Goal: Task Accomplishment & Management: Use online tool/utility

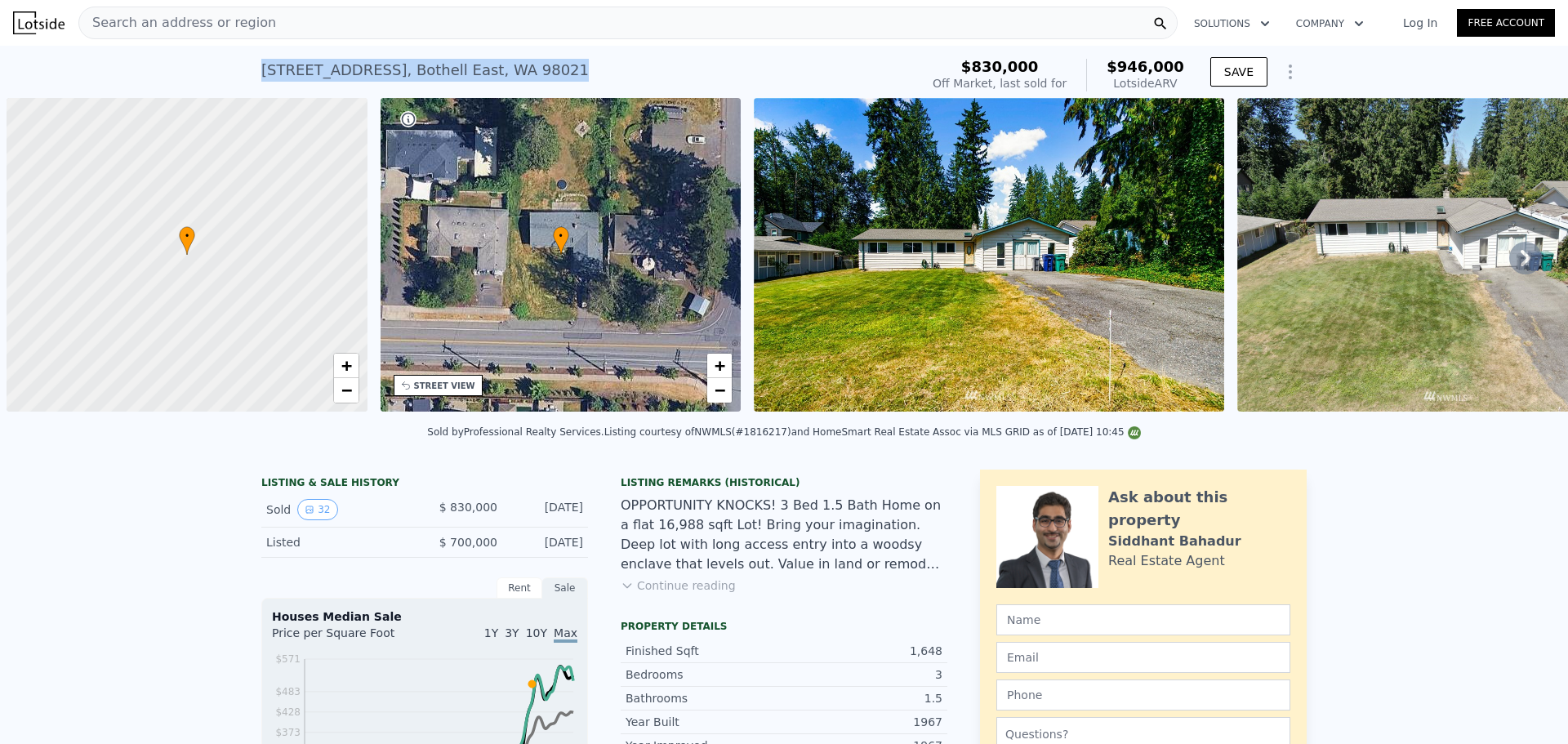
scroll to position [0, 6]
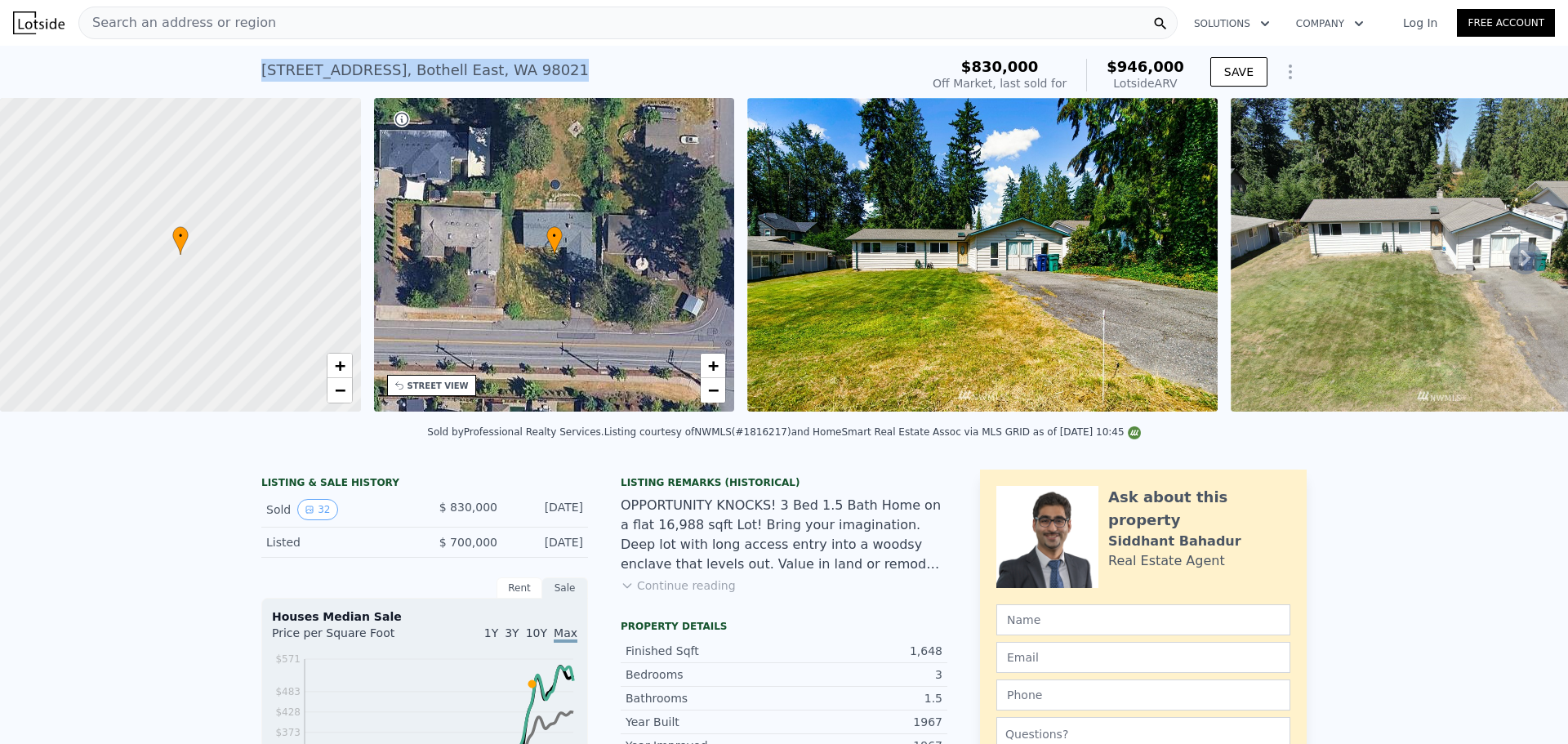
click at [246, 24] on span "Search an address or region" at bounding box center [177, 23] width 196 height 19
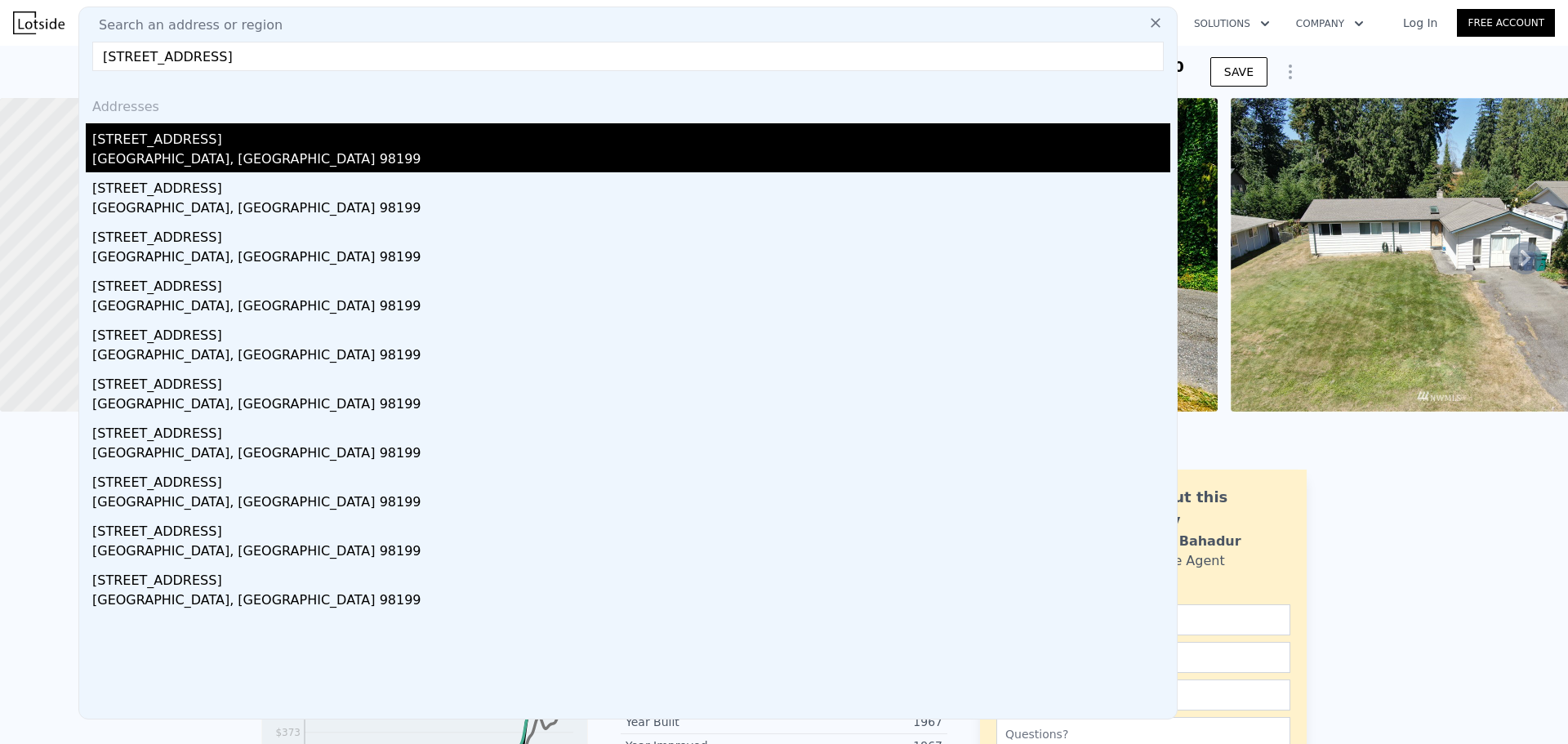
type input "[STREET_ADDRESS]"
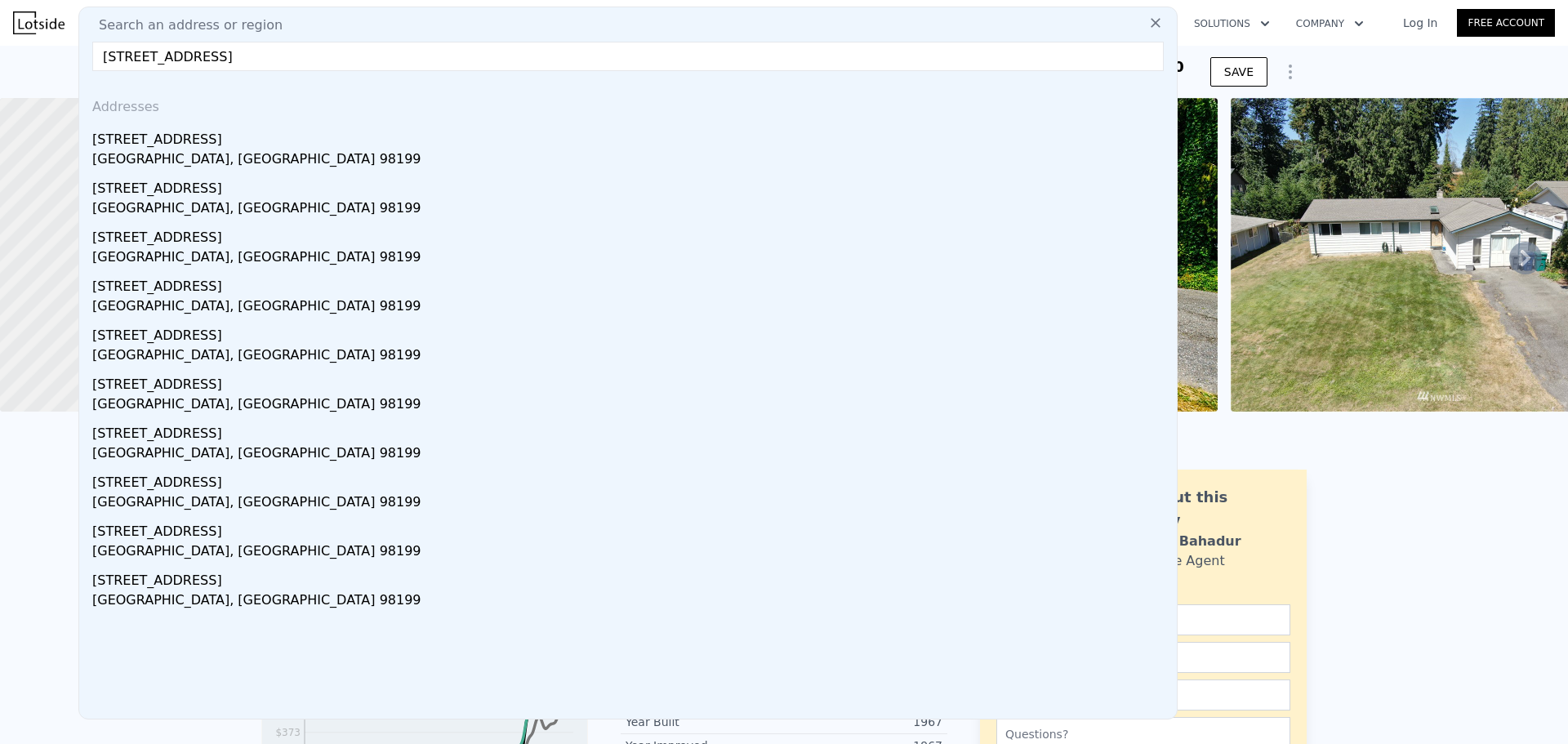
drag, startPoint x: 229, startPoint y: 142, endPoint x: 430, endPoint y: 34, distance: 228.2
click at [229, 142] on div "[STREET_ADDRESS]" at bounding box center [631, 136] width 1078 height 26
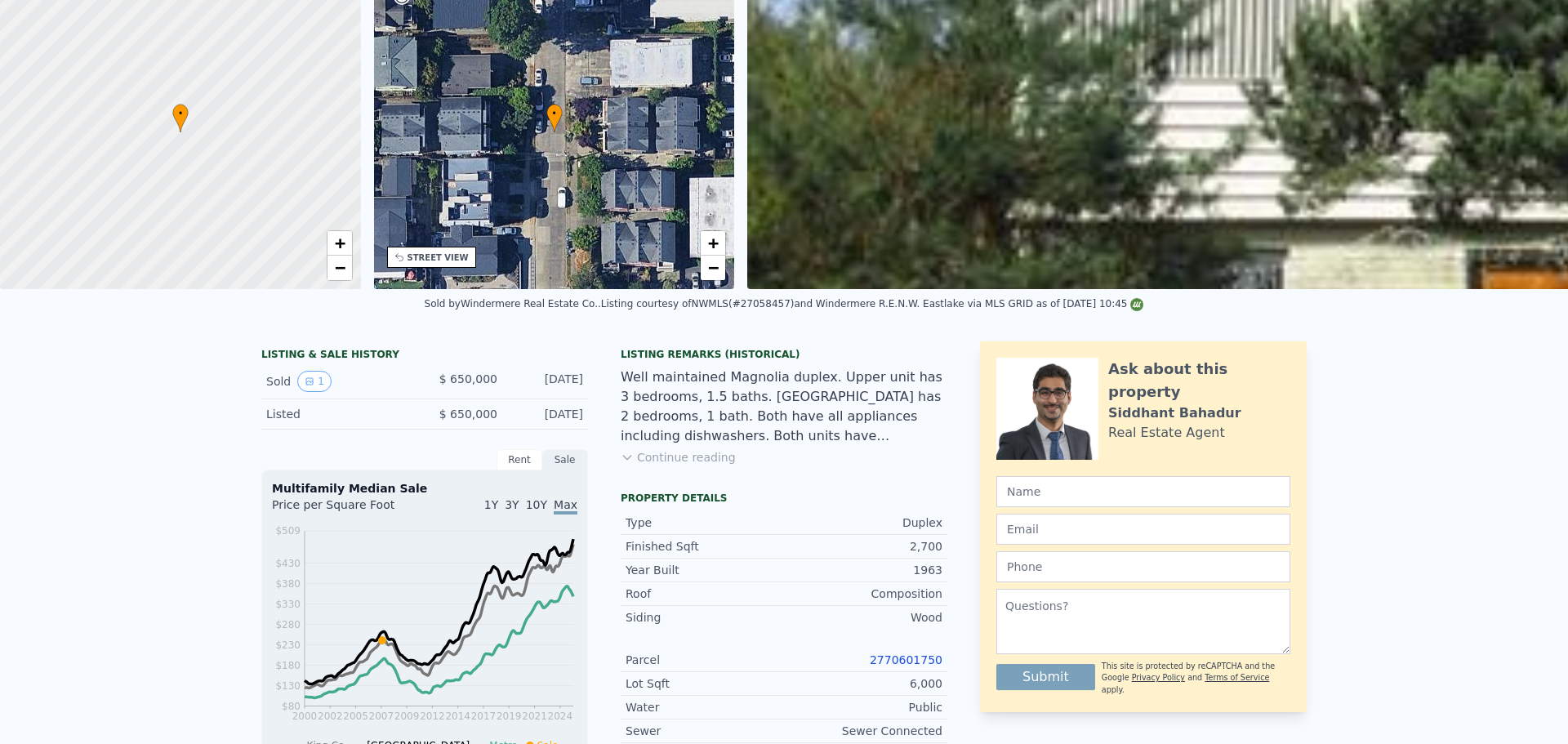
scroll to position [6, 0]
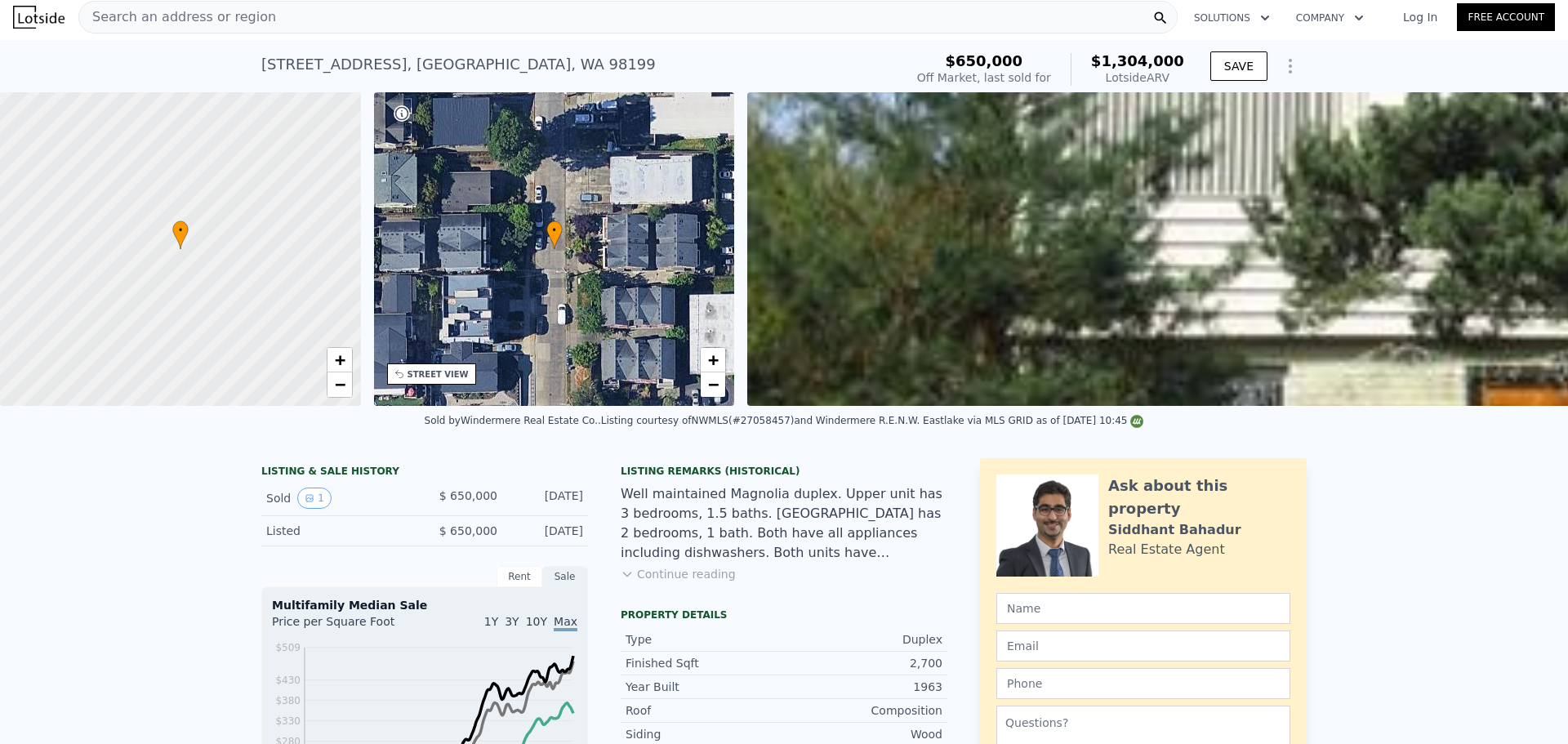
click at [186, 19] on span "Search an address or region" at bounding box center [177, 17] width 196 height 19
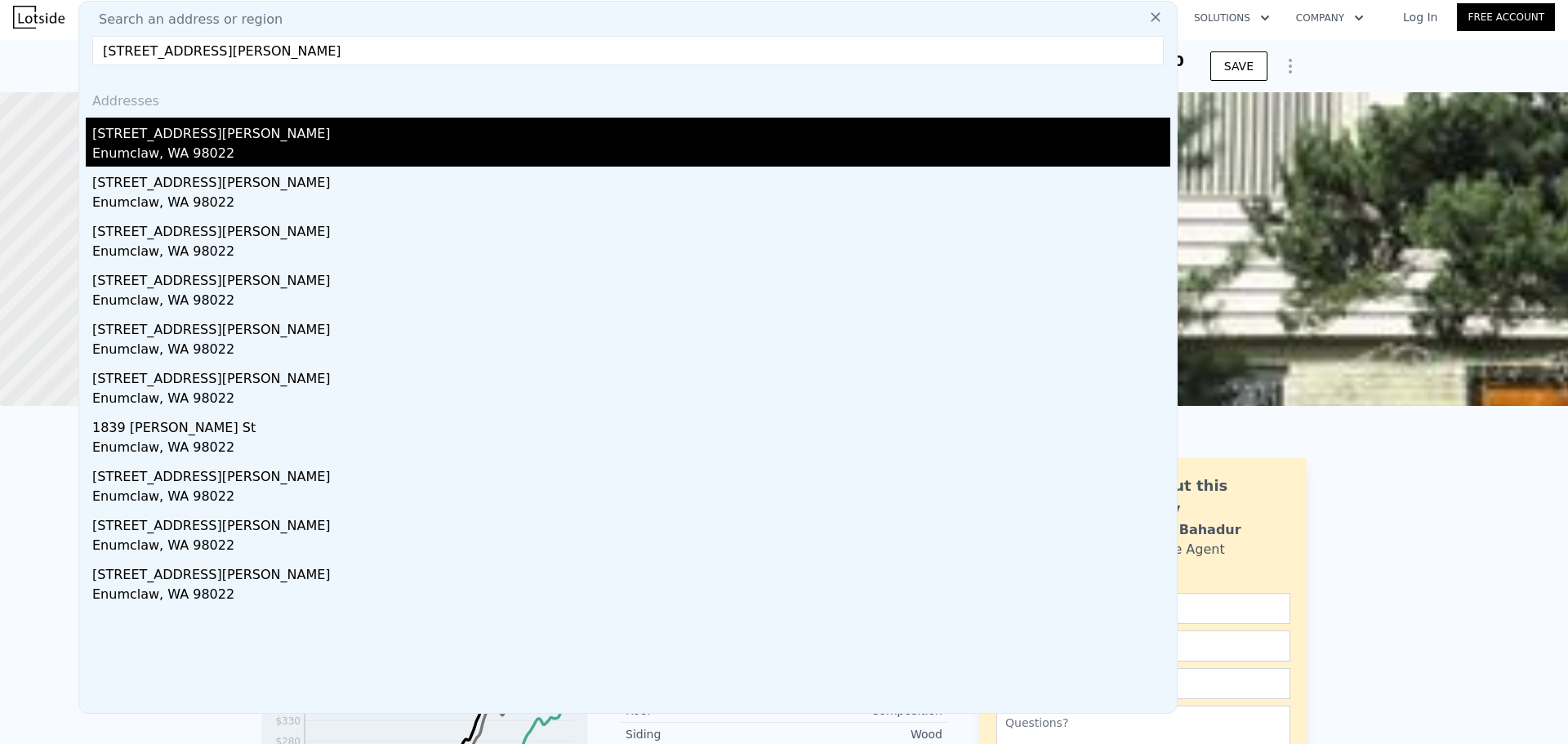
type input "[STREET_ADDRESS][PERSON_NAME]"
click at [215, 135] on div "[STREET_ADDRESS][PERSON_NAME]" at bounding box center [631, 131] width 1078 height 26
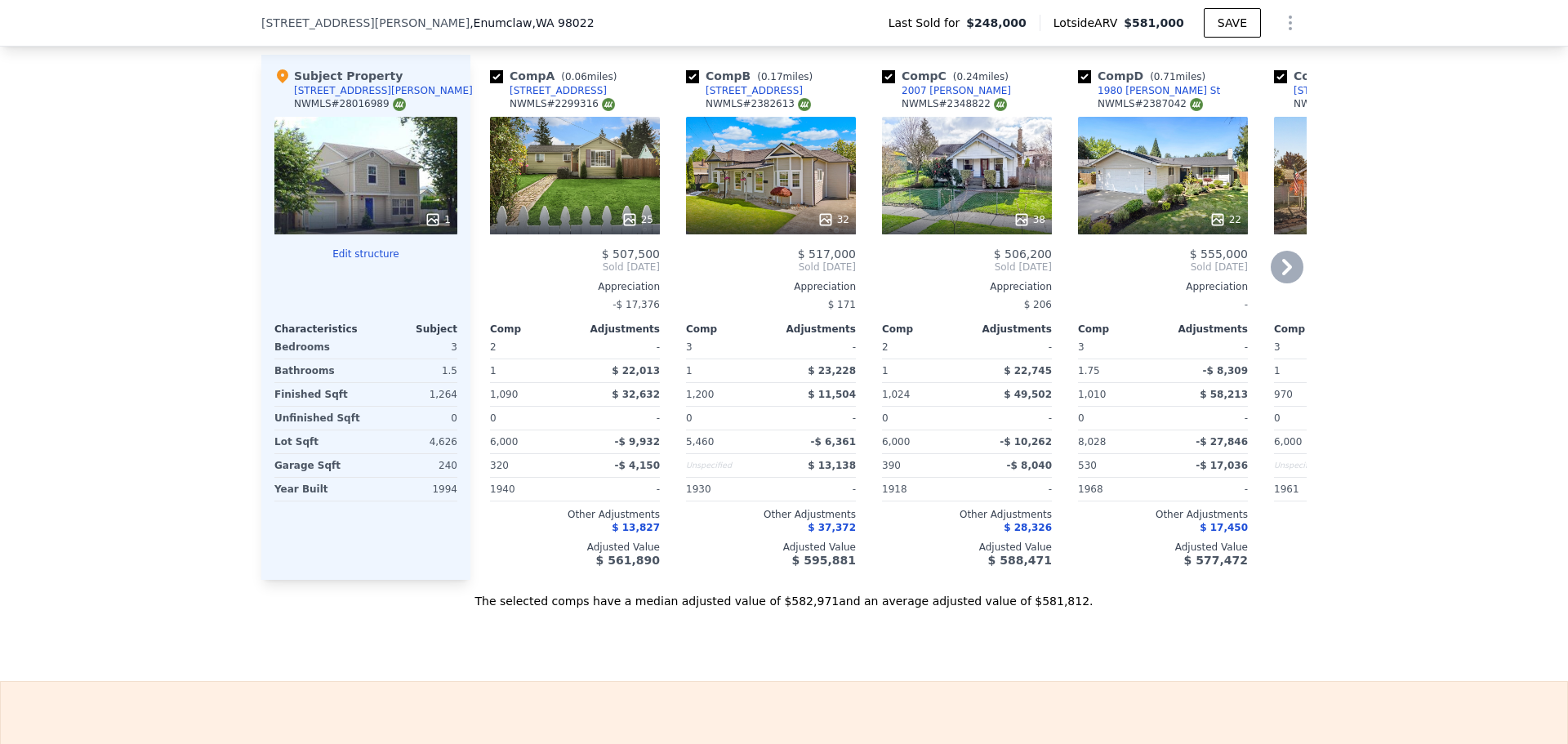
scroll to position [1547, 0]
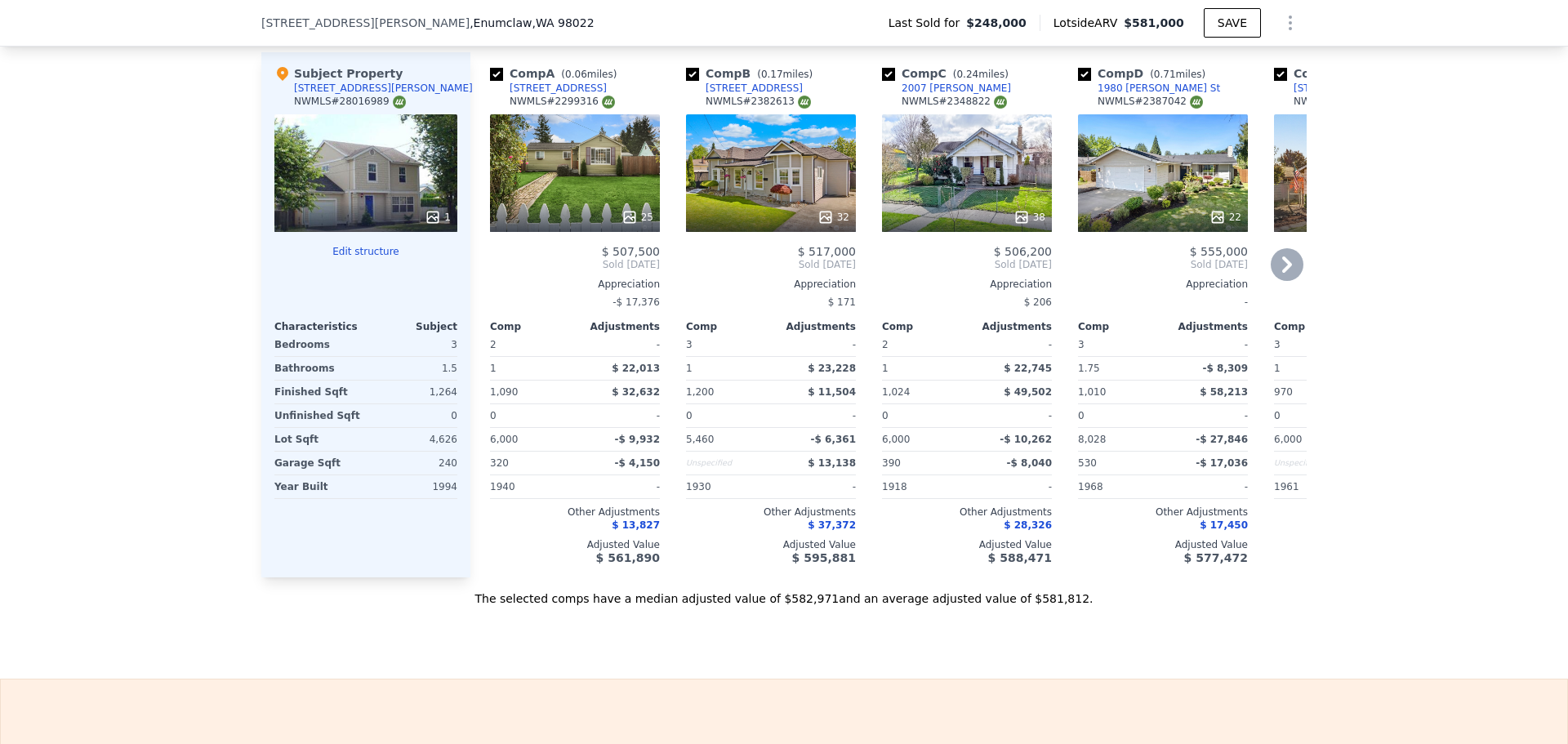
click at [1285, 269] on icon at bounding box center [1286, 264] width 32 height 32
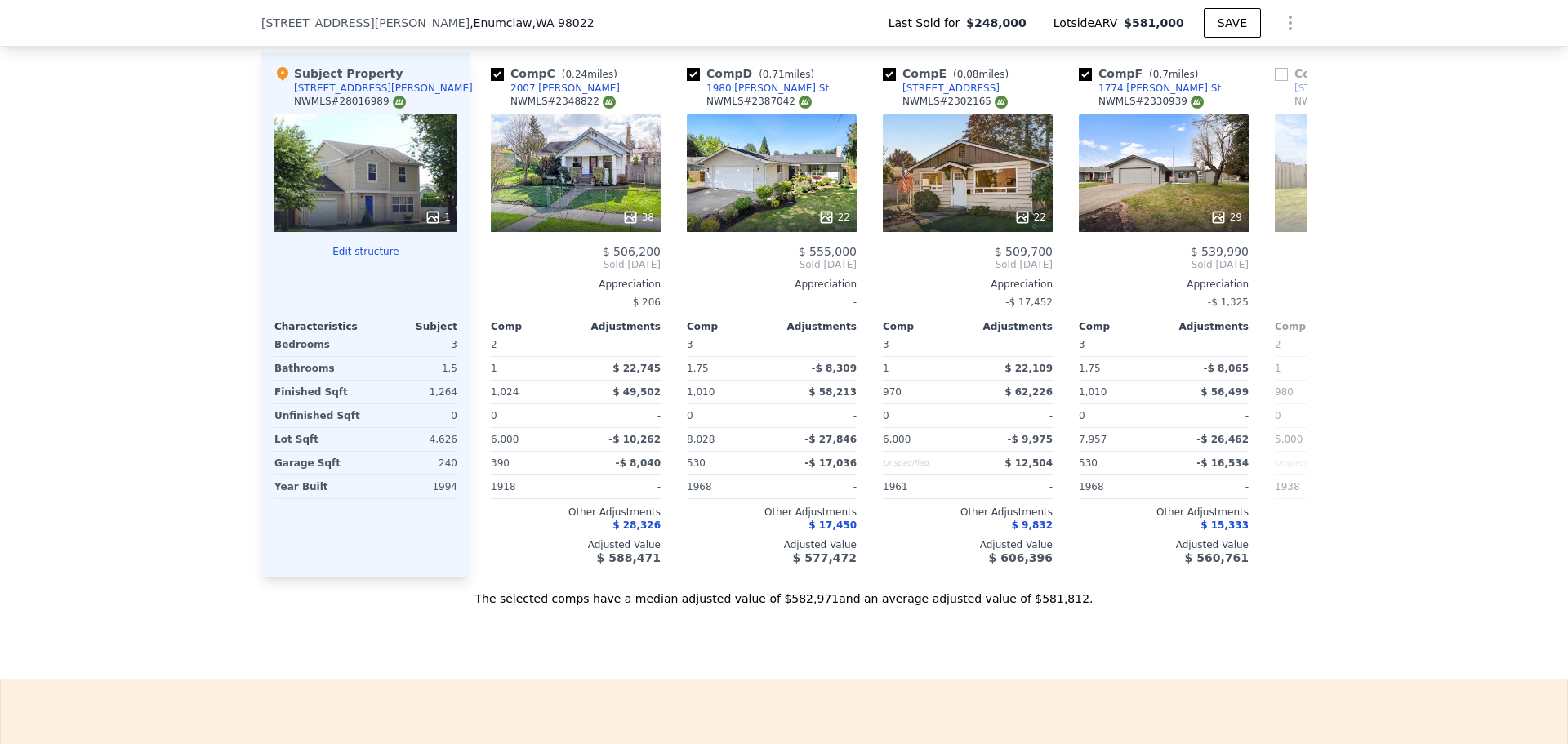
scroll to position [0, 392]
click at [1282, 270] on icon at bounding box center [1286, 264] width 32 height 32
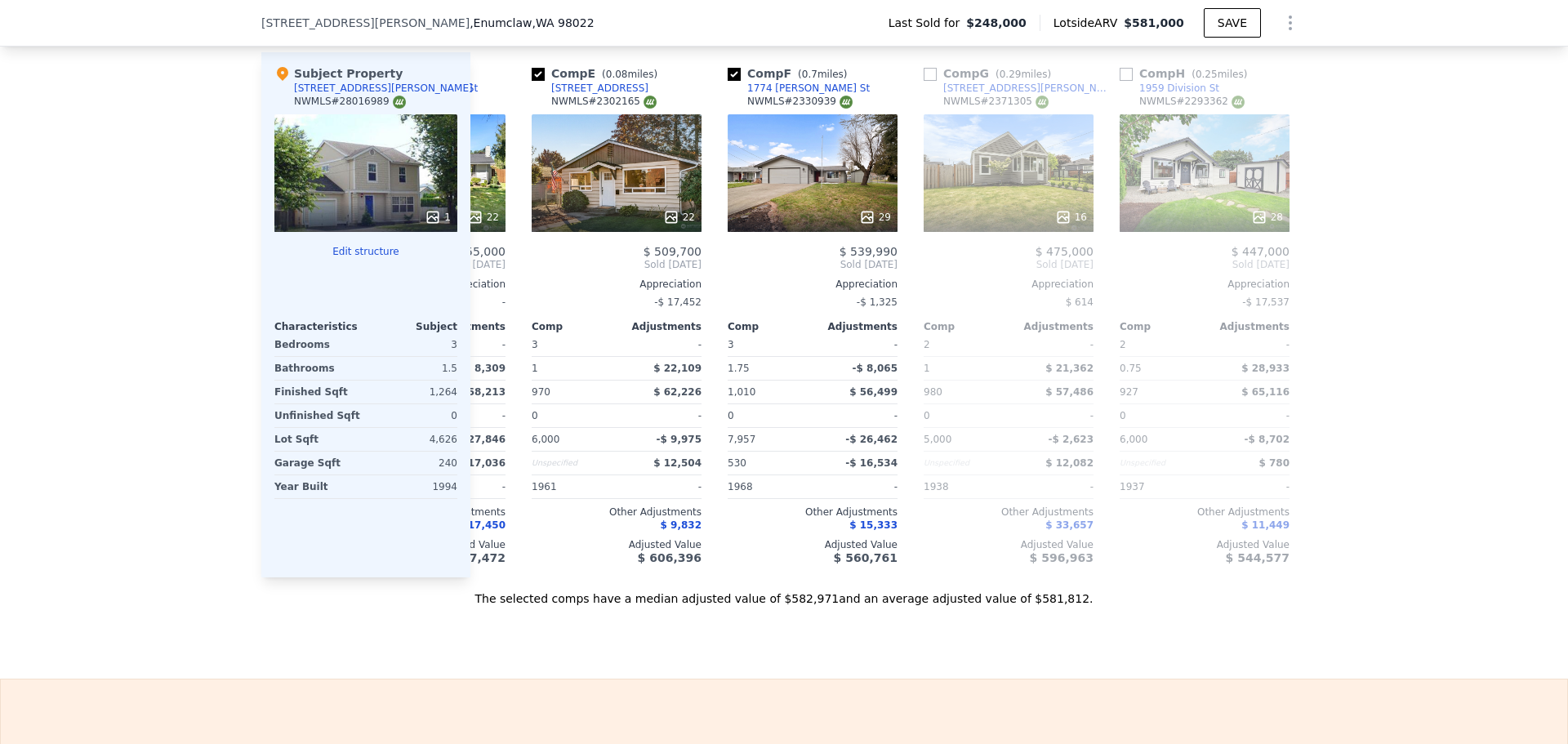
scroll to position [0, 784]
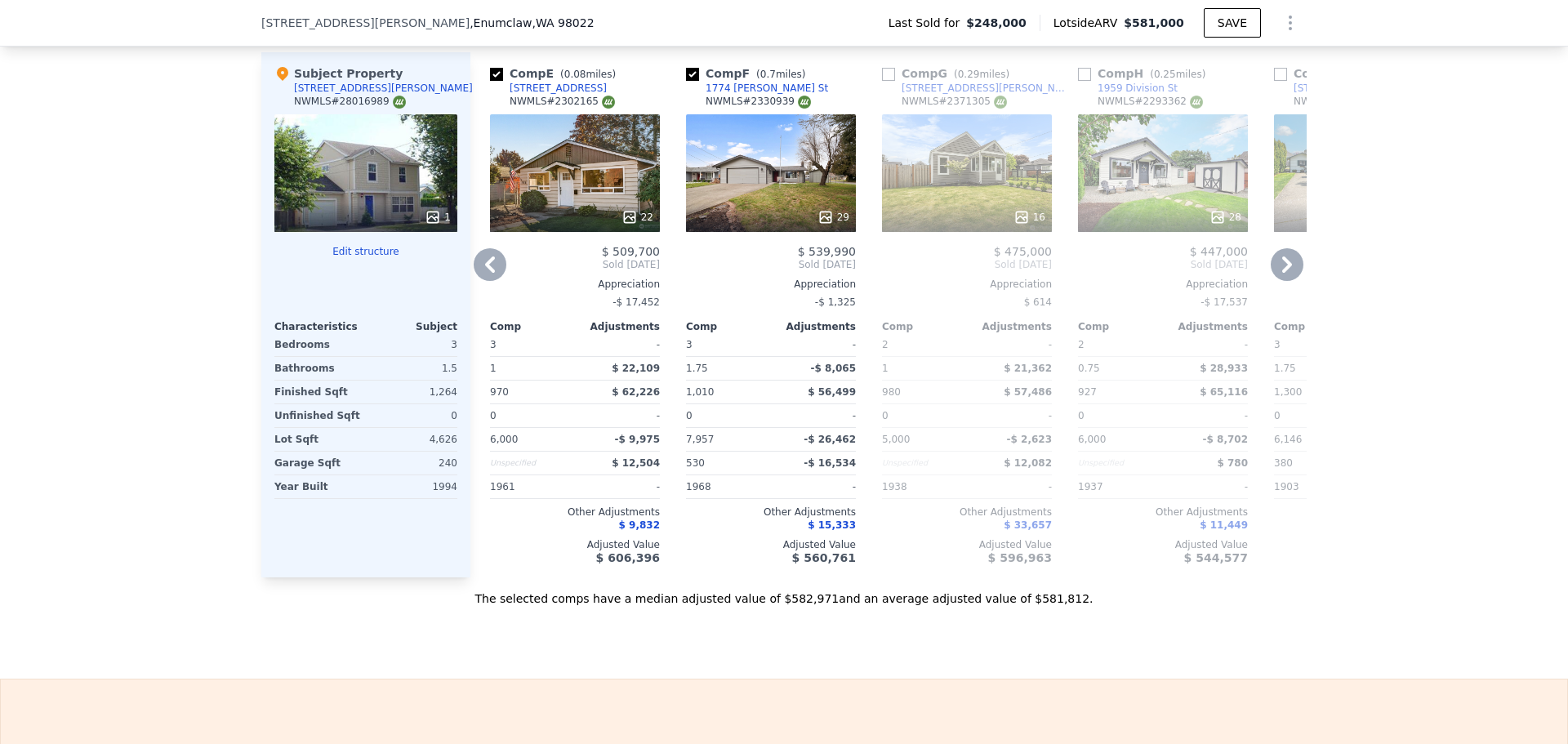
click at [1282, 272] on icon at bounding box center [1286, 265] width 10 height 17
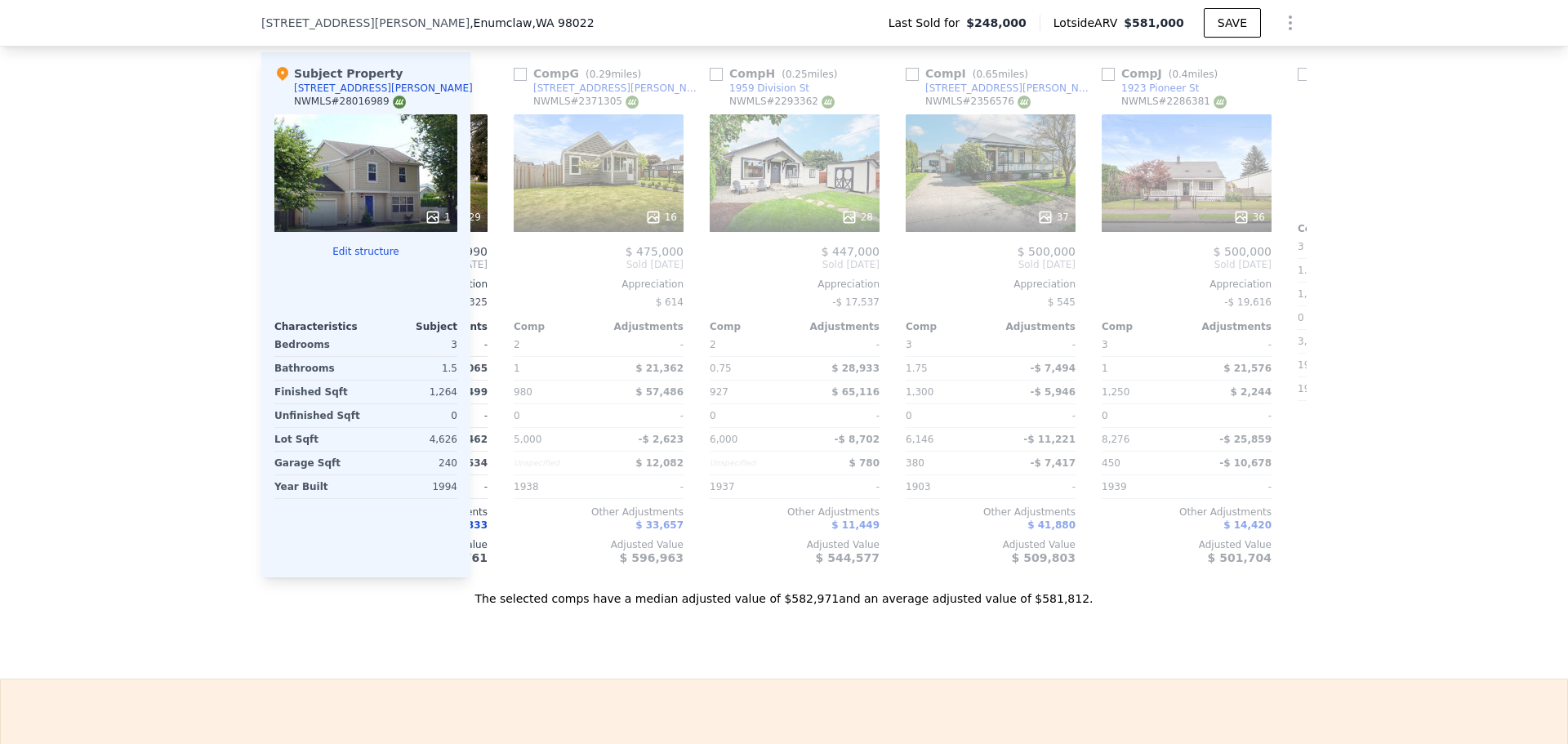
scroll to position [0, 1176]
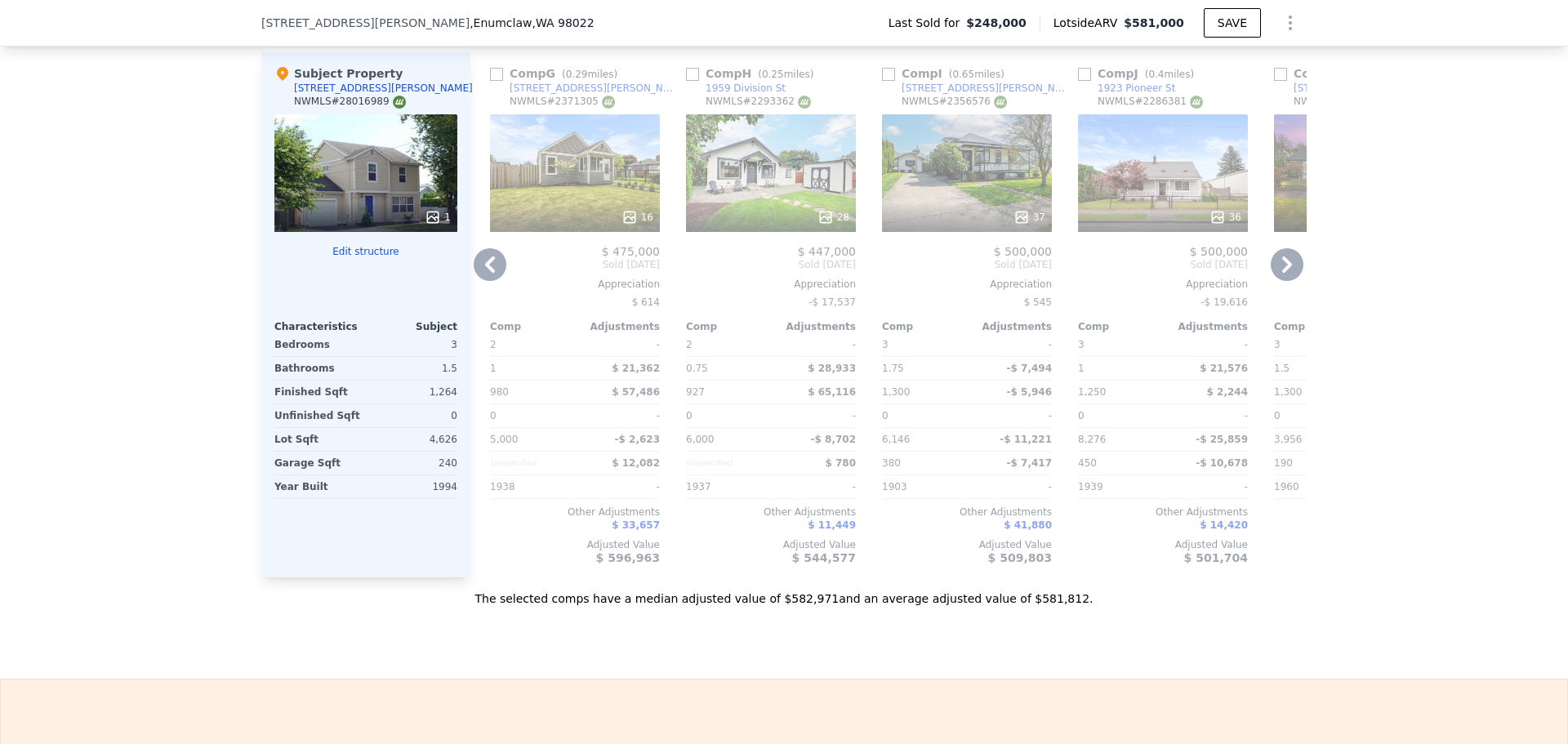
click at [1282, 272] on icon at bounding box center [1286, 265] width 10 height 17
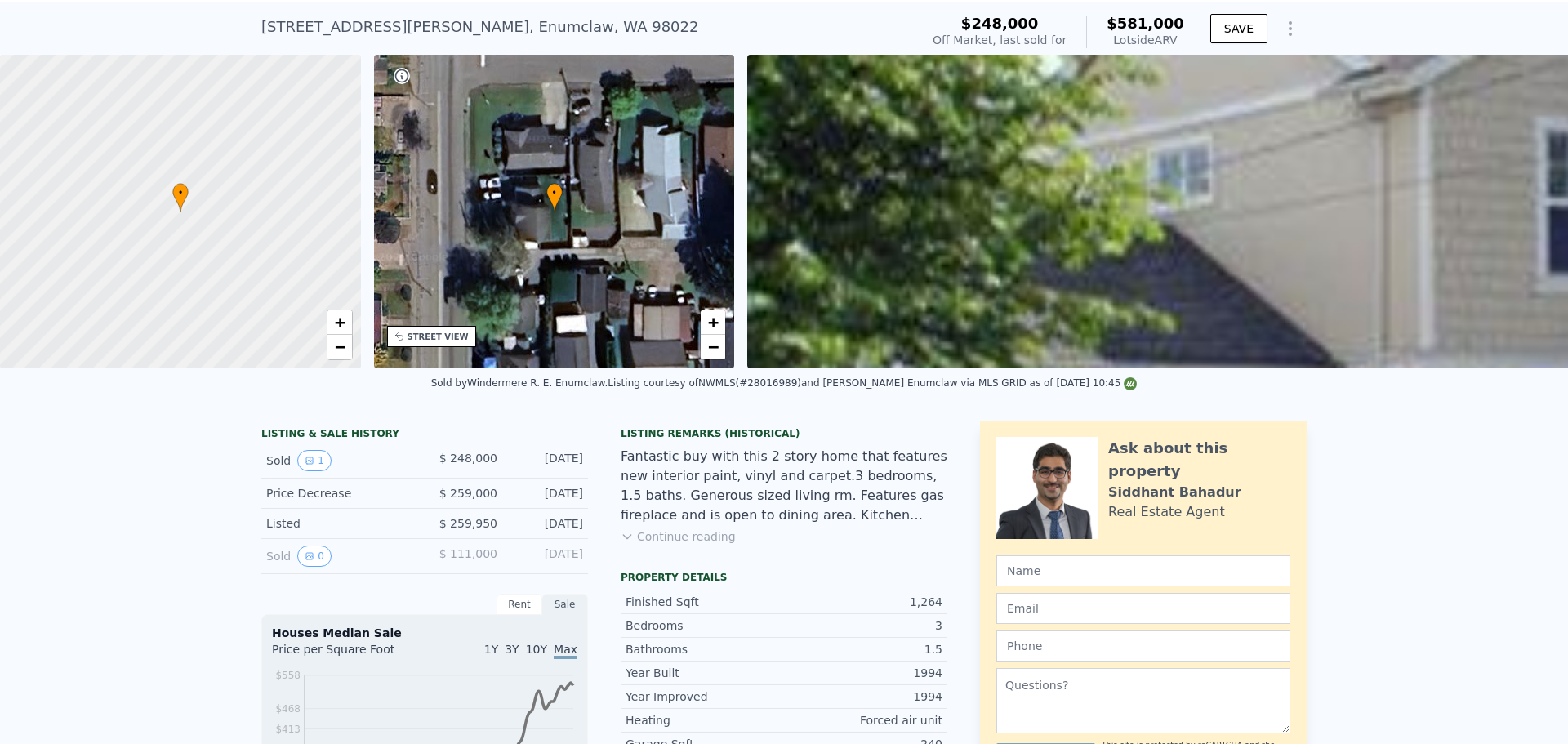
scroll to position [6, 0]
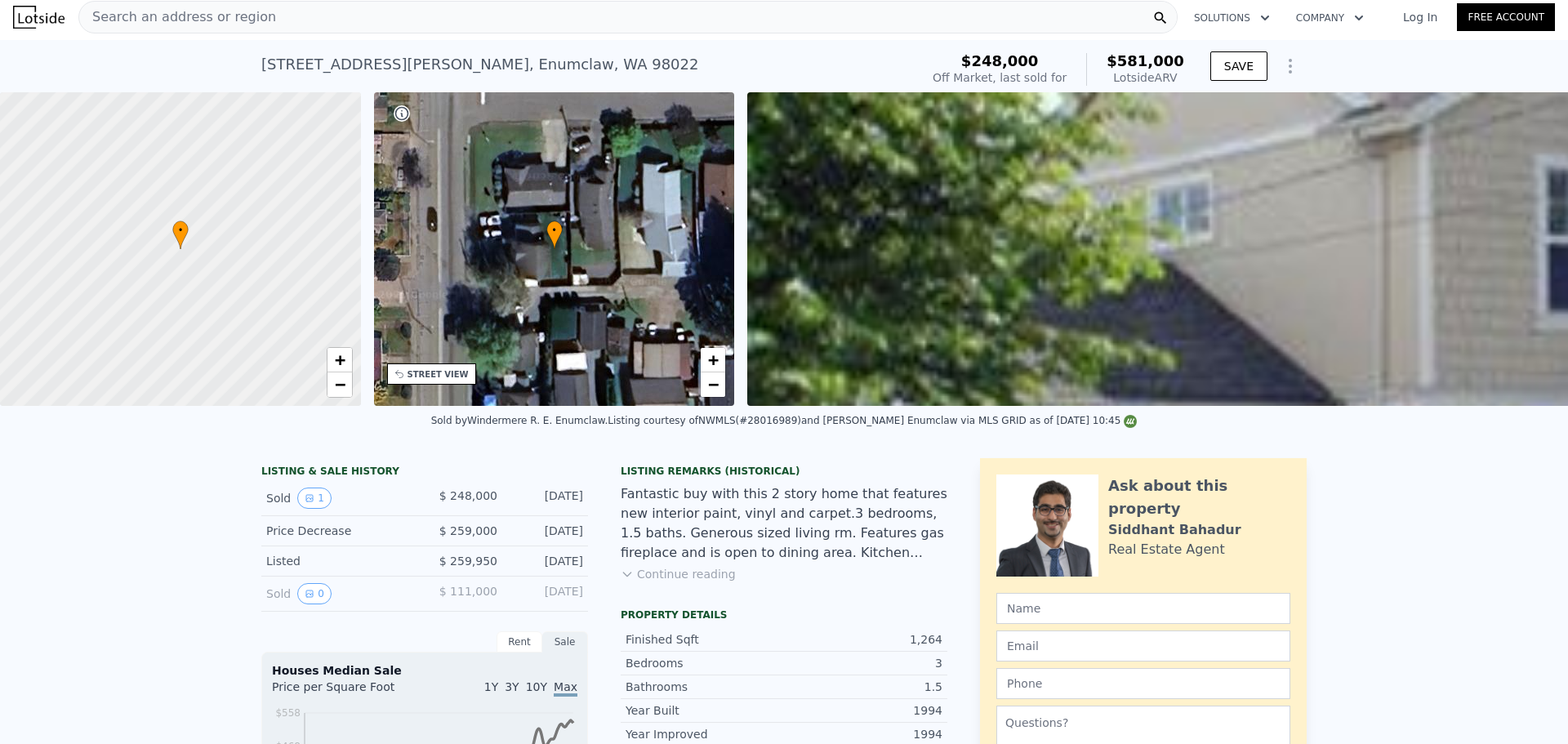
click at [261, 13] on div "Search an address or region" at bounding box center [628, 17] width 1099 height 32
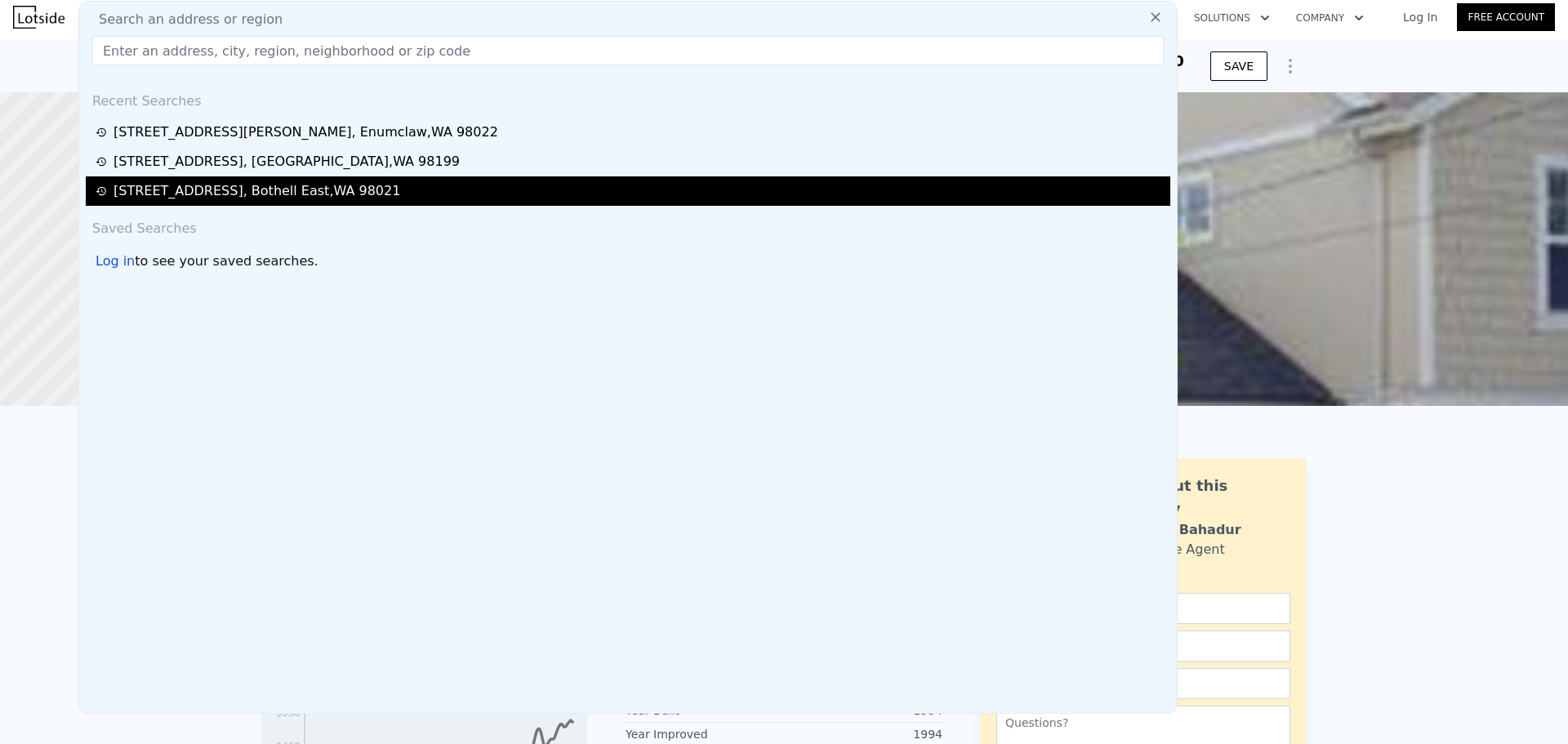
drag, startPoint x: 234, startPoint y: 45, endPoint x: 318, endPoint y: 196, distance: 172.8
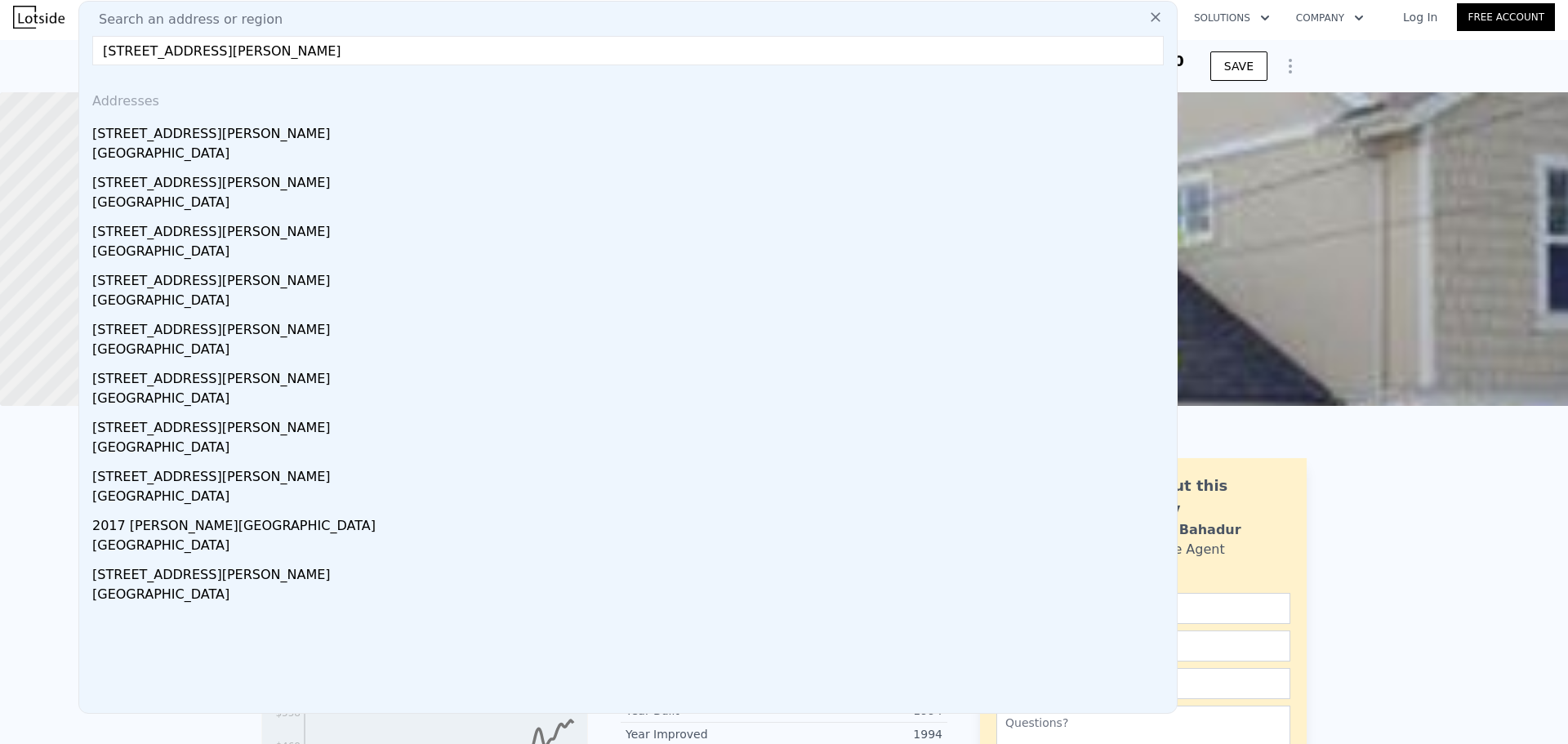
type input "[STREET_ADDRESS][PERSON_NAME]"
click at [235, 141] on div "[STREET_ADDRESS][PERSON_NAME]" at bounding box center [631, 131] width 1078 height 26
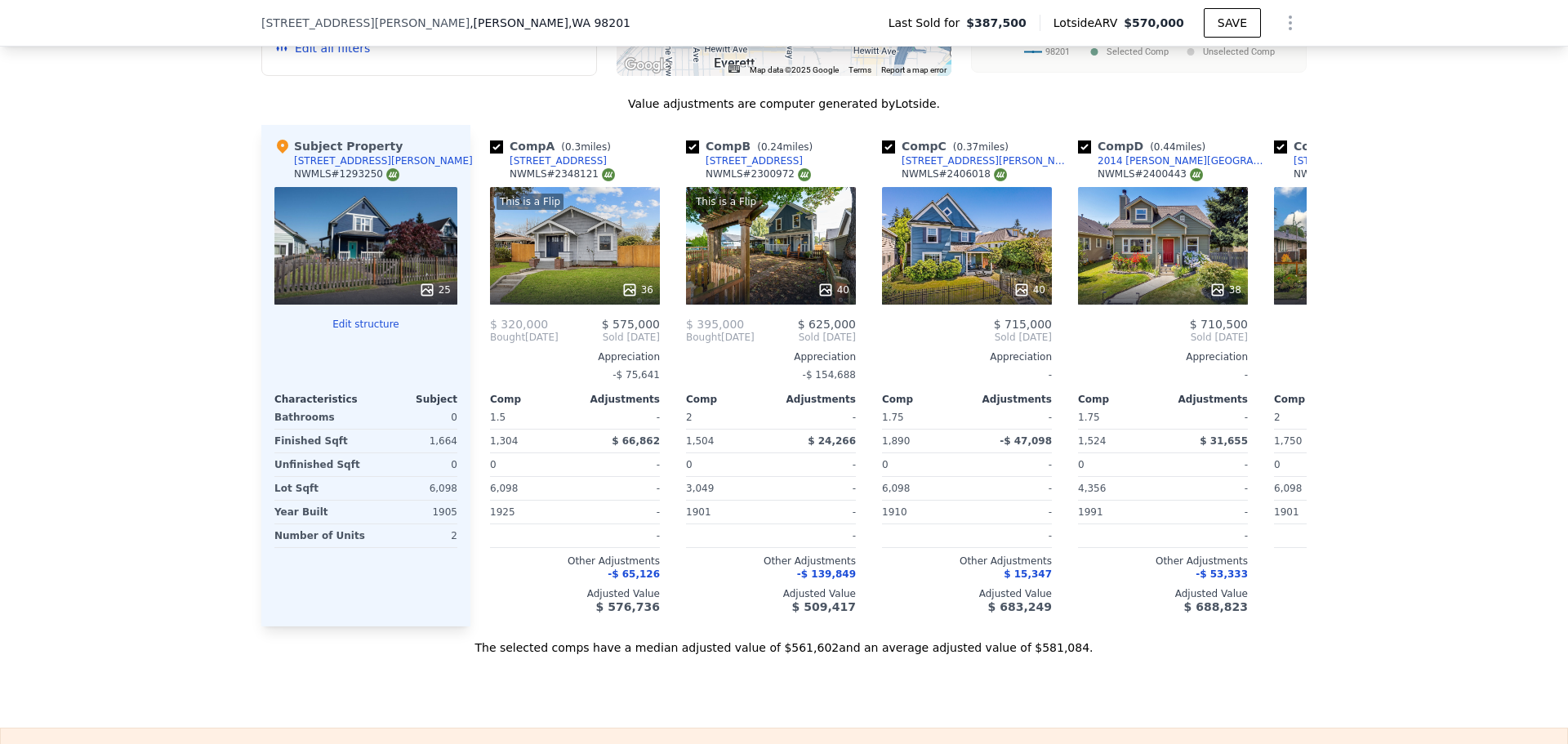
scroll to position [1797, 0]
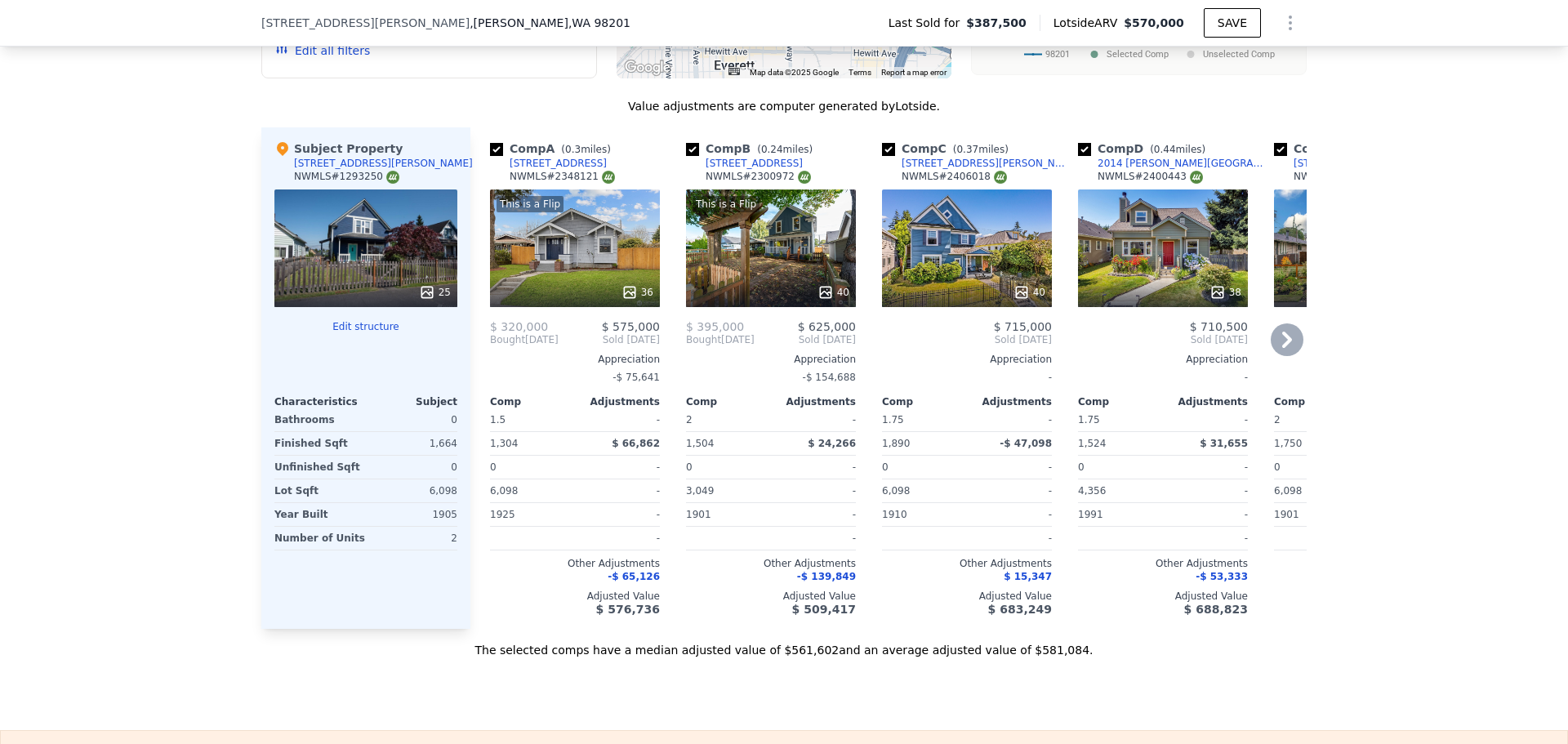
click at [625, 284] on icon at bounding box center [629, 292] width 17 height 17
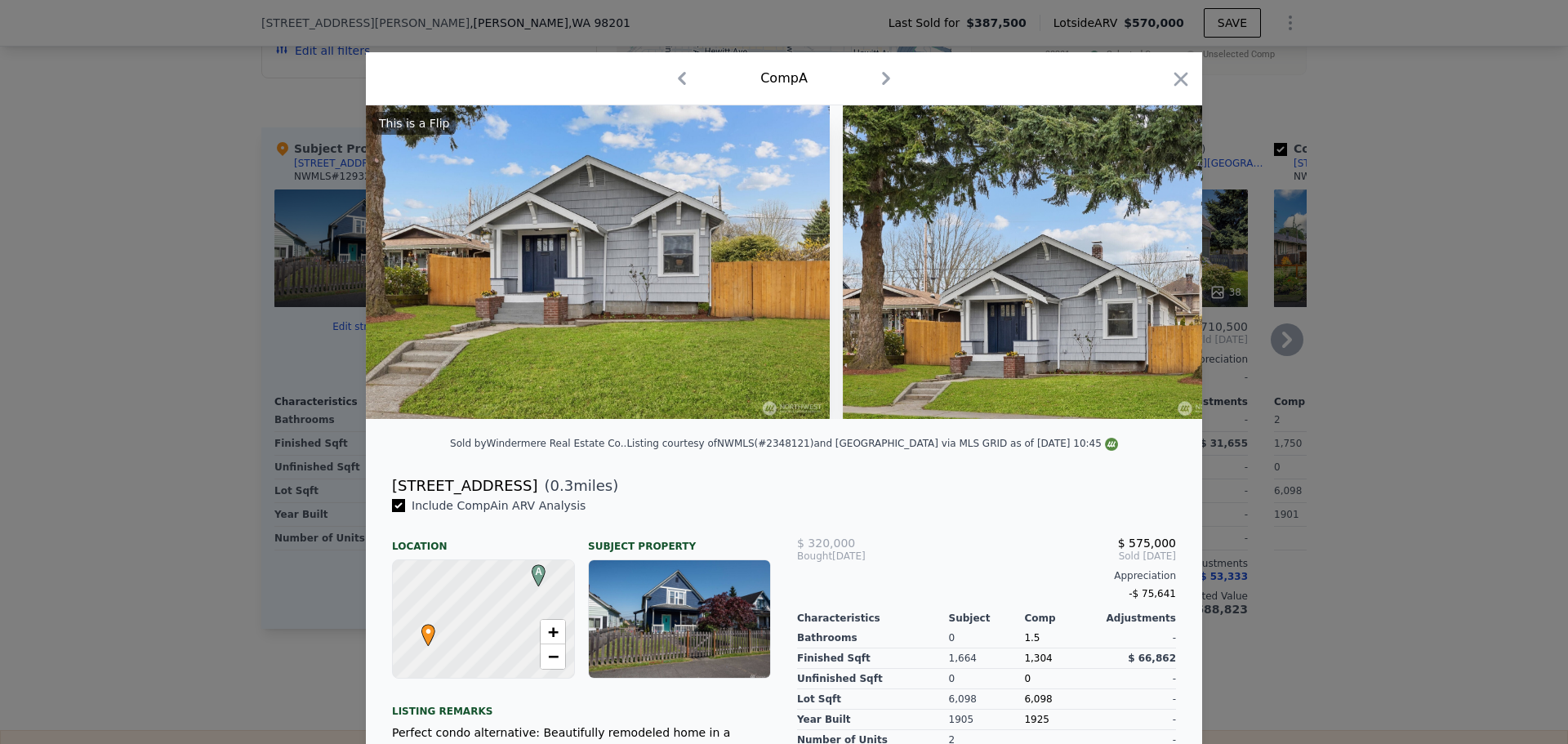
click at [1174, 75] on icon "button" at bounding box center [1181, 79] width 14 height 14
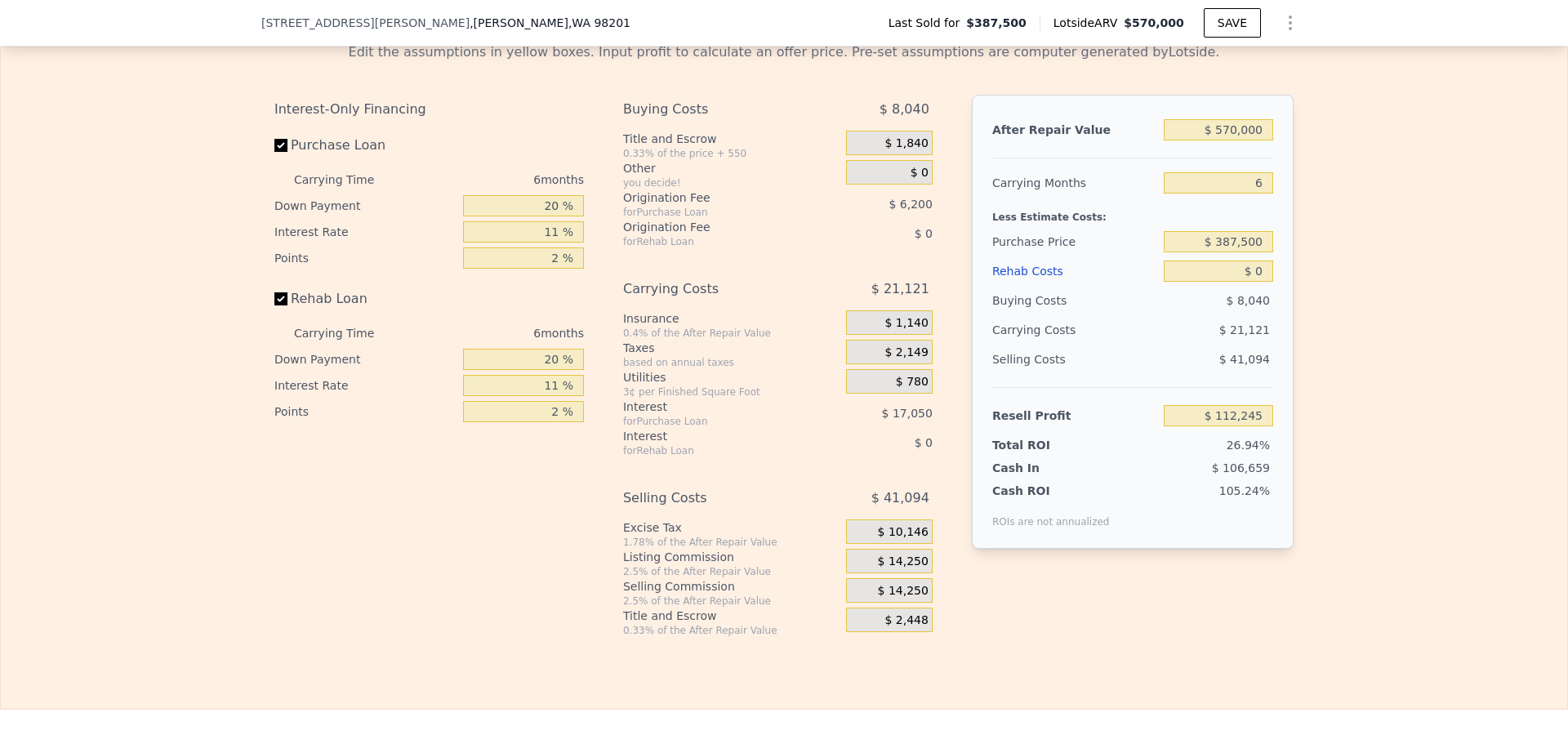
scroll to position [2614, 0]
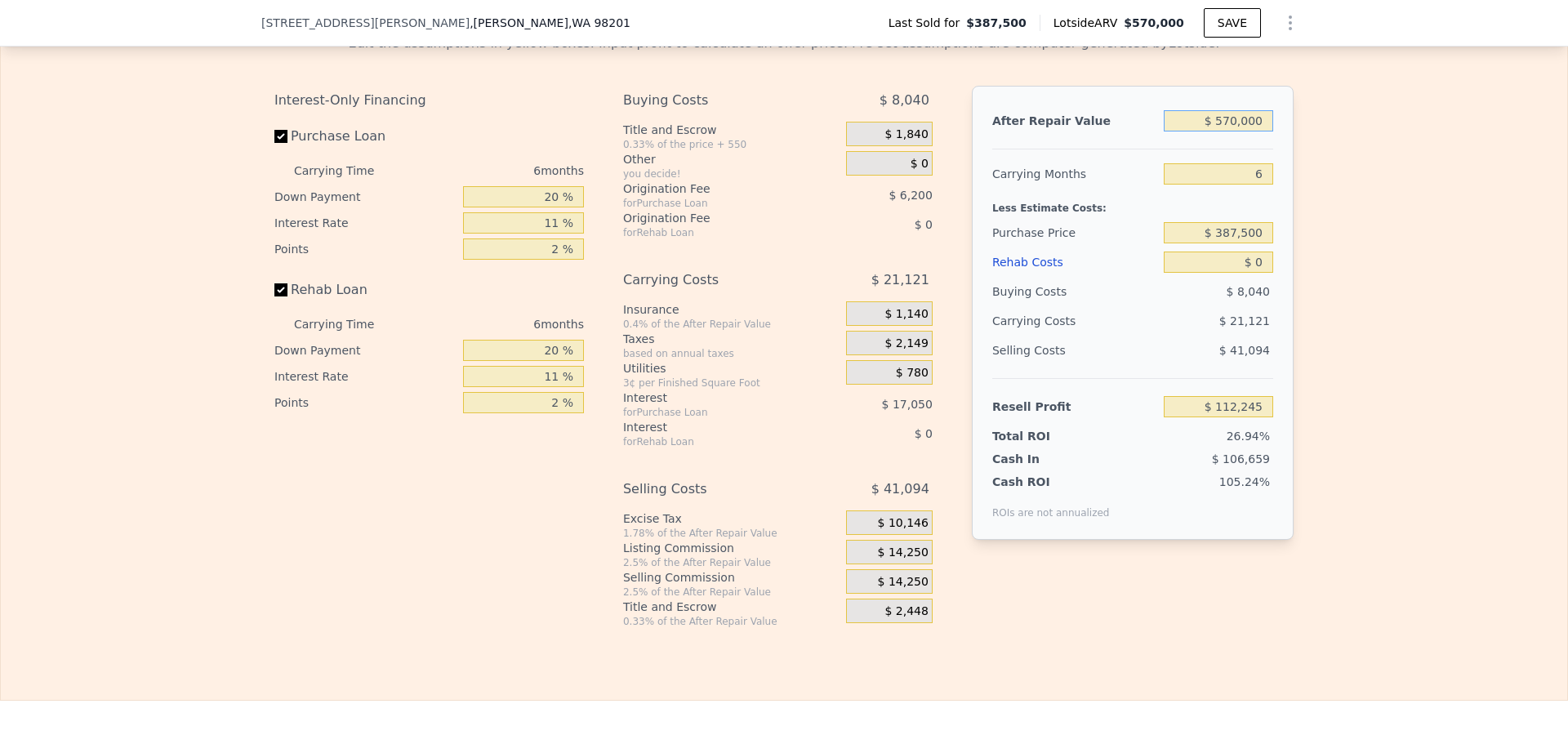
click at [1240, 111] on input "$ 570,000" at bounding box center [1218, 121] width 109 height 21
type input "$ 600,000"
type input "$ 140,051"
type input "$ 600,000"
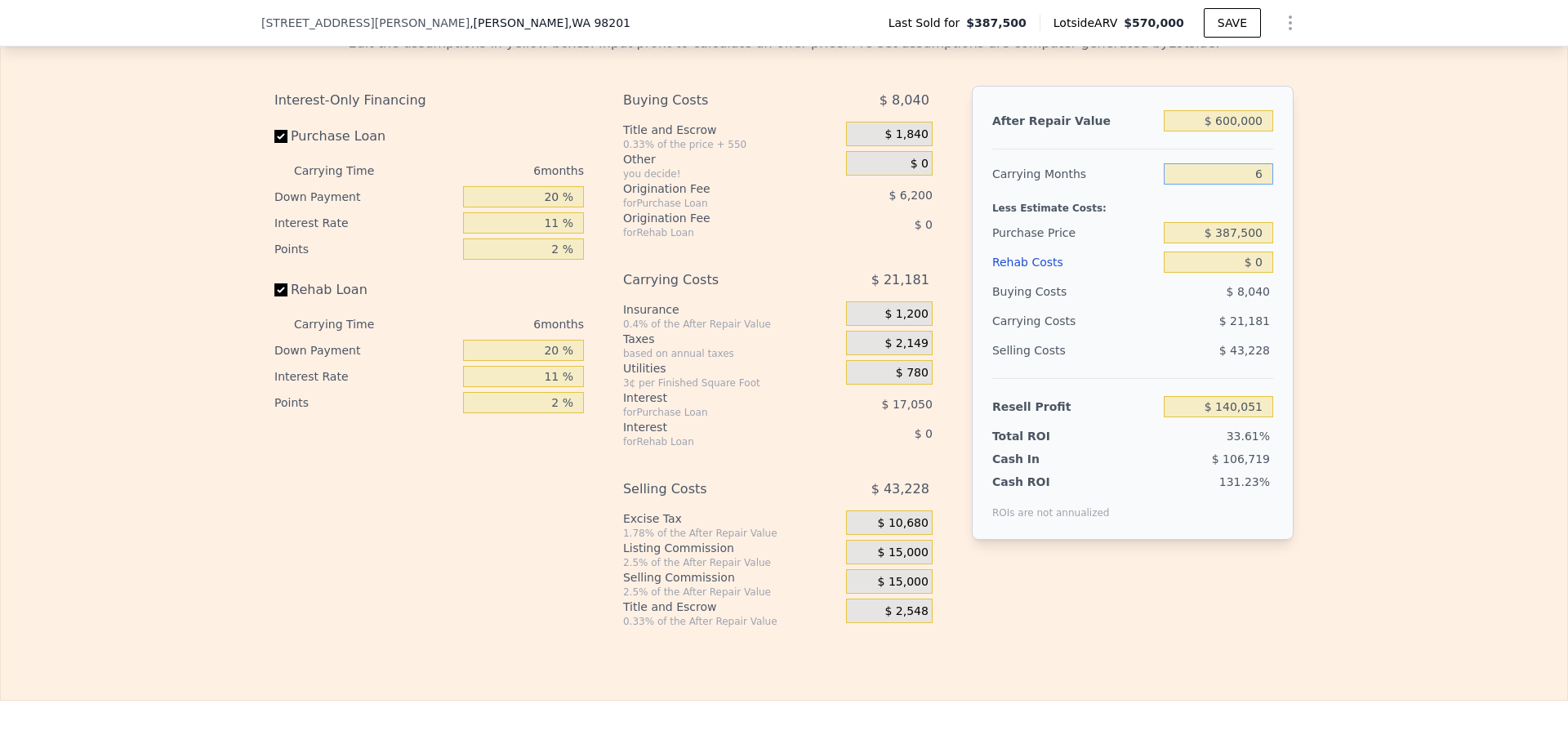
drag, startPoint x: 1259, startPoint y: 164, endPoint x: 1244, endPoint y: 164, distance: 15.0
click at [1244, 164] on input "6" at bounding box center [1218, 174] width 109 height 21
click at [1302, 179] on div "Edit the assumptions in yellow boxes. Input profit to calculate an offer price.…" at bounding box center [784, 324] width 1566 height 608
click at [1240, 222] on input "$ 387,500" at bounding box center [1218, 232] width 109 height 21
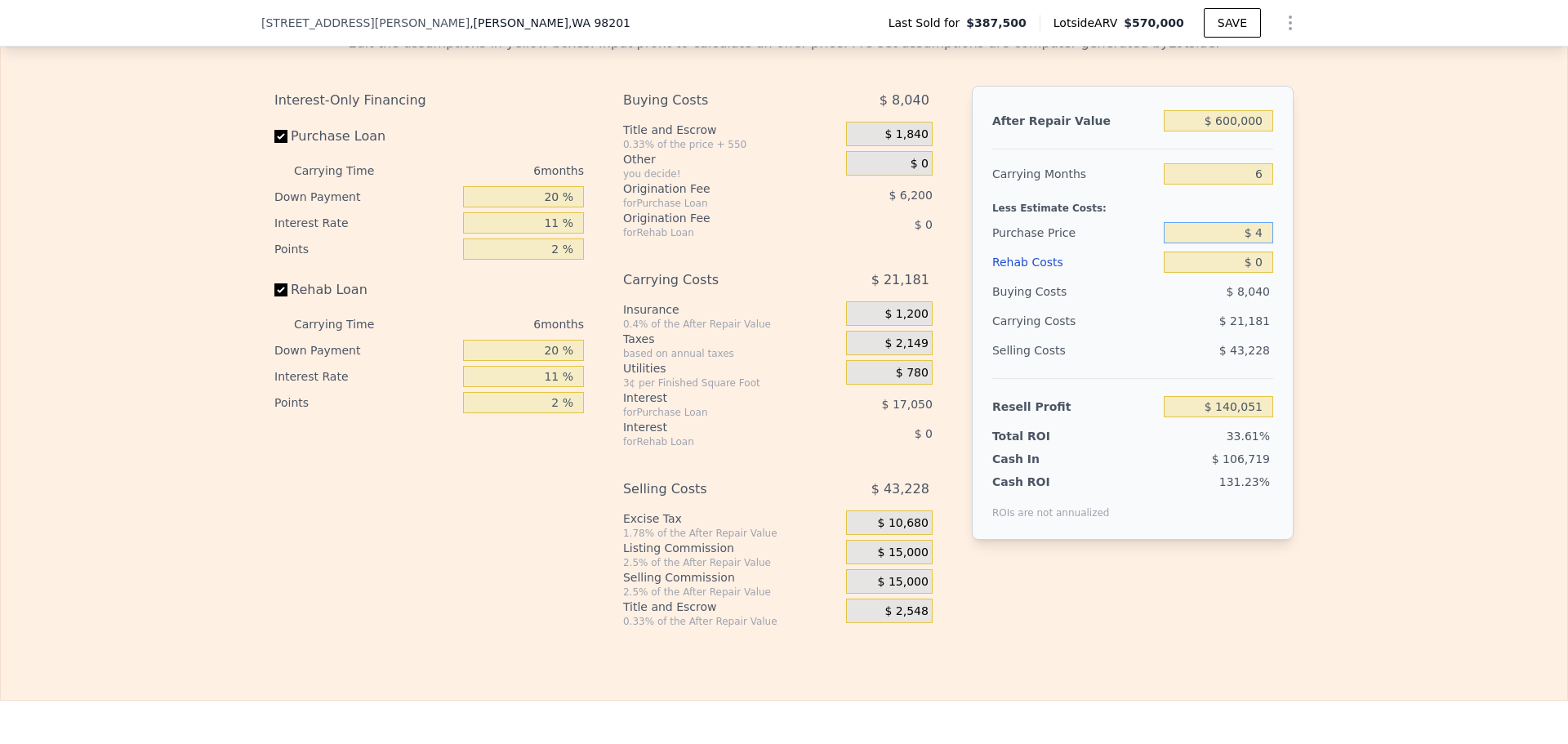
type input "$ 4"
type input "$ 552,089"
click at [1262, 226] on input "$ 4" at bounding box center [1218, 232] width 109 height 21
type input "$ 570,000"
type input "$ 112,245"
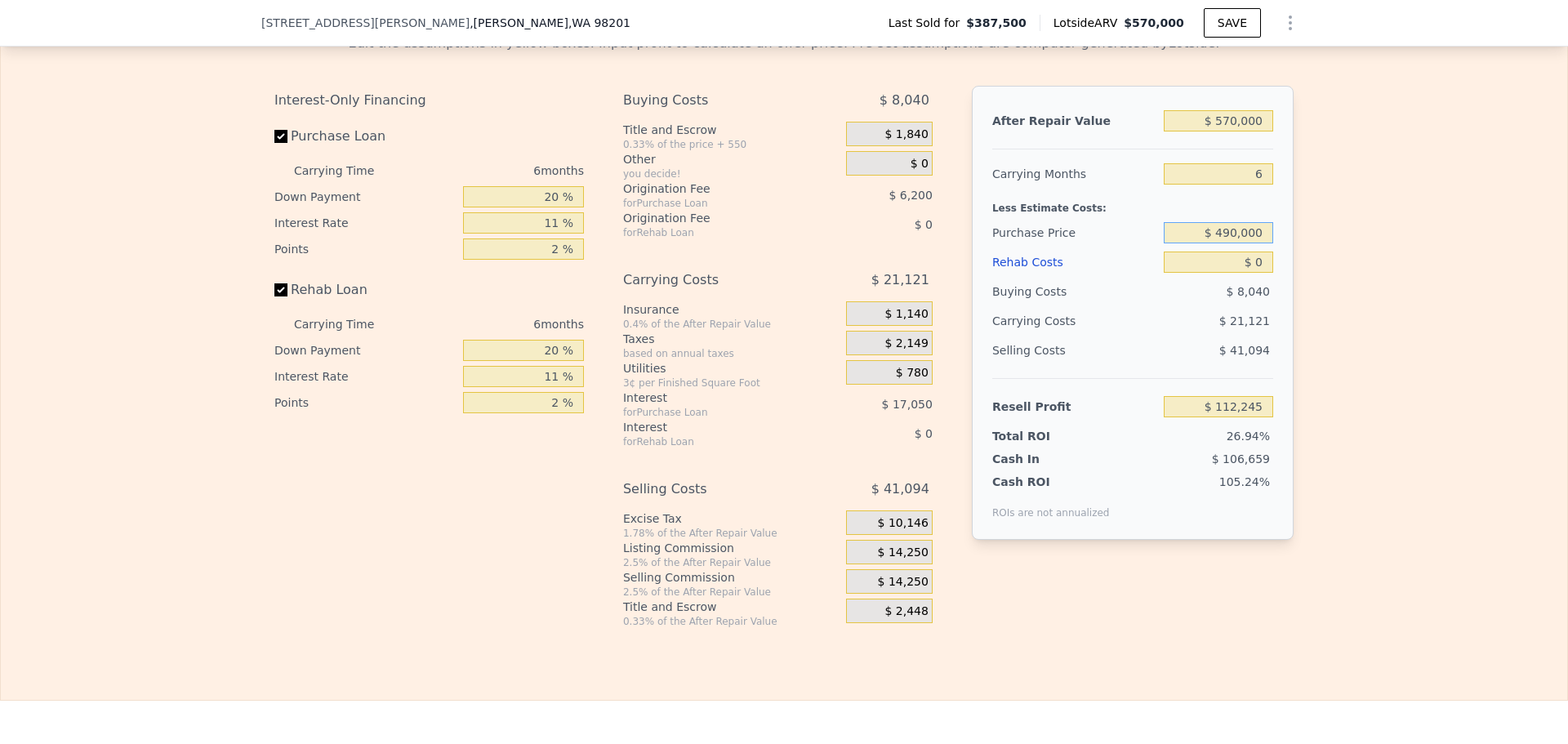
type input "$ 490,000"
click at [1232, 110] on input "$ 570,000" at bounding box center [1218, 121] width 109 height 21
type input "$ 3,257"
type input "$ 600,000"
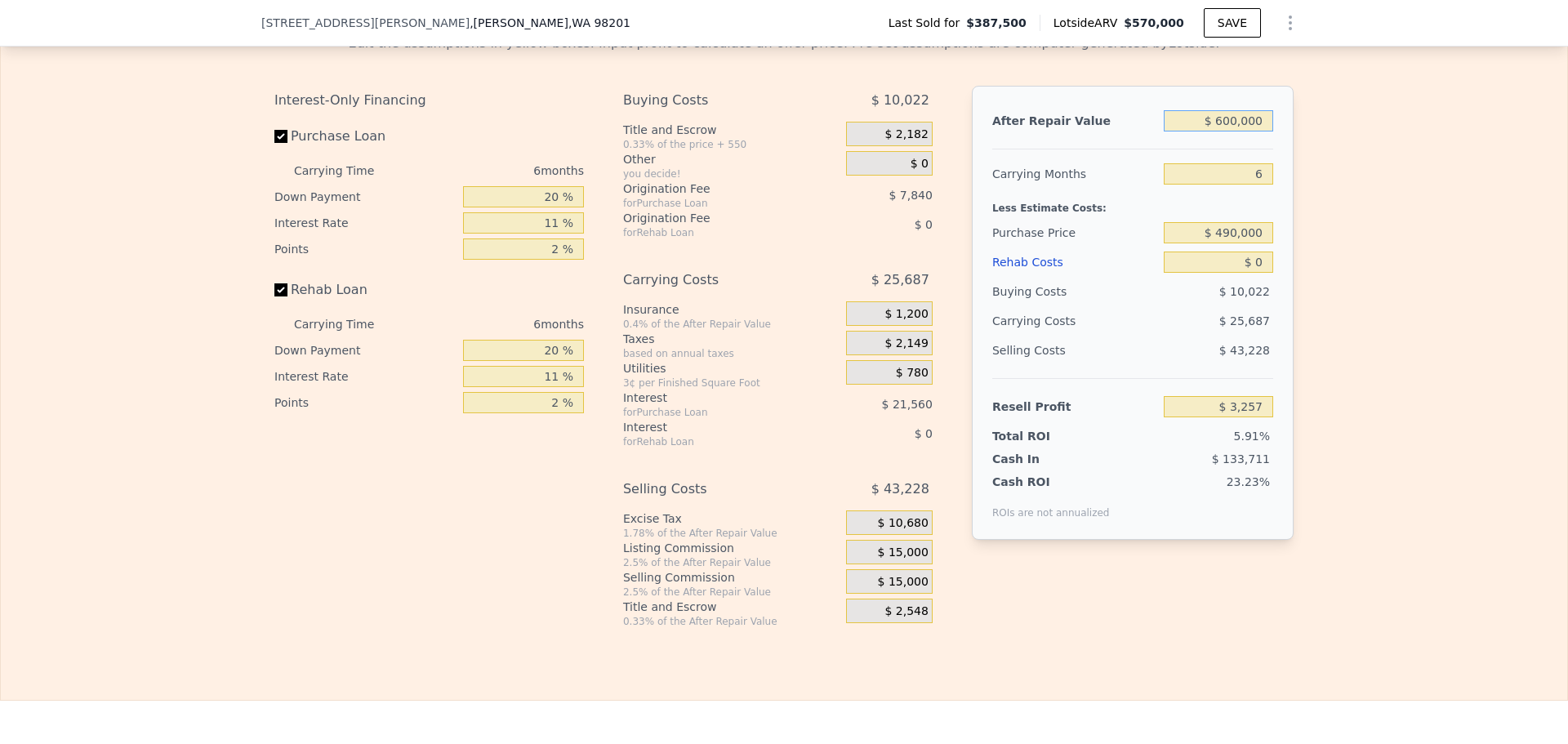
type input "$ 31,063"
type input "$ 600,000"
click at [1360, 162] on div "Edit the assumptions in yellow boxes. Input profit to calculate an offer price.…" at bounding box center [784, 324] width 1566 height 608
click at [547, 188] on input "20 %" at bounding box center [523, 196] width 120 height 21
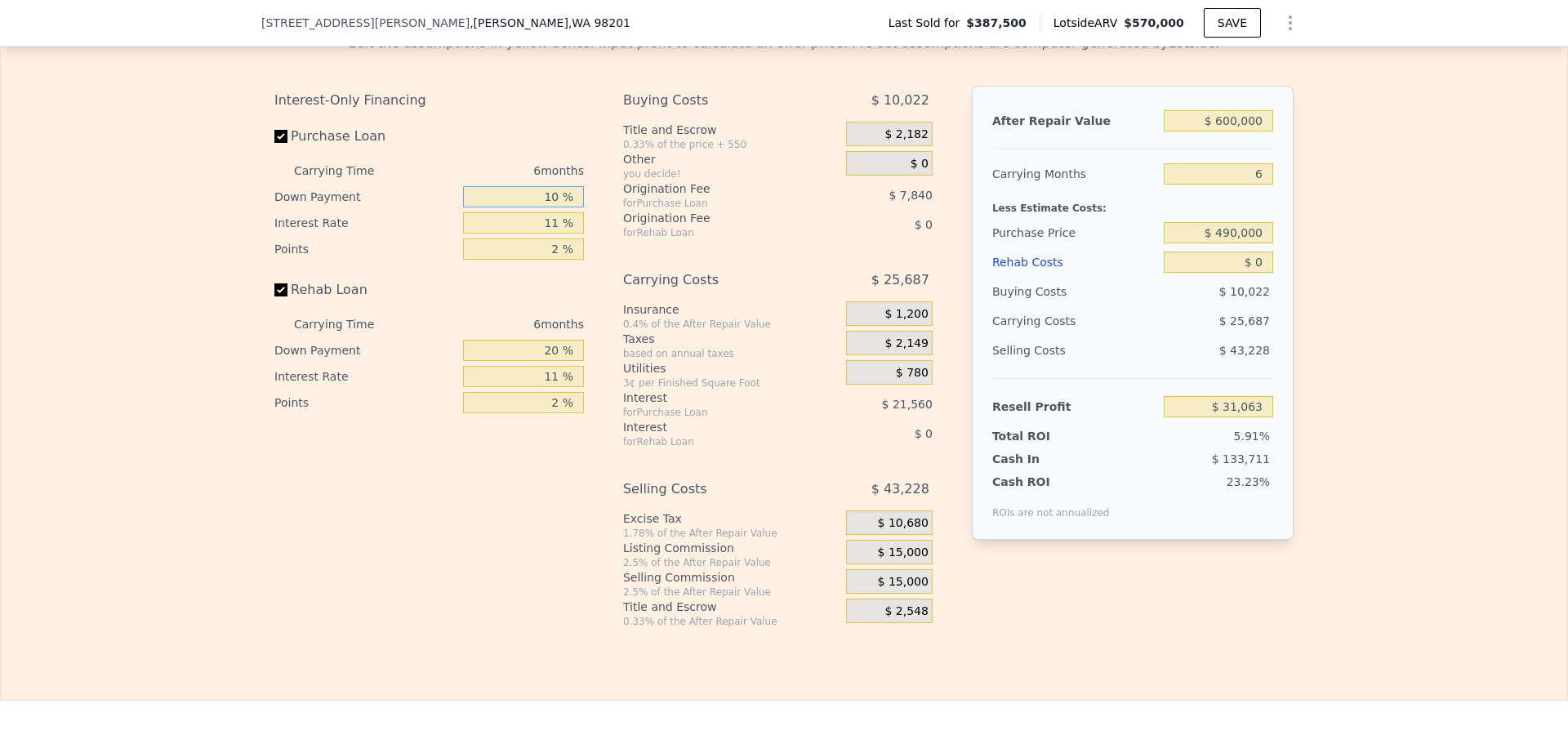
type input "10 %"
type input "$ 29,591"
type input "1 %"
type input "$ 34,001"
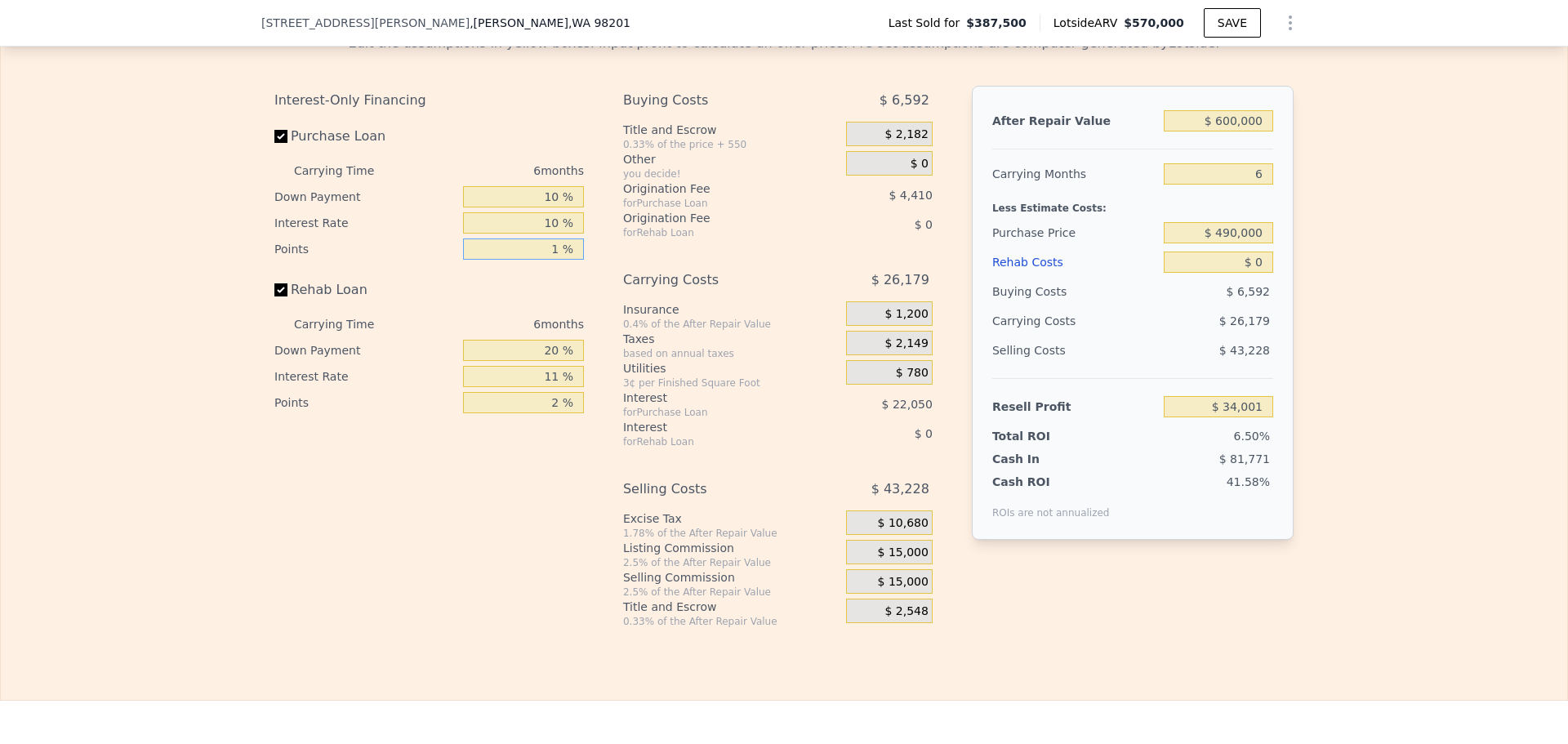
type input "1 %"
type input "10 %"
type input "1 %"
click at [908, 546] on span "$ 15,000" at bounding box center [903, 553] width 51 height 15
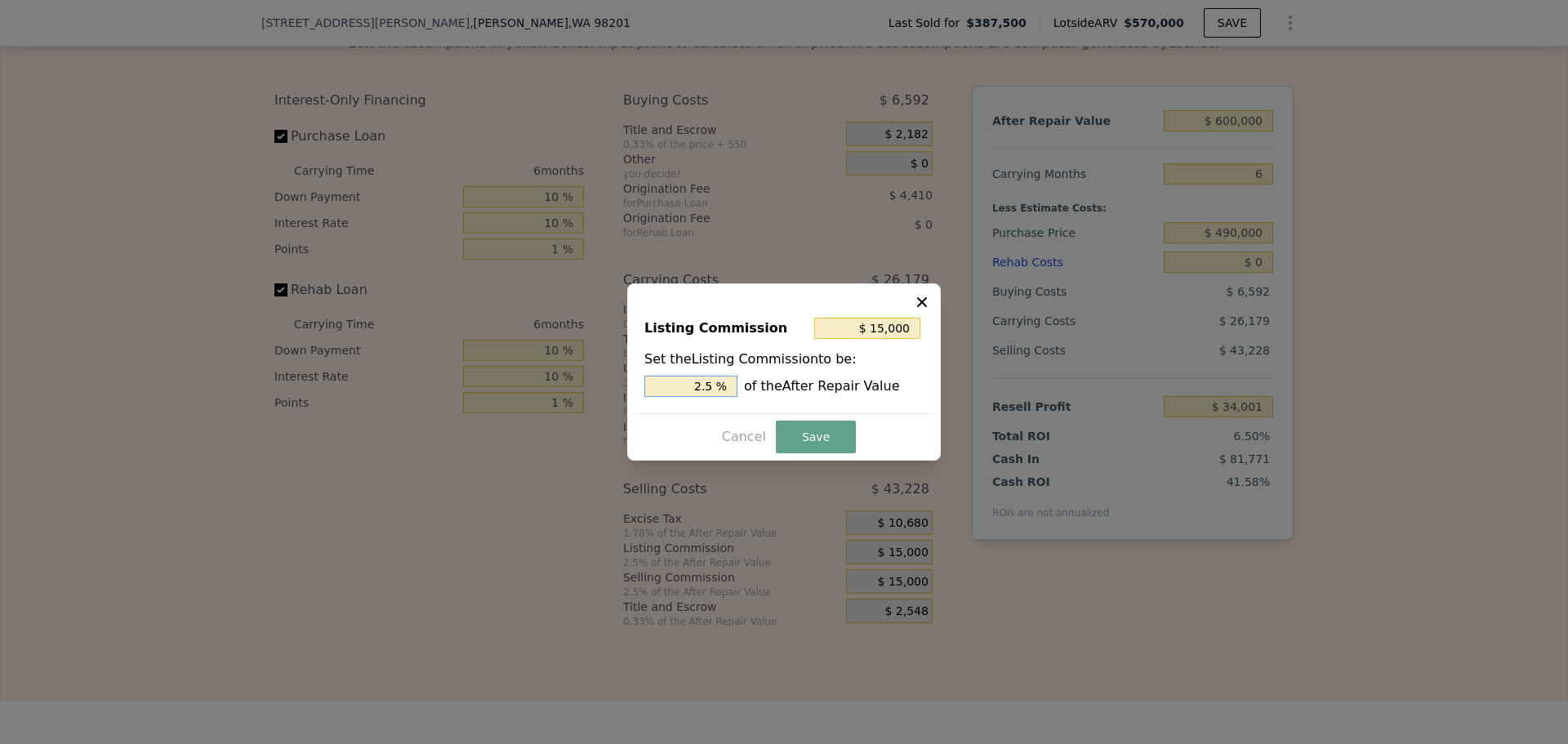
drag, startPoint x: 705, startPoint y: 385, endPoint x: 718, endPoint y: 385, distance: 13.0
click at [718, 385] on input "2.5 %" at bounding box center [691, 386] width 93 height 21
type input "$ 12,000"
type input "2 %"
drag, startPoint x: 823, startPoint y: 451, endPoint x: 819, endPoint y: 444, distance: 8.1
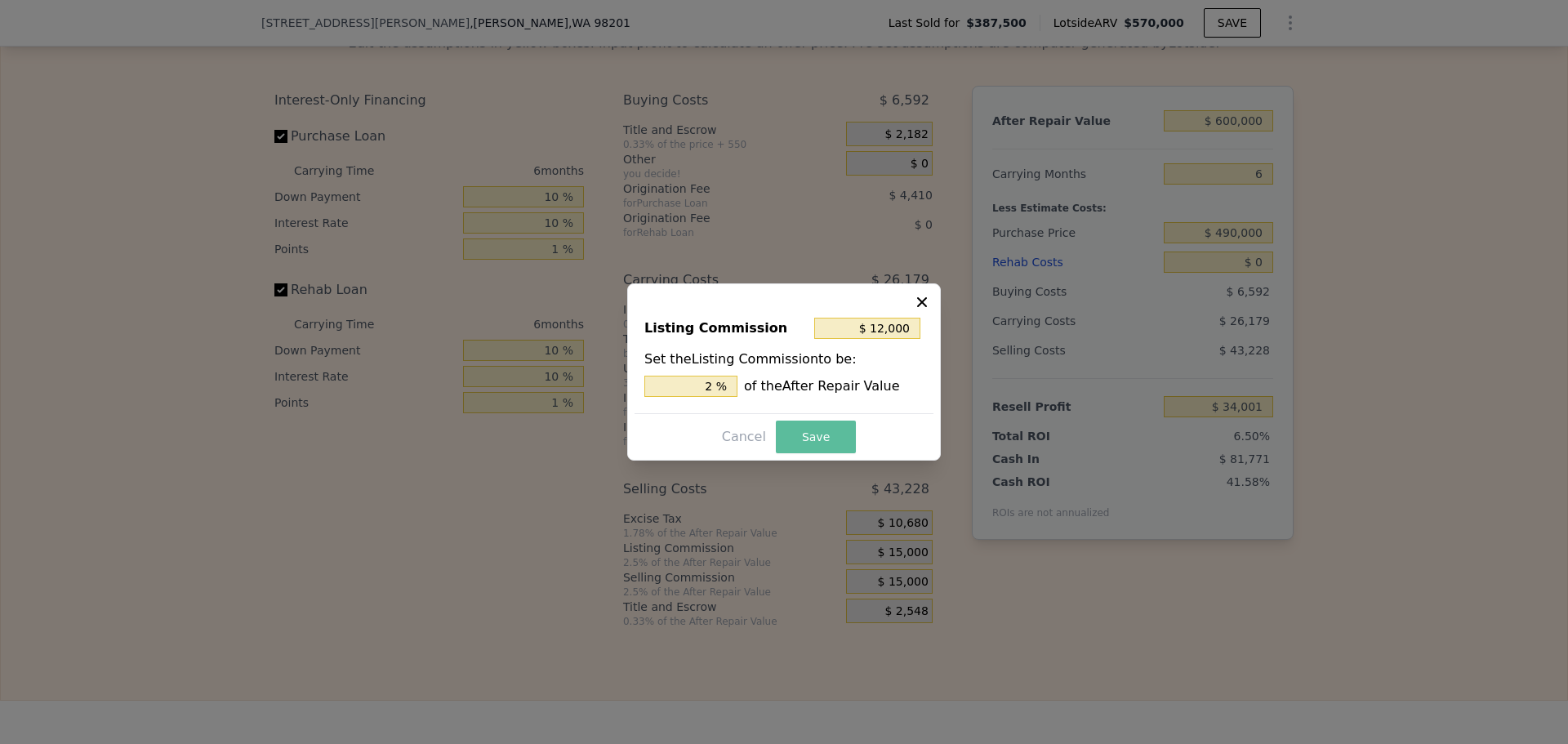
click at [822, 450] on button "Save" at bounding box center [816, 437] width 80 height 32
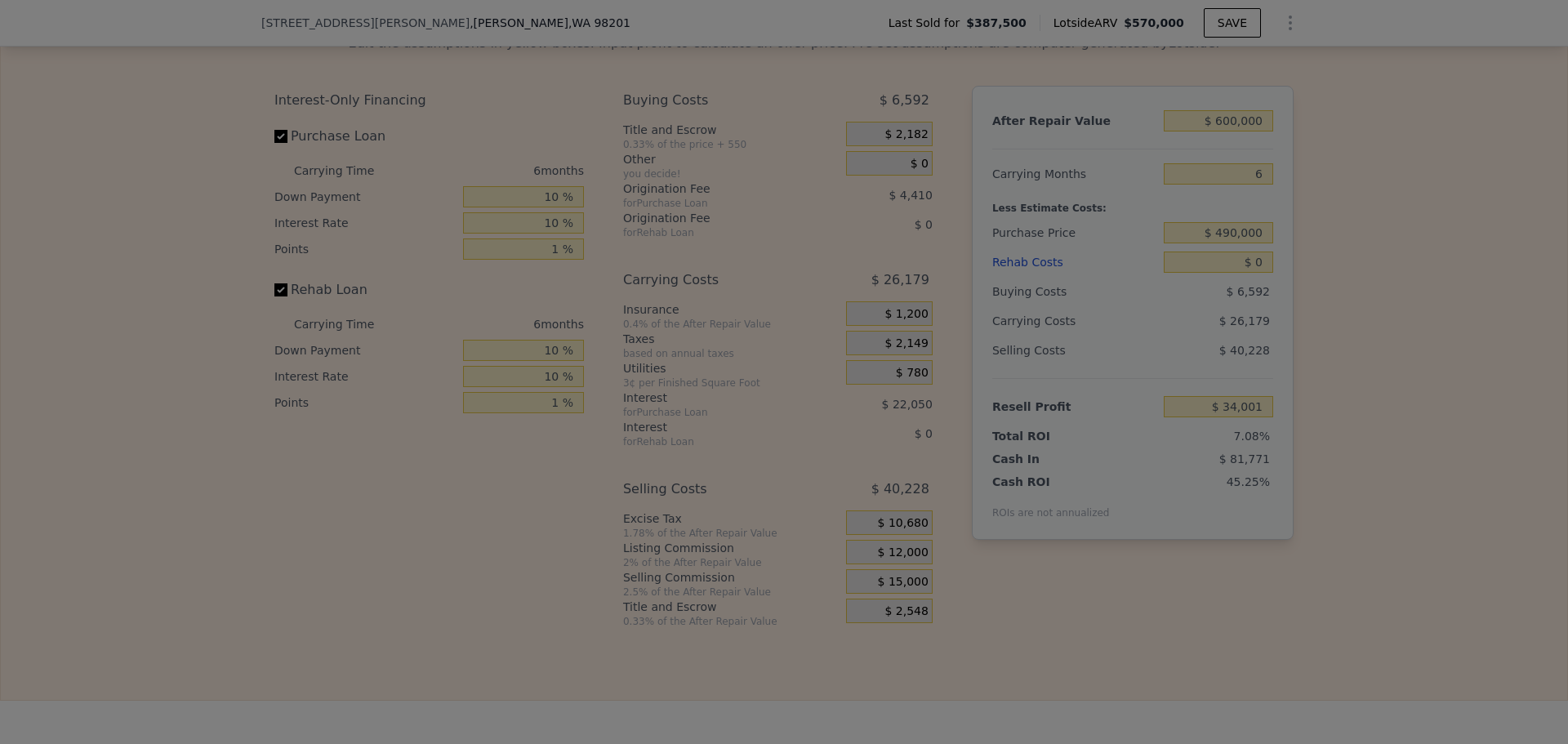
type input "$ 37,001"
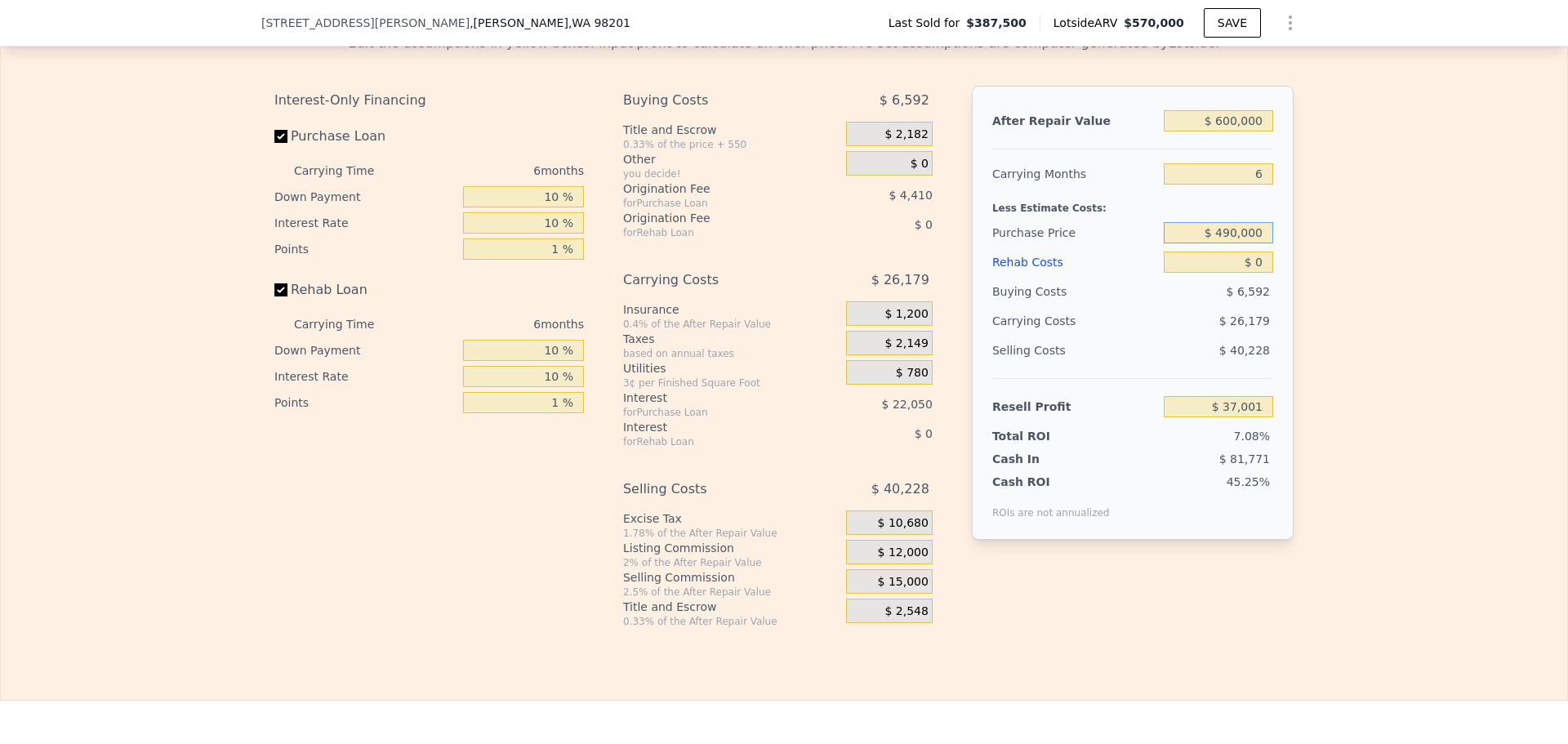
click at [1231, 222] on input "$ 490,000" at bounding box center [1218, 232] width 109 height 21
type input "$ 460,000"
click at [1362, 262] on div "Edit the assumptions in yellow boxes. Input profit to calculate an offer price.…" at bounding box center [784, 324] width 1566 height 608
type input "$ 68,721"
click at [1227, 222] on input "$ 460,000" at bounding box center [1218, 232] width 109 height 21
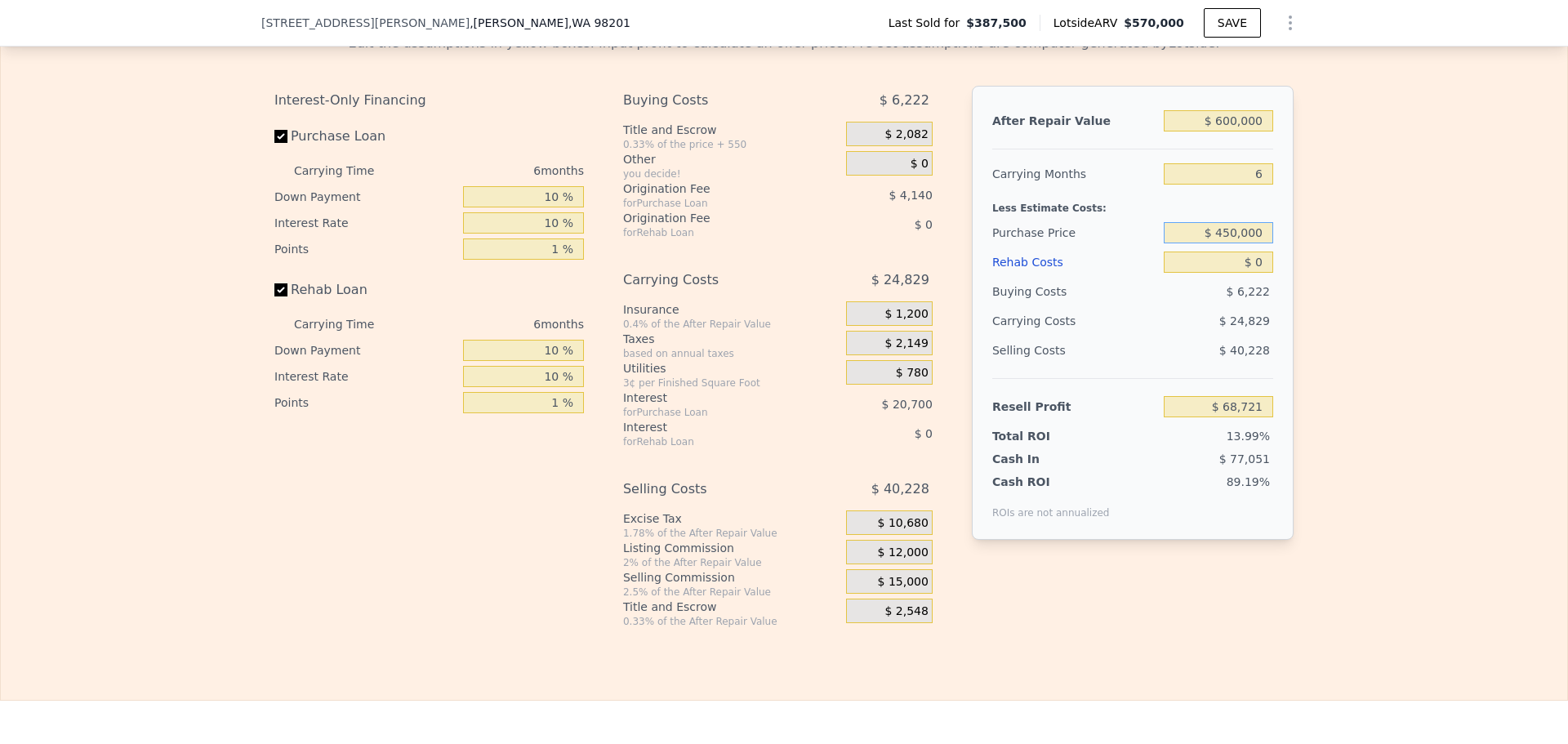
type input "$ 450,000"
click at [1255, 251] on input "$ 0" at bounding box center [1218, 262] width 109 height 21
type input "$ 79,294"
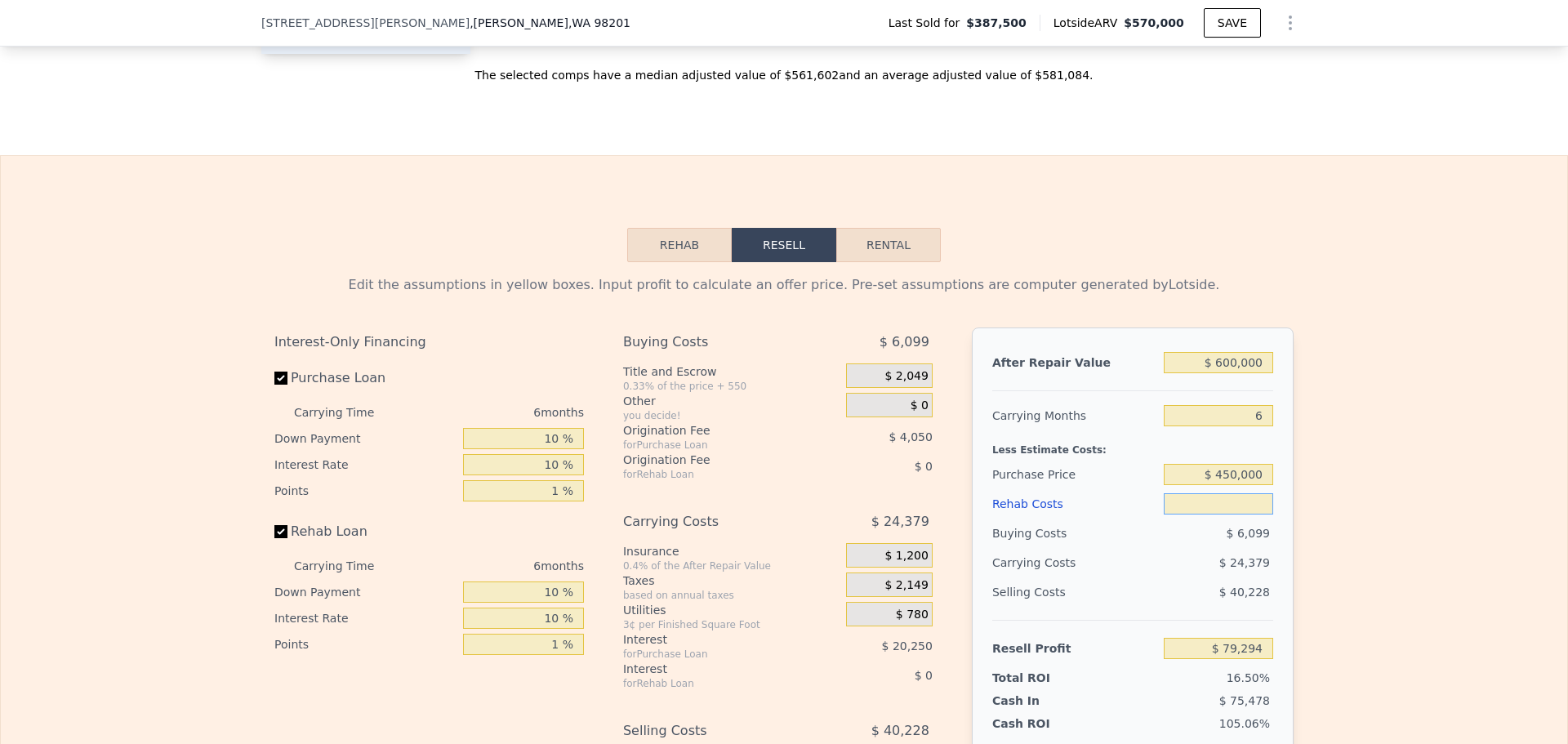
scroll to position [2450, 0]
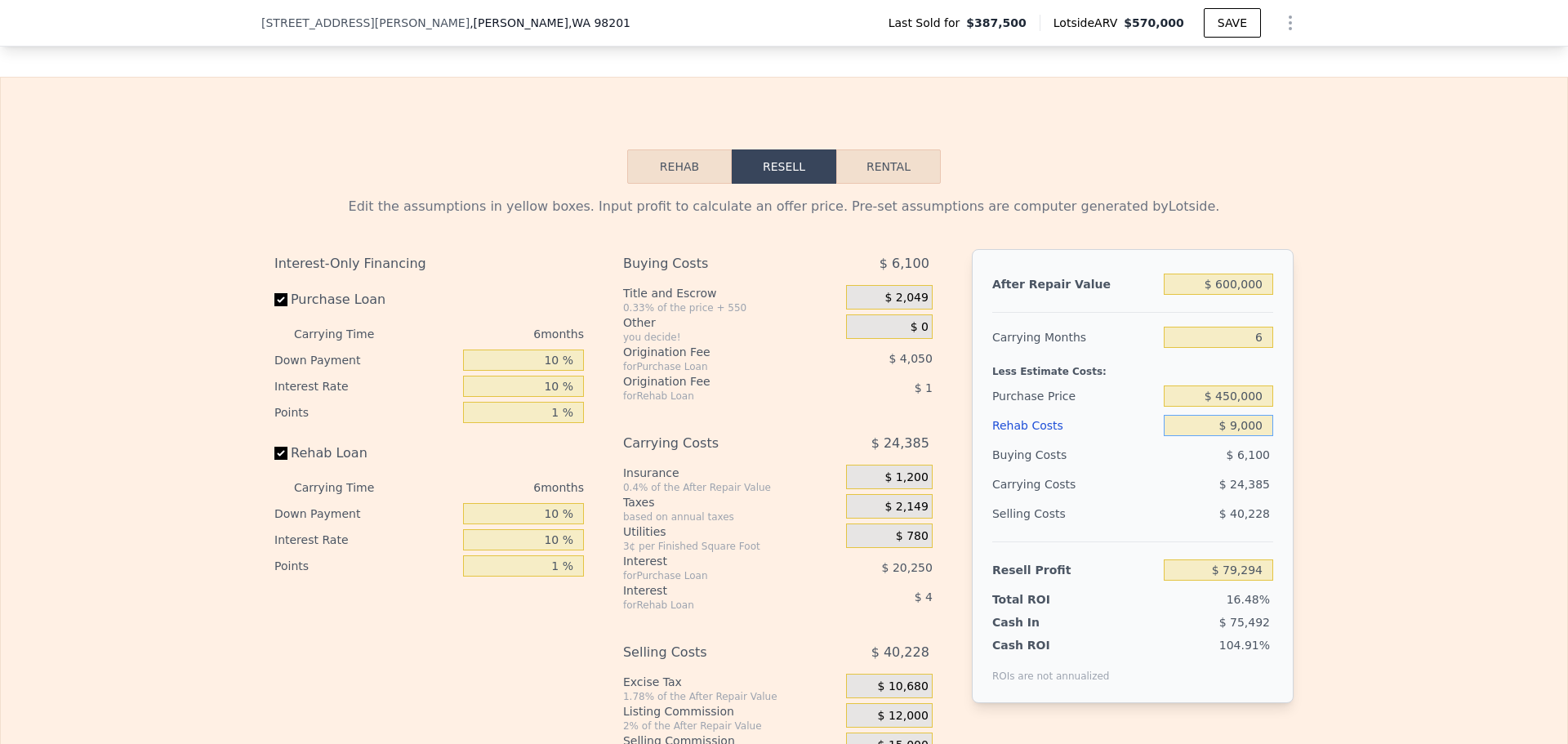
type input "$ 90,000"
type input "-$ 15,566"
click at [1240, 417] on input "$ 90,000" at bounding box center [1218, 425] width 109 height 21
type input "$ 44,000"
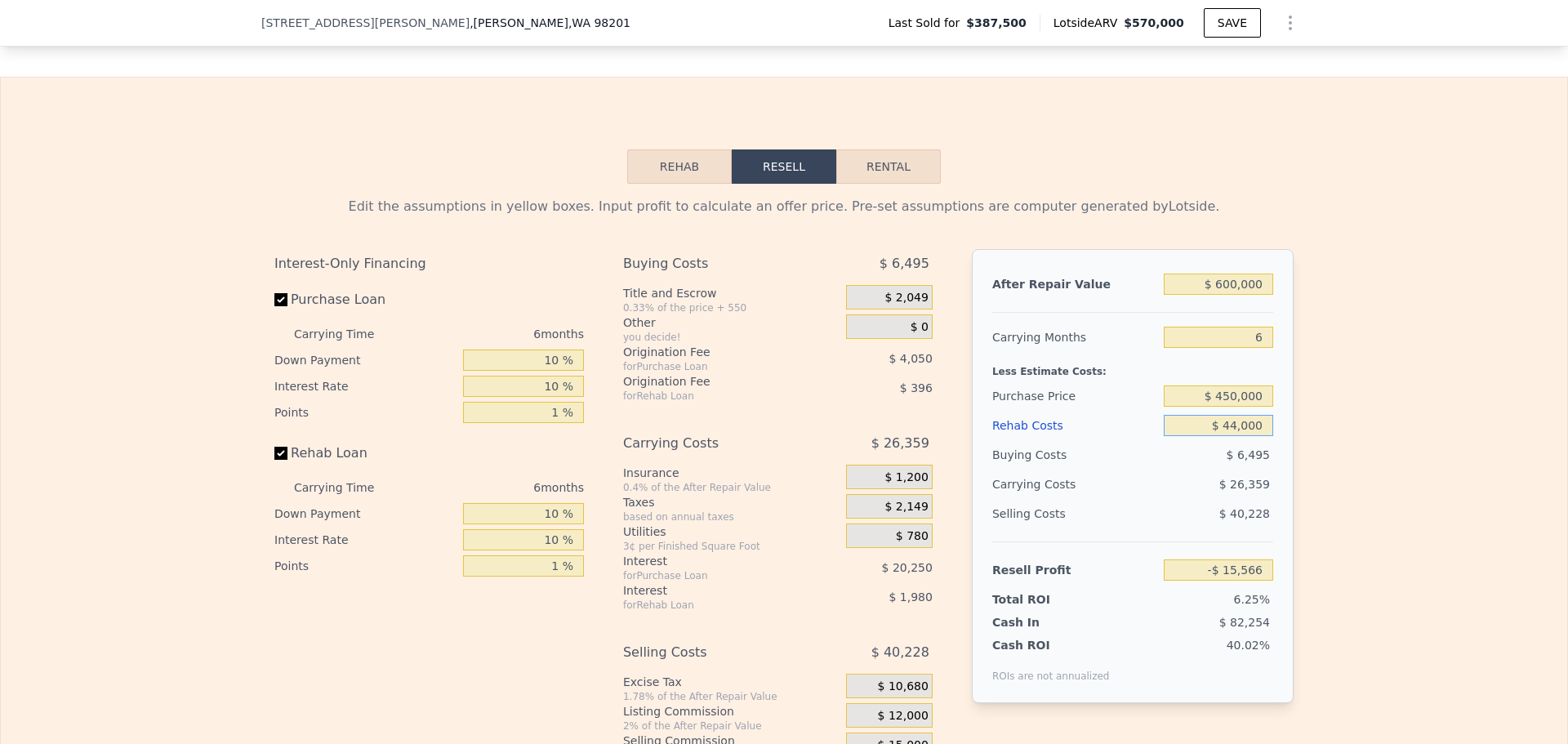
type input "$ 32,918"
type input "$ 44,000"
click at [1344, 404] on div "Edit the assumptions in yellow boxes. Input profit to calculate an offer price.…" at bounding box center [784, 487] width 1566 height 608
click at [1227, 385] on input "$ 450,000" at bounding box center [1218, 396] width 109 height 21
type input "$ 430,000"
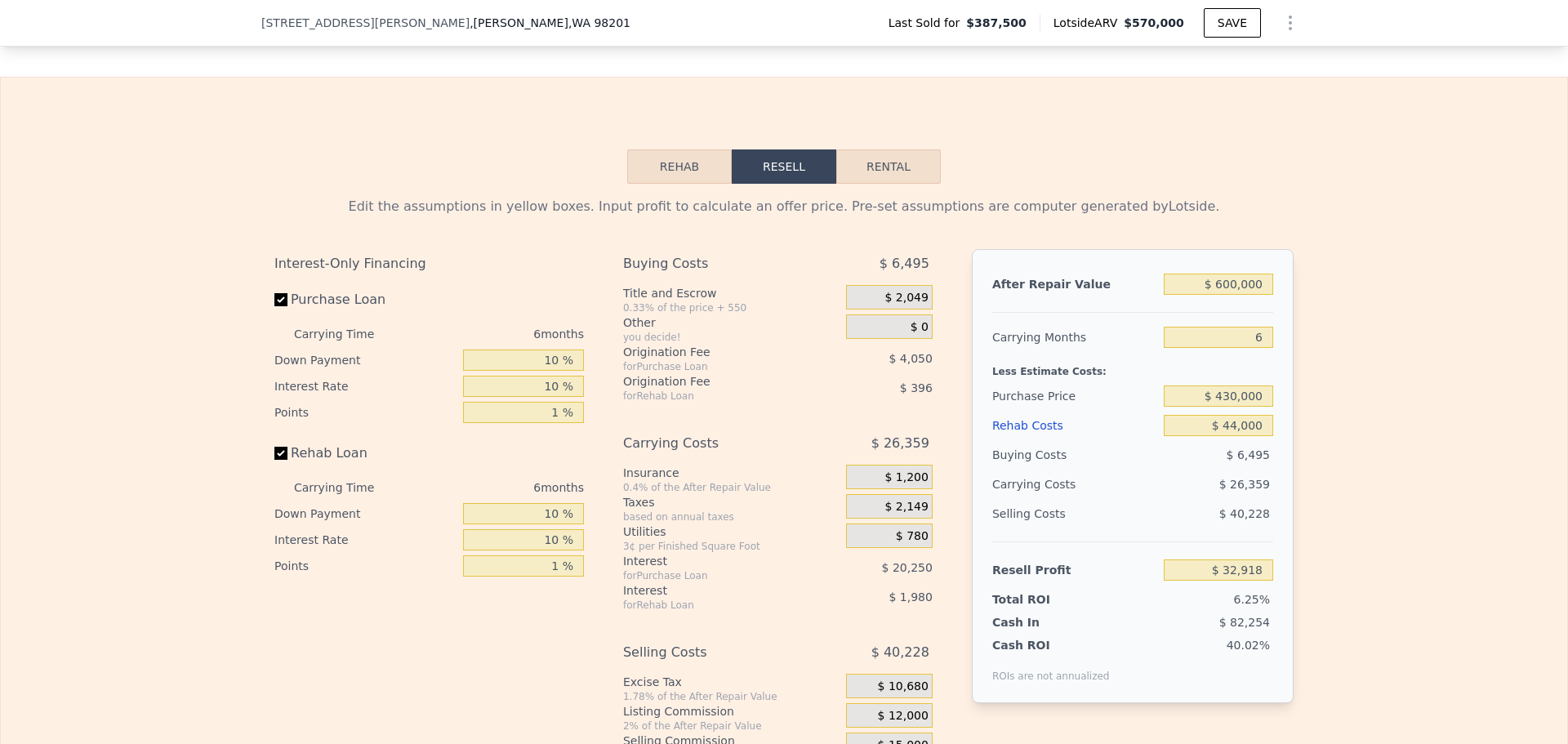
click at [1344, 356] on div "Edit the assumptions in yellow boxes. Input profit to calculate an offer price.…" at bounding box center [784, 487] width 1566 height 608
type input "$ 54,065"
click at [1229, 385] on input "$ 430,000" at bounding box center [1218, 396] width 109 height 21
click at [1228, 385] on input "$ 430,000" at bounding box center [1218, 396] width 109 height 21
type input "$ 400,000"
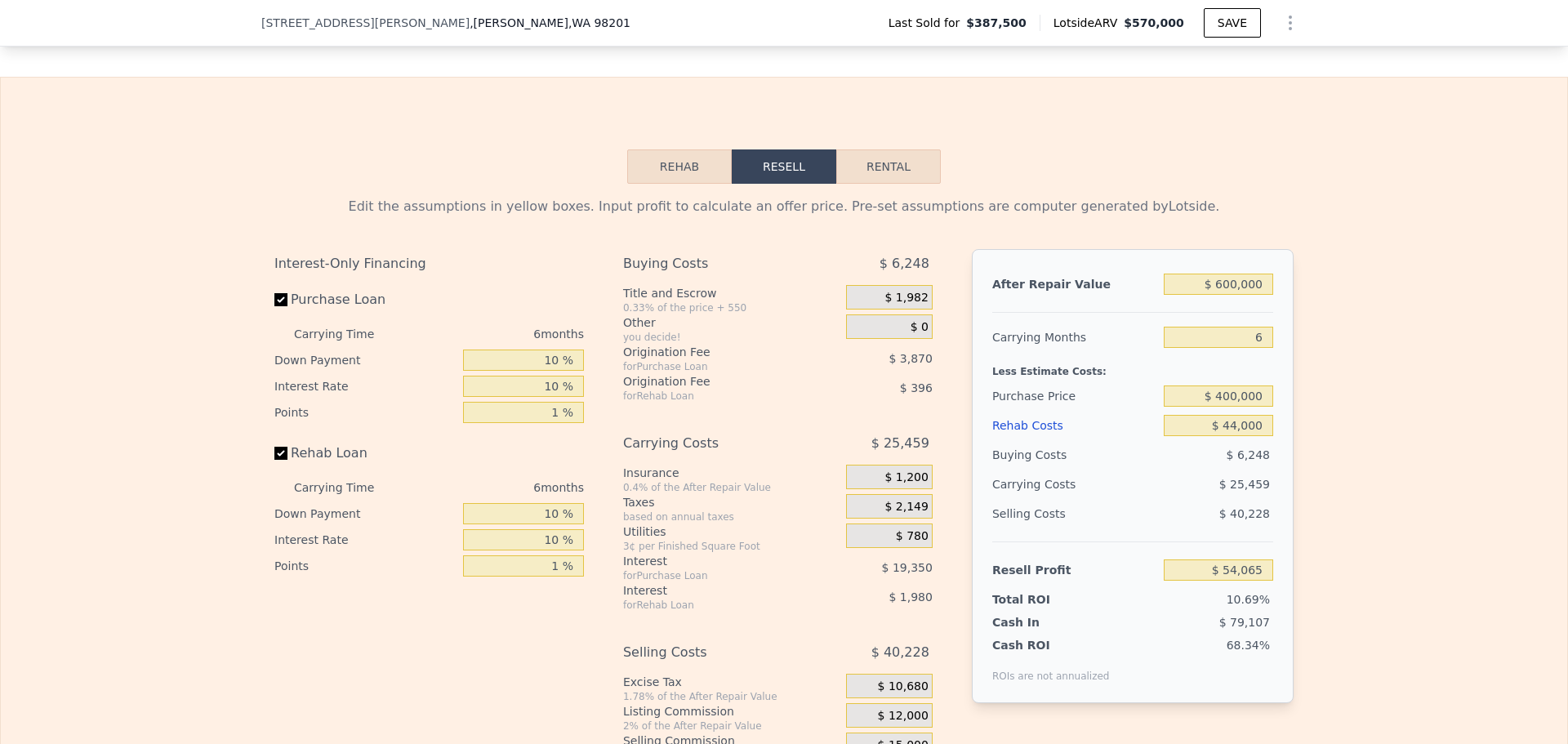
click at [1339, 339] on div "Edit the assumptions in yellow boxes. Input profit to calculate an offer price.…" at bounding box center [784, 487] width 1566 height 608
type input "$ 85,785"
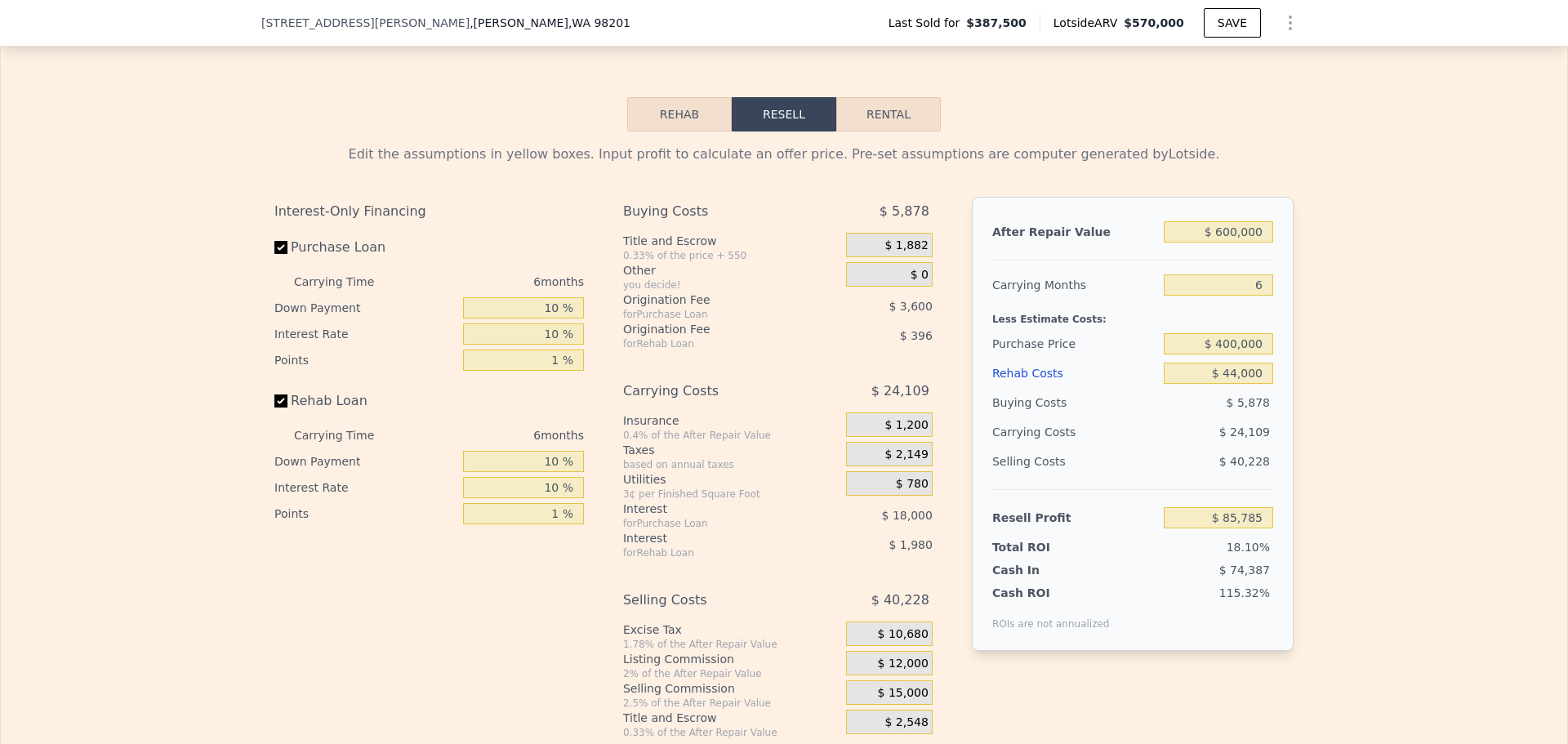
scroll to position [2532, 0]
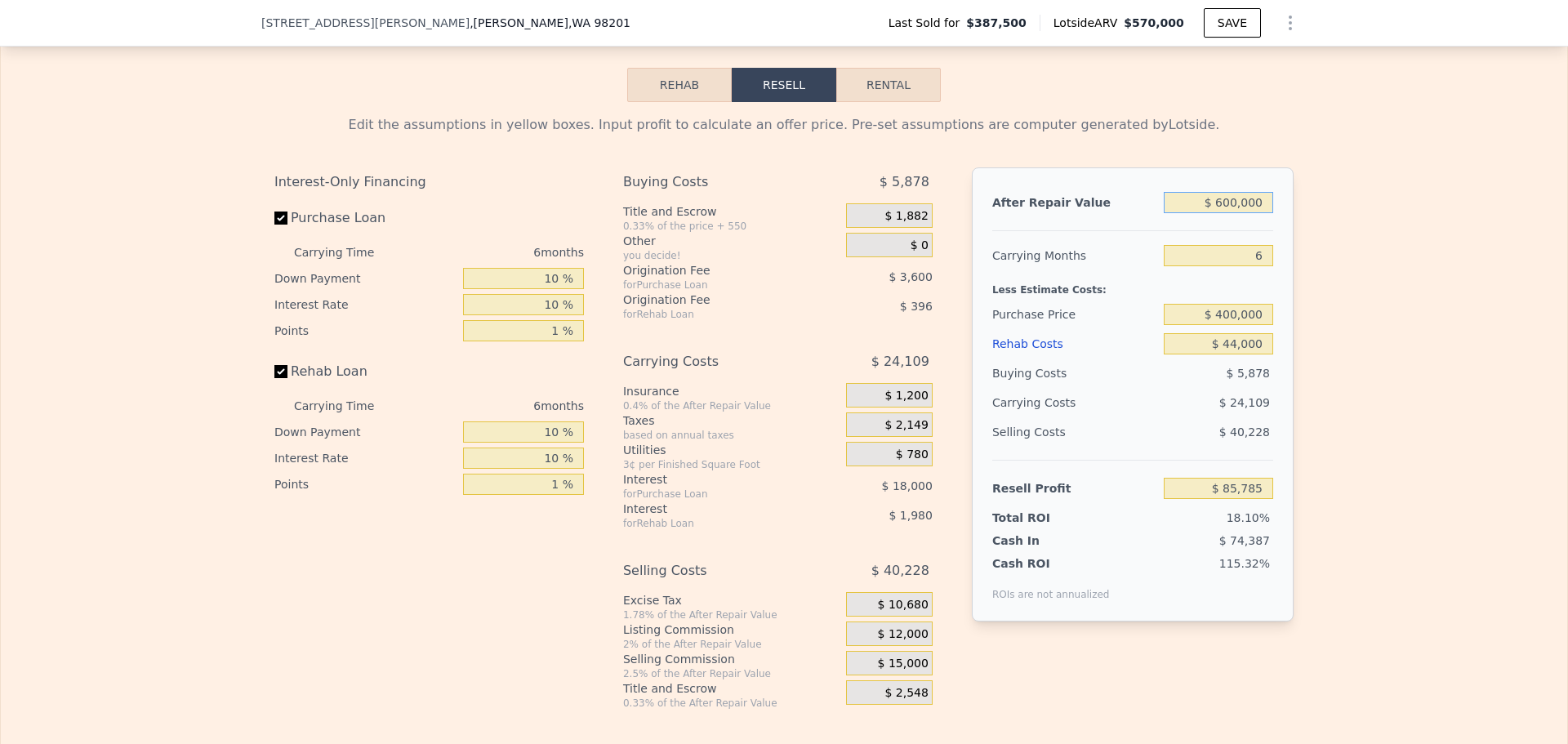
drag, startPoint x: 1220, startPoint y: 196, endPoint x: 1303, endPoint y: 200, distance: 83.1
click at [1221, 196] on input "$ 600,000" at bounding box center [1218, 203] width 109 height 21
click at [1355, 202] on div "Edit the assumptions in yellow boxes. Input profit to calculate an offer price.…" at bounding box center [784, 406] width 1566 height 608
click at [1227, 304] on input "$ 400,000" at bounding box center [1218, 314] width 109 height 21
type input "$ 450,000"
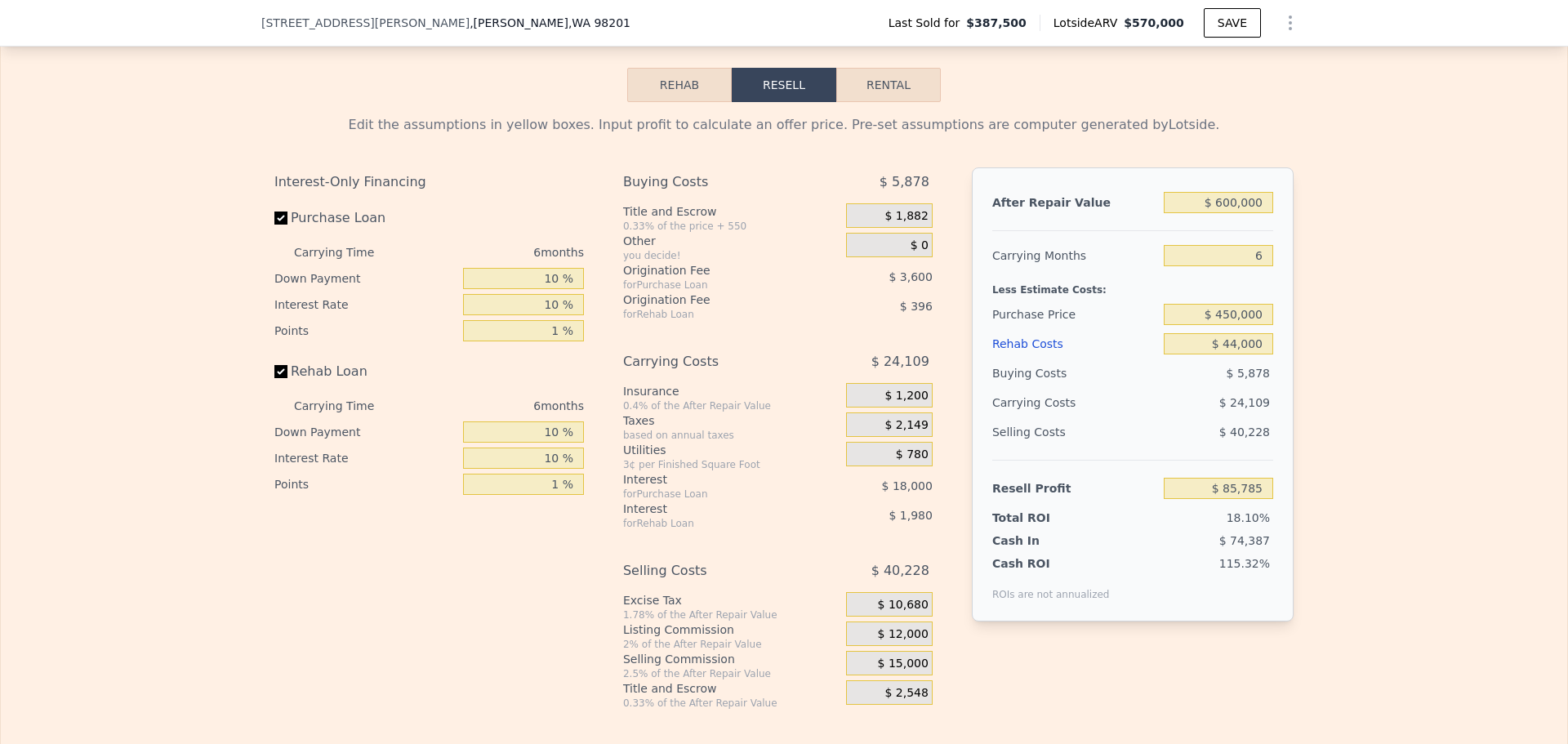
click at [1344, 334] on div "Edit the assumptions in yellow boxes. Input profit to calculate an offer price.…" at bounding box center [784, 406] width 1566 height 608
type input "$ 32,918"
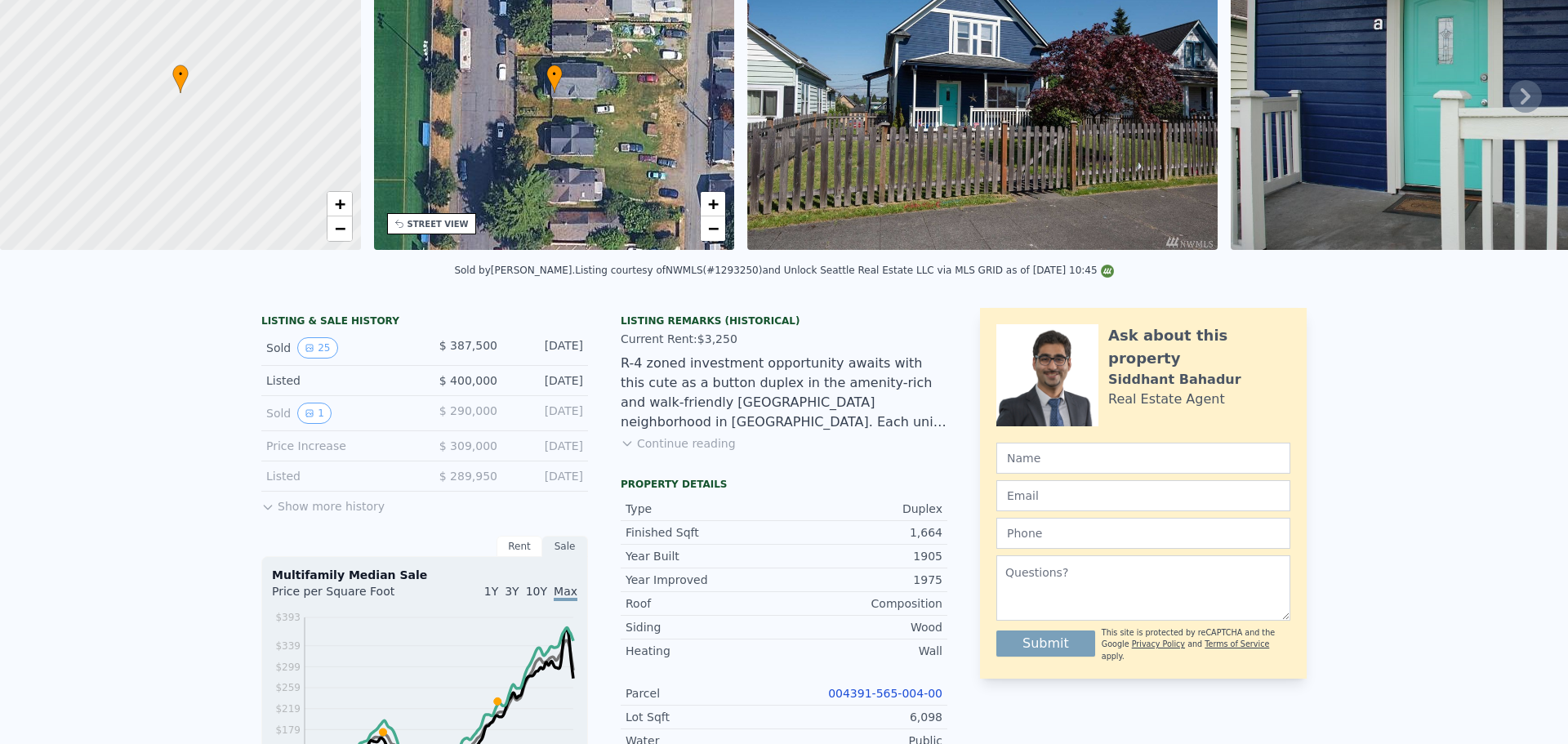
scroll to position [6, 0]
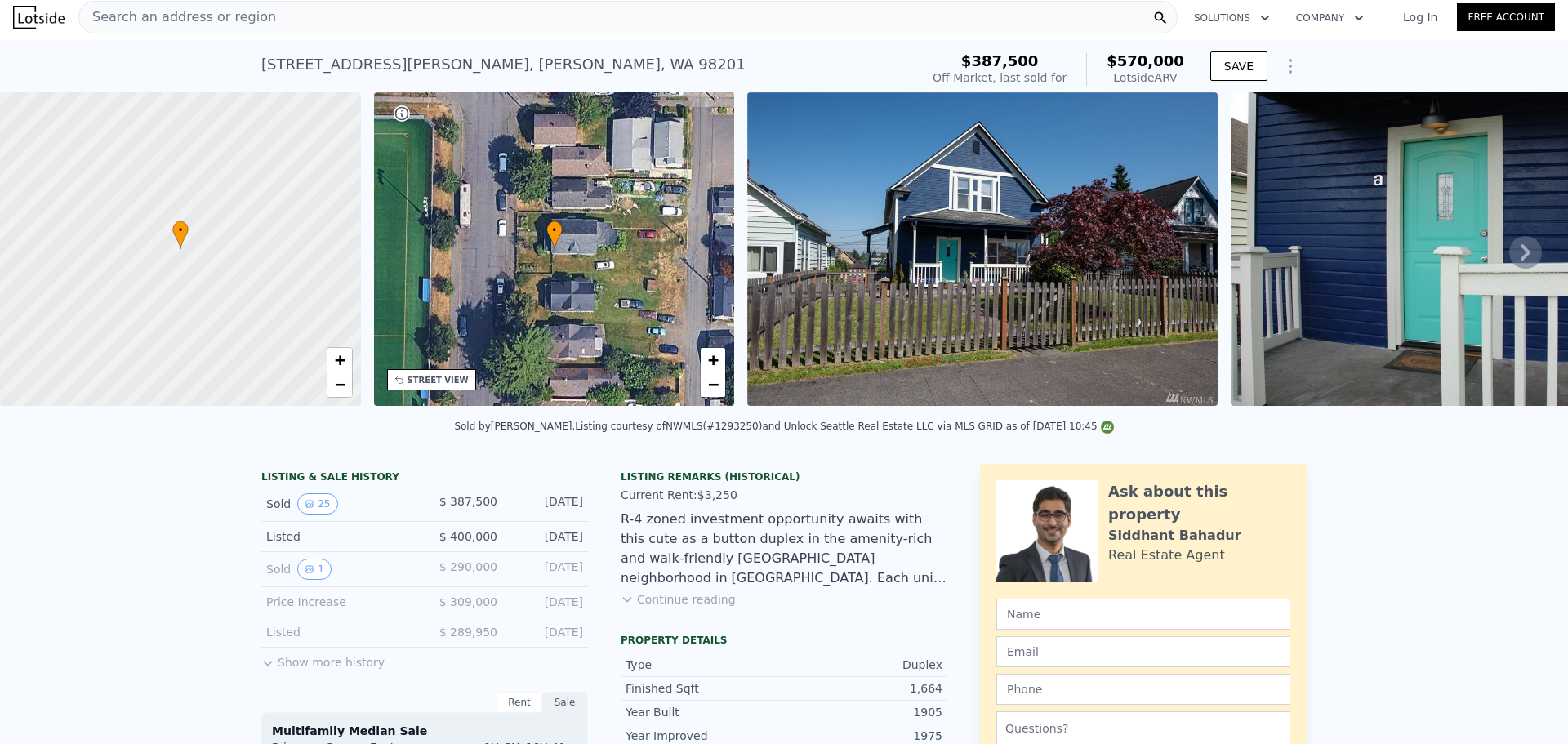
click at [203, 14] on span "Search an address or region" at bounding box center [177, 17] width 196 height 19
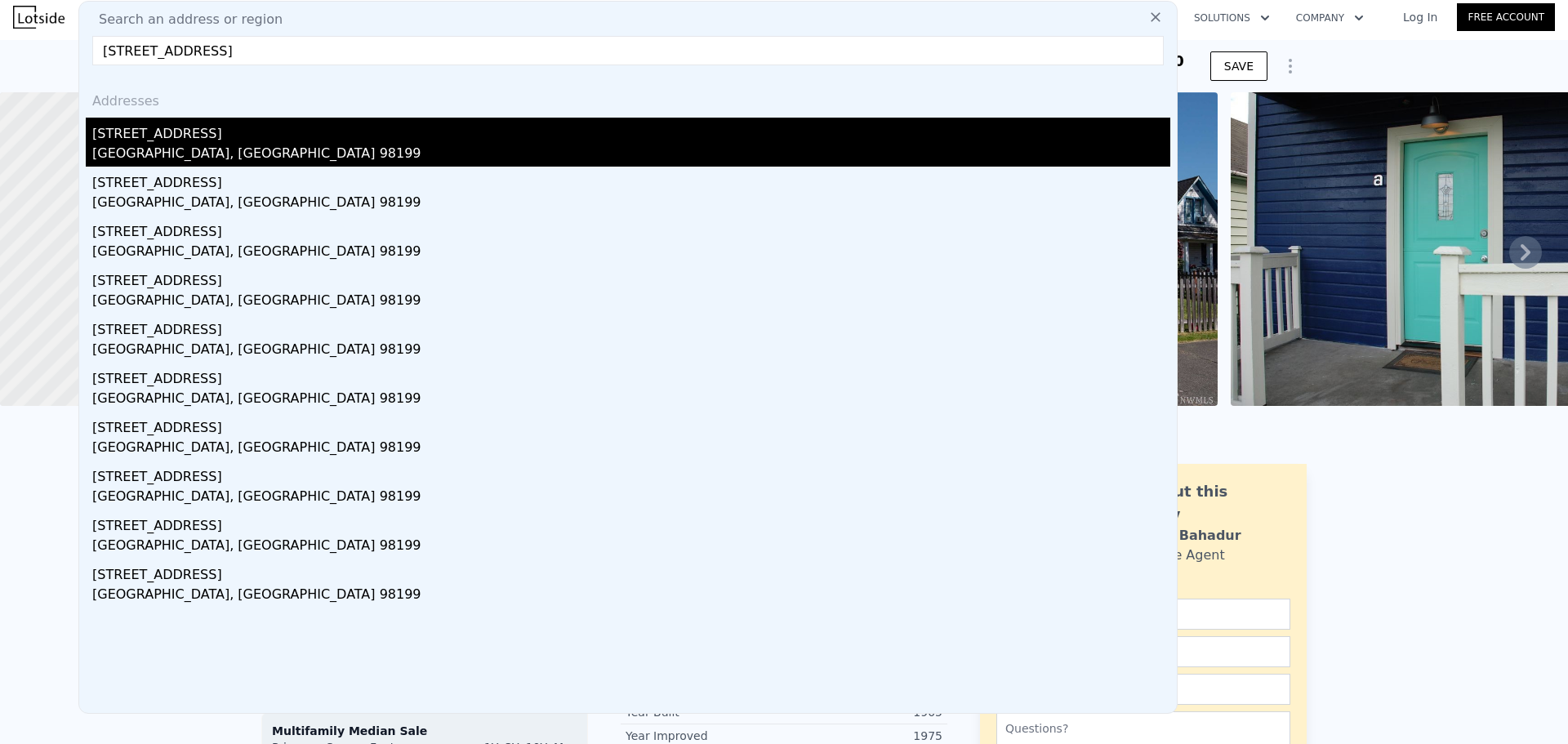
type input "[STREET_ADDRESS]"
click at [351, 135] on div "[STREET_ADDRESS]" at bounding box center [631, 131] width 1078 height 26
type input "7"
type input "6"
type input "1930"
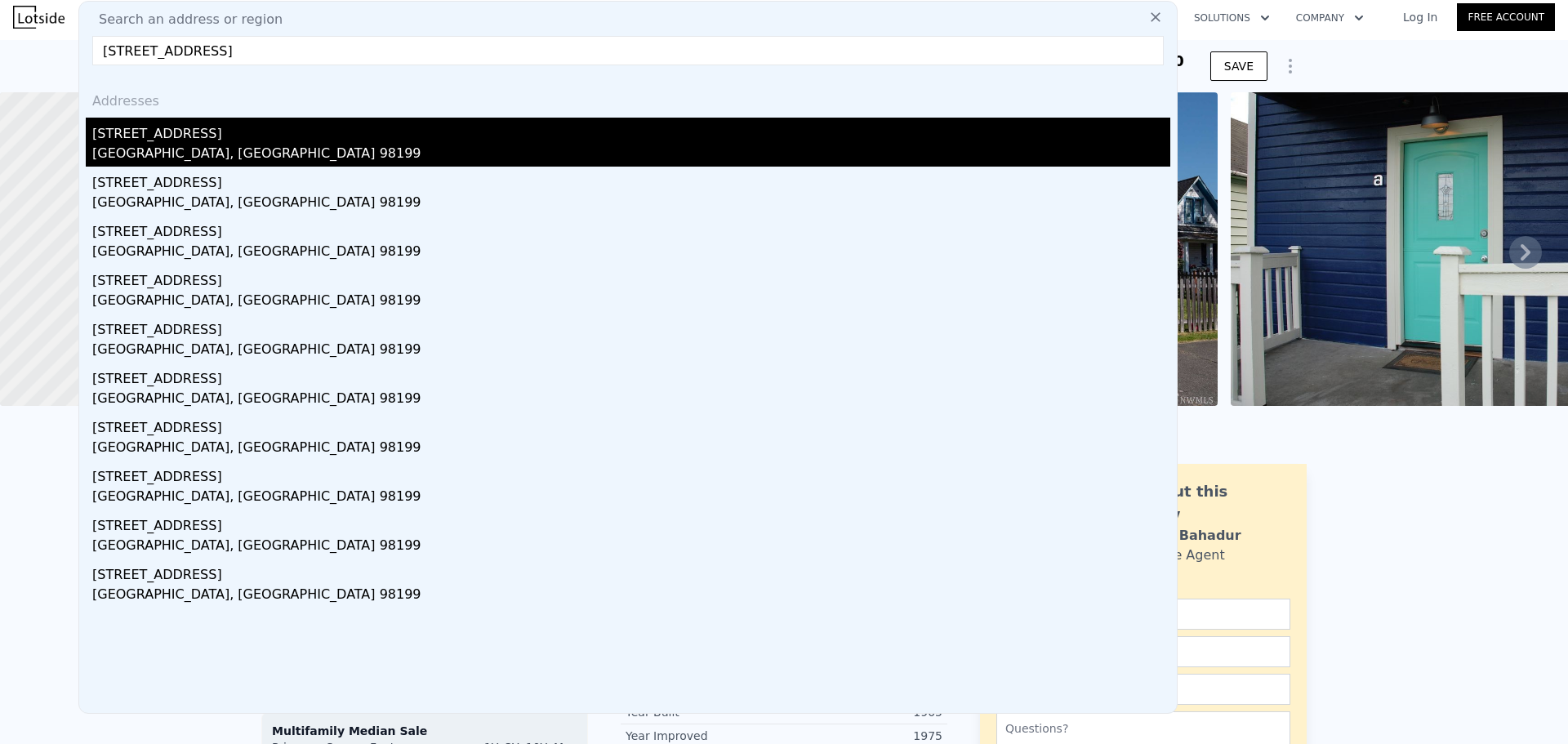
type input "3700"
type input "5760"
type input "7200"
type input "$ 1,304,000"
type input "7"
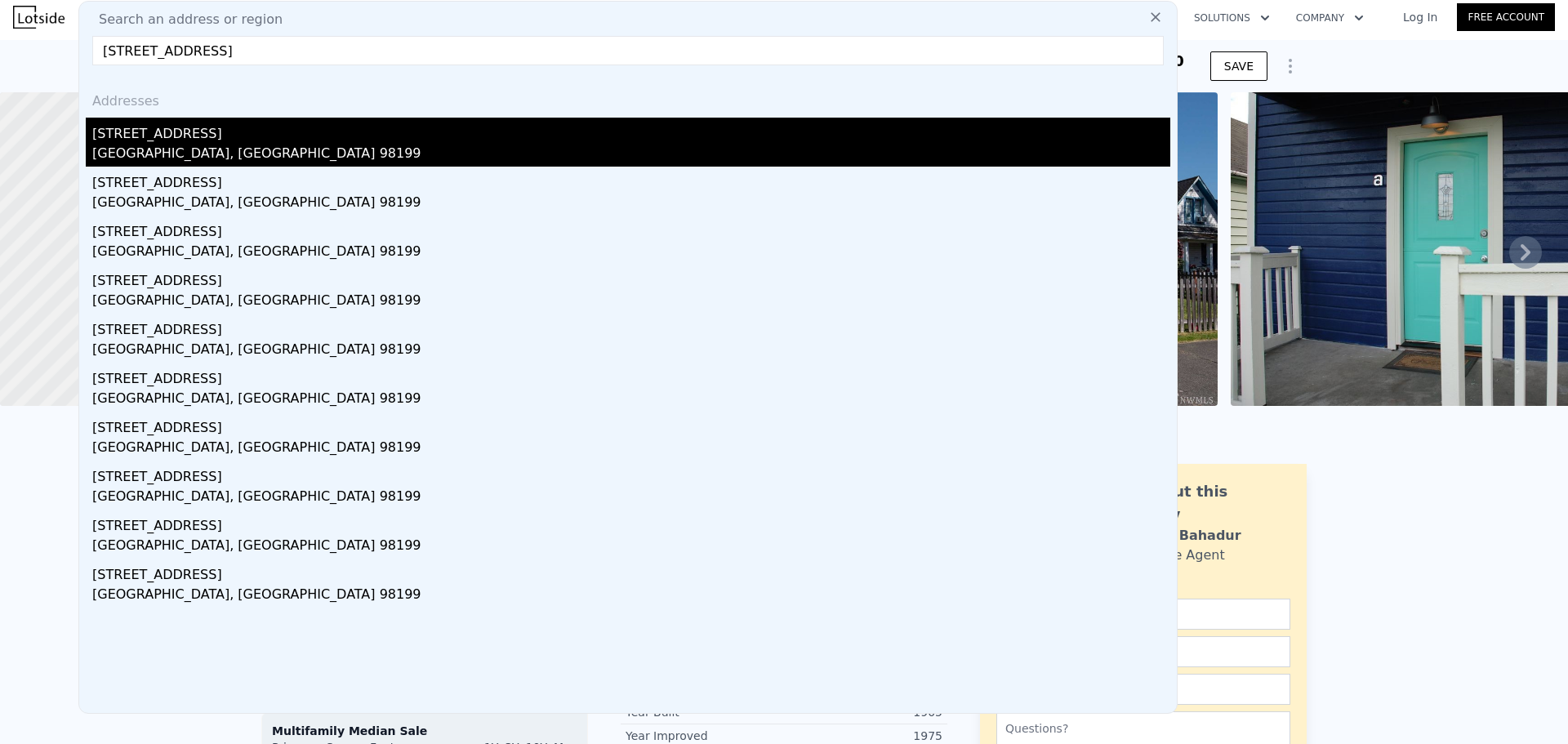
type input "$ 0"
type input "$ 501,576"
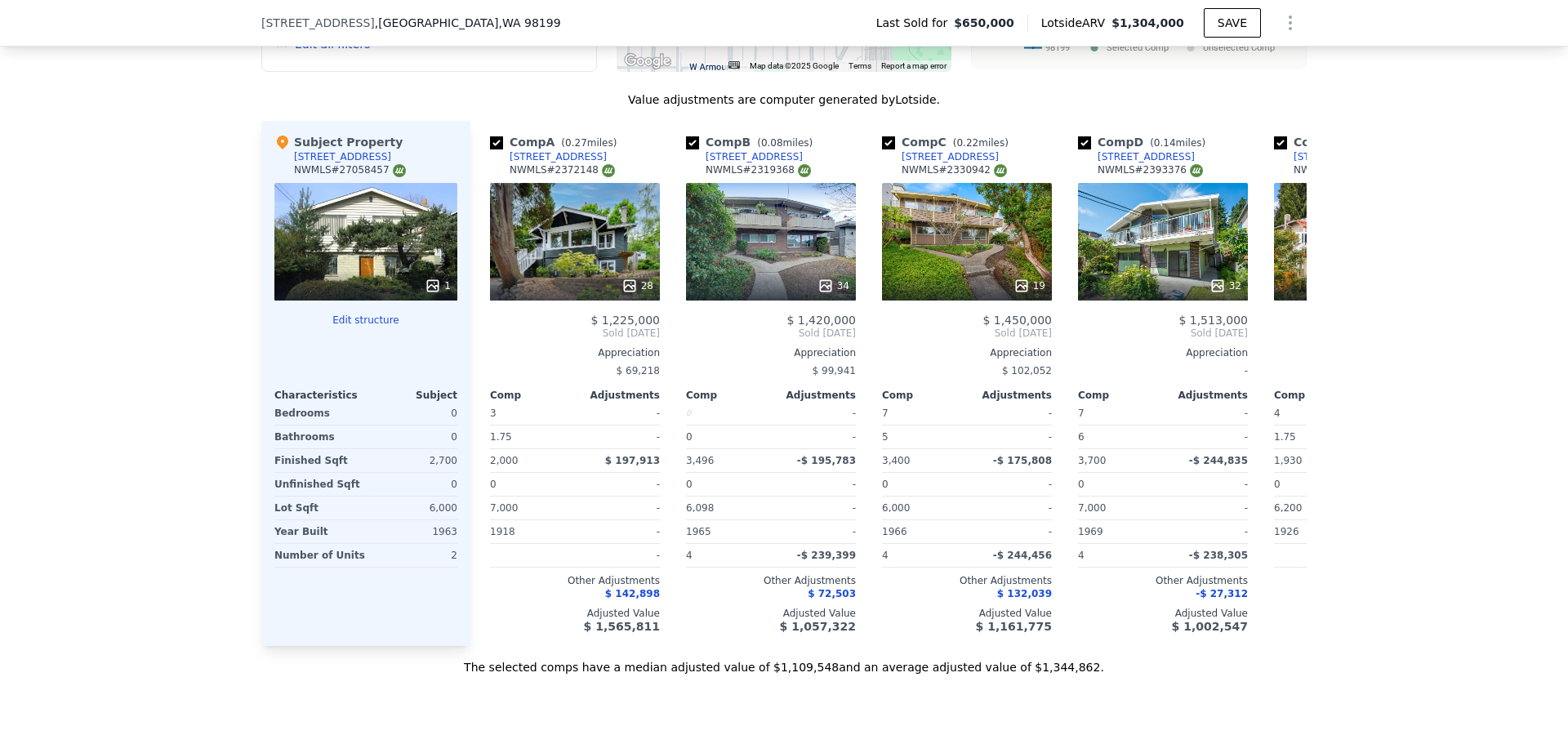
scroll to position [1388, 0]
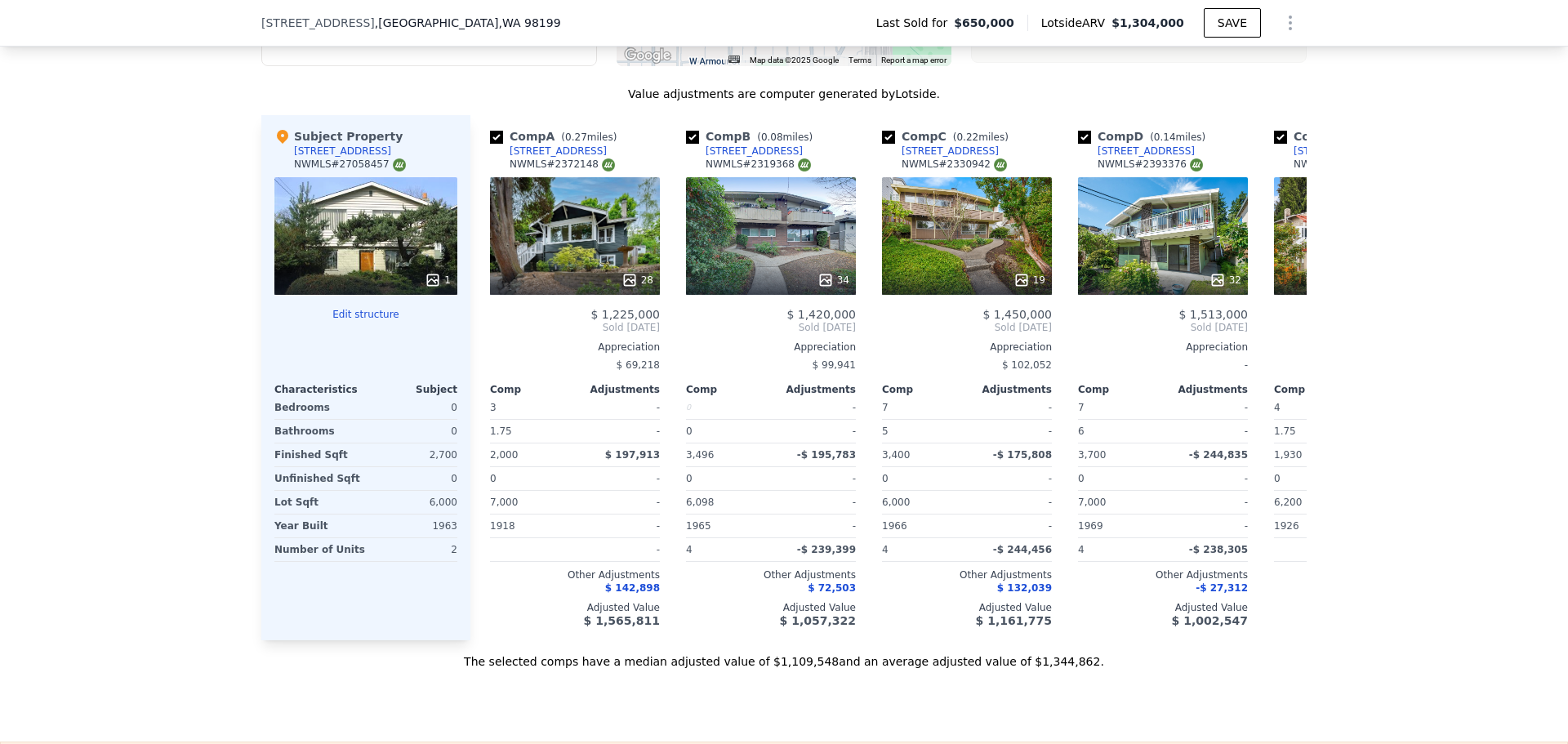
click at [426, 288] on icon at bounding box center [432, 279] width 17 height 17
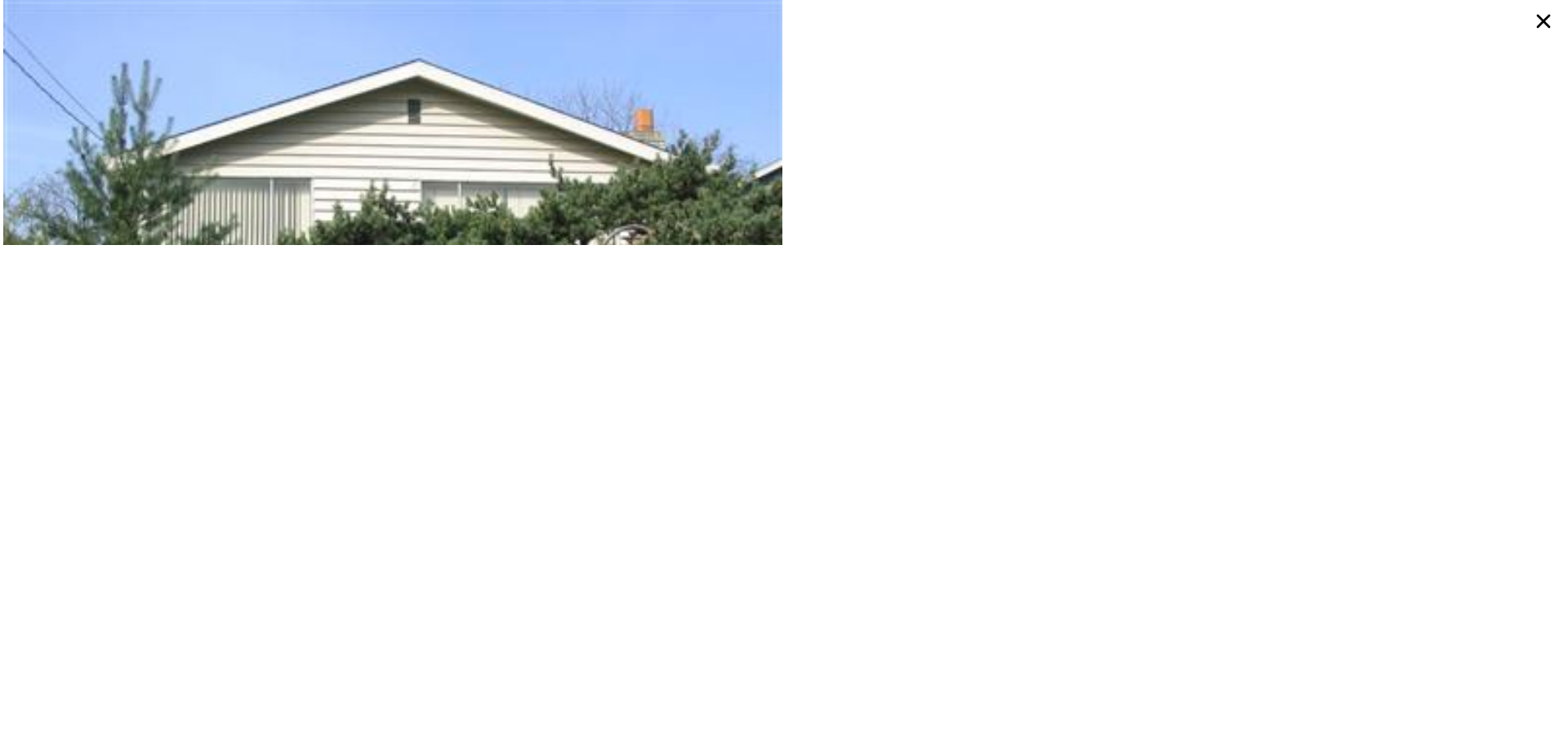
click at [1544, 25] on icon at bounding box center [1544, 21] width 30 height 30
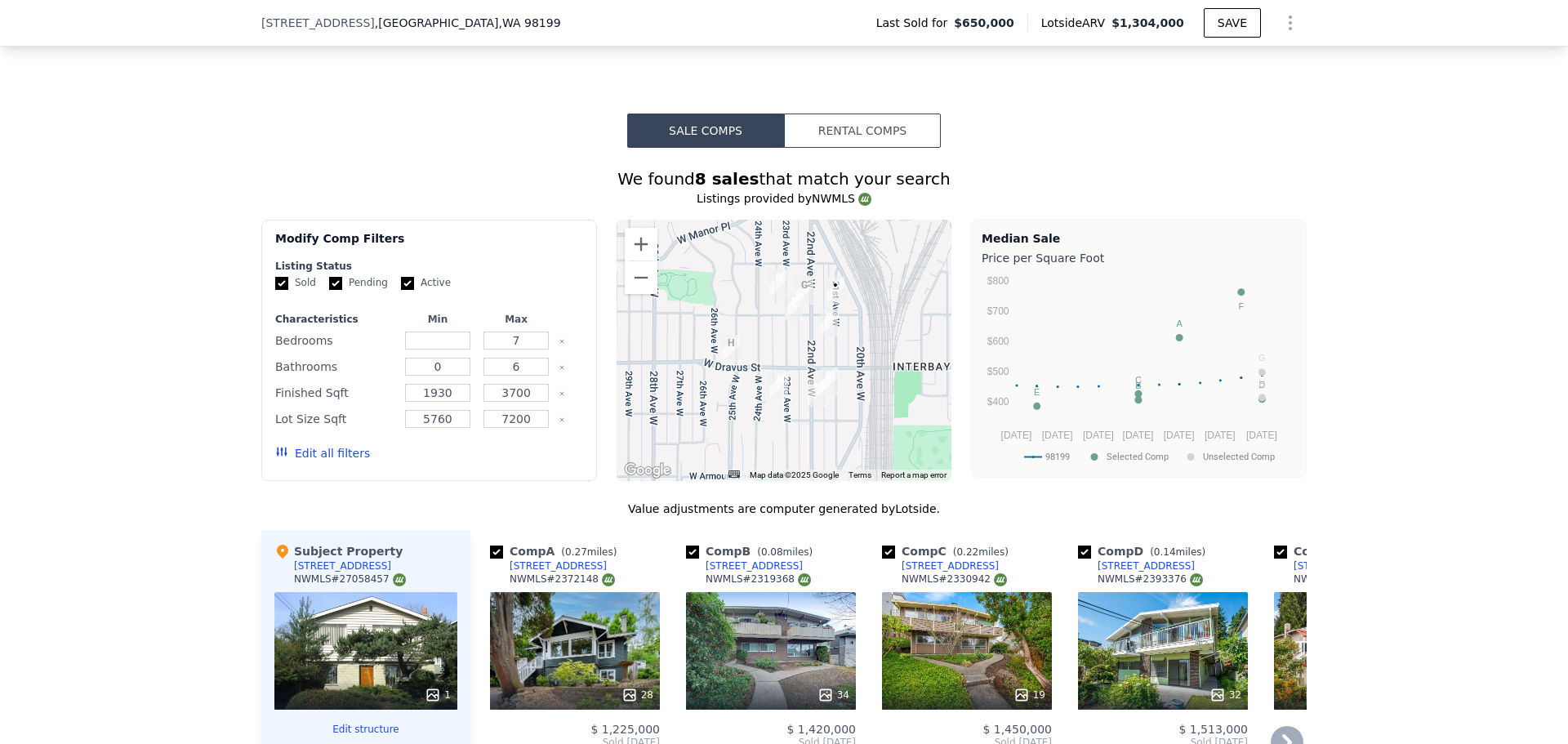
scroll to position [975, 0]
drag, startPoint x: 461, startPoint y: 19, endPoint x: 254, endPoint y: 19, distance: 207.0
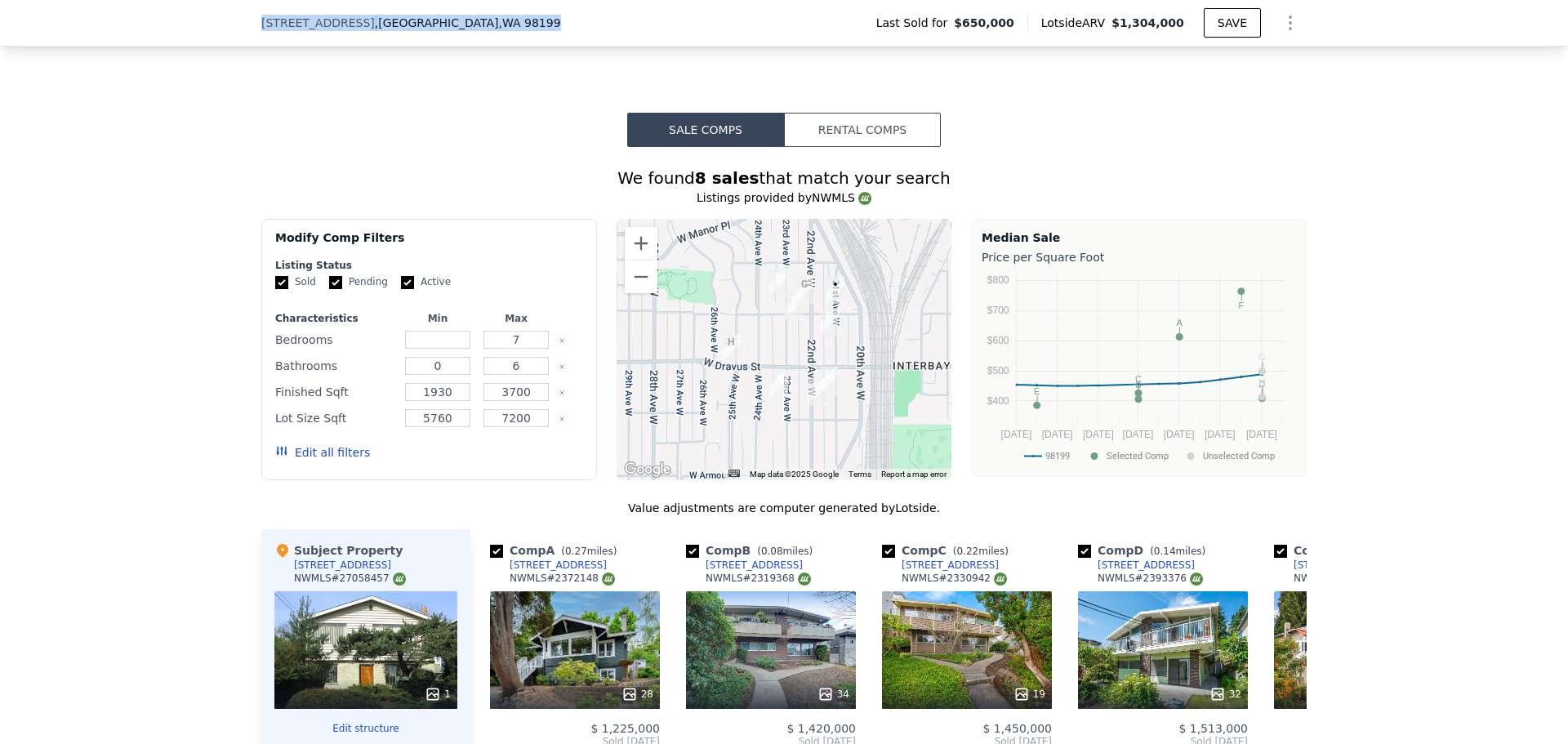
click at [254, 19] on div "[STREET_ADDRESS] Last Sold for $650,000 Lotside ARV $1,304,000 SAVE" at bounding box center [784, 23] width 1568 height 46
copy div "[STREET_ADDRESS]"
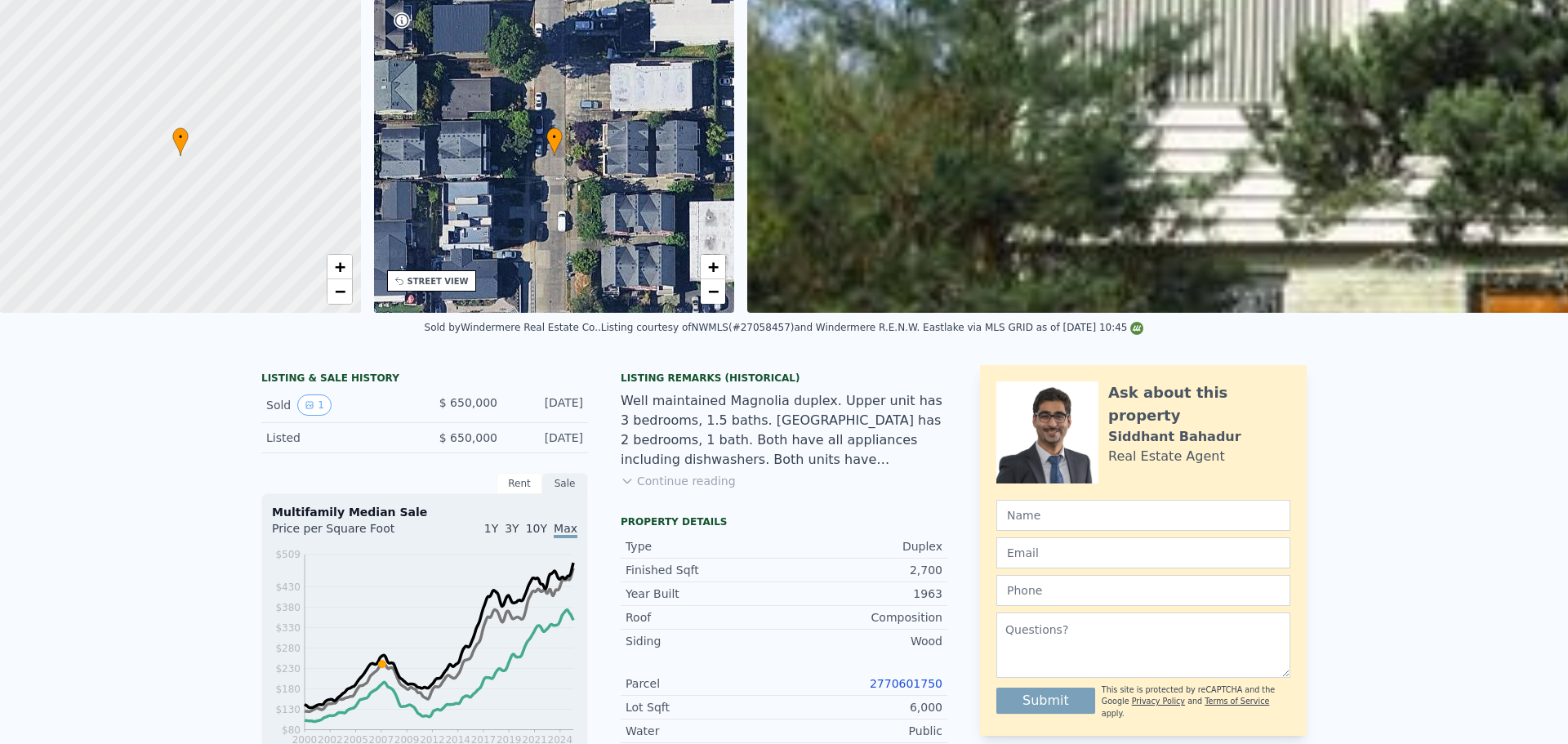
scroll to position [0, 0]
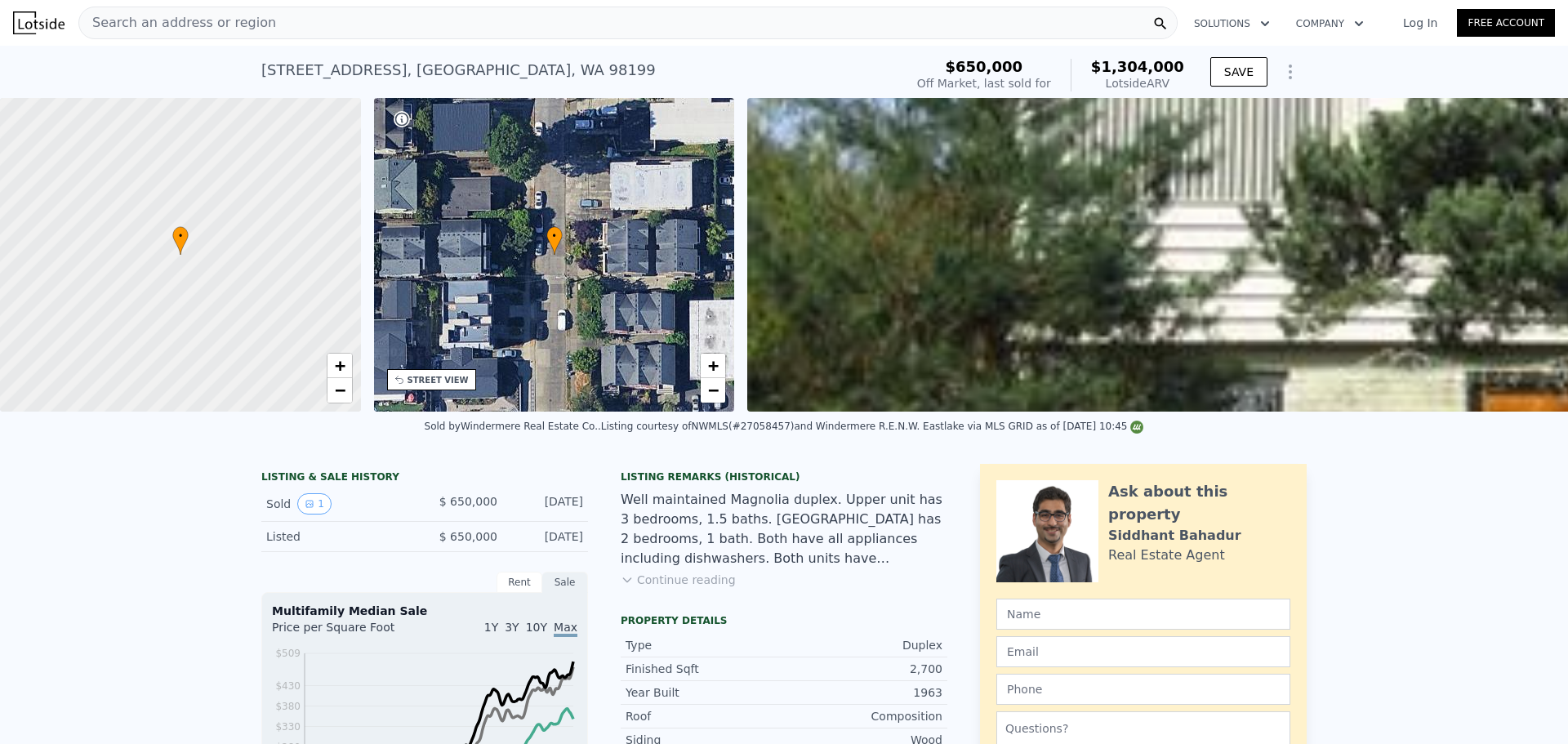
click at [203, 21] on span "Search an address or region" at bounding box center [177, 23] width 196 height 19
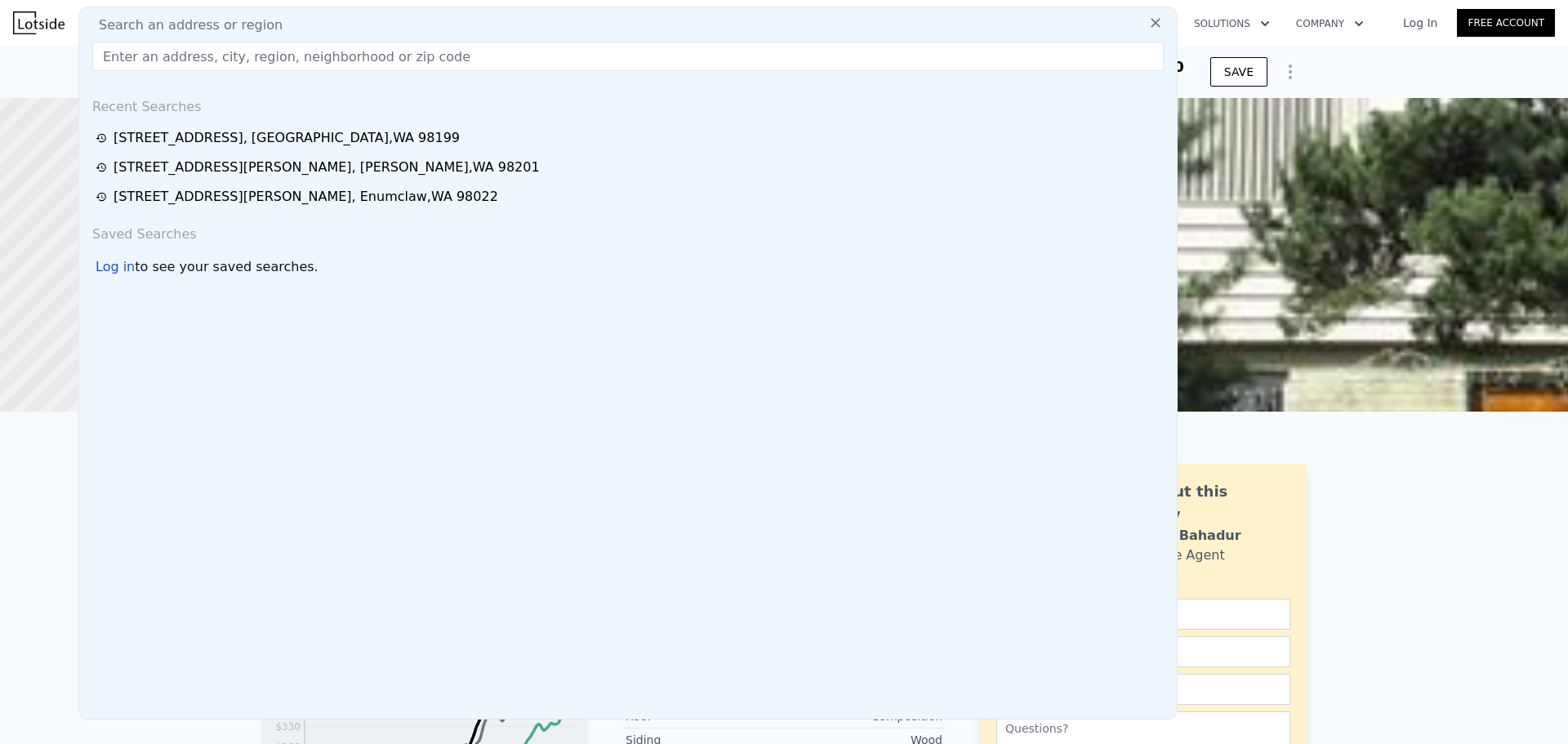
drag, startPoint x: 201, startPoint y: 21, endPoint x: 183, endPoint y: 52, distance: 35.8
paste input "[STREET_ADDRESS][PERSON_NAME]"
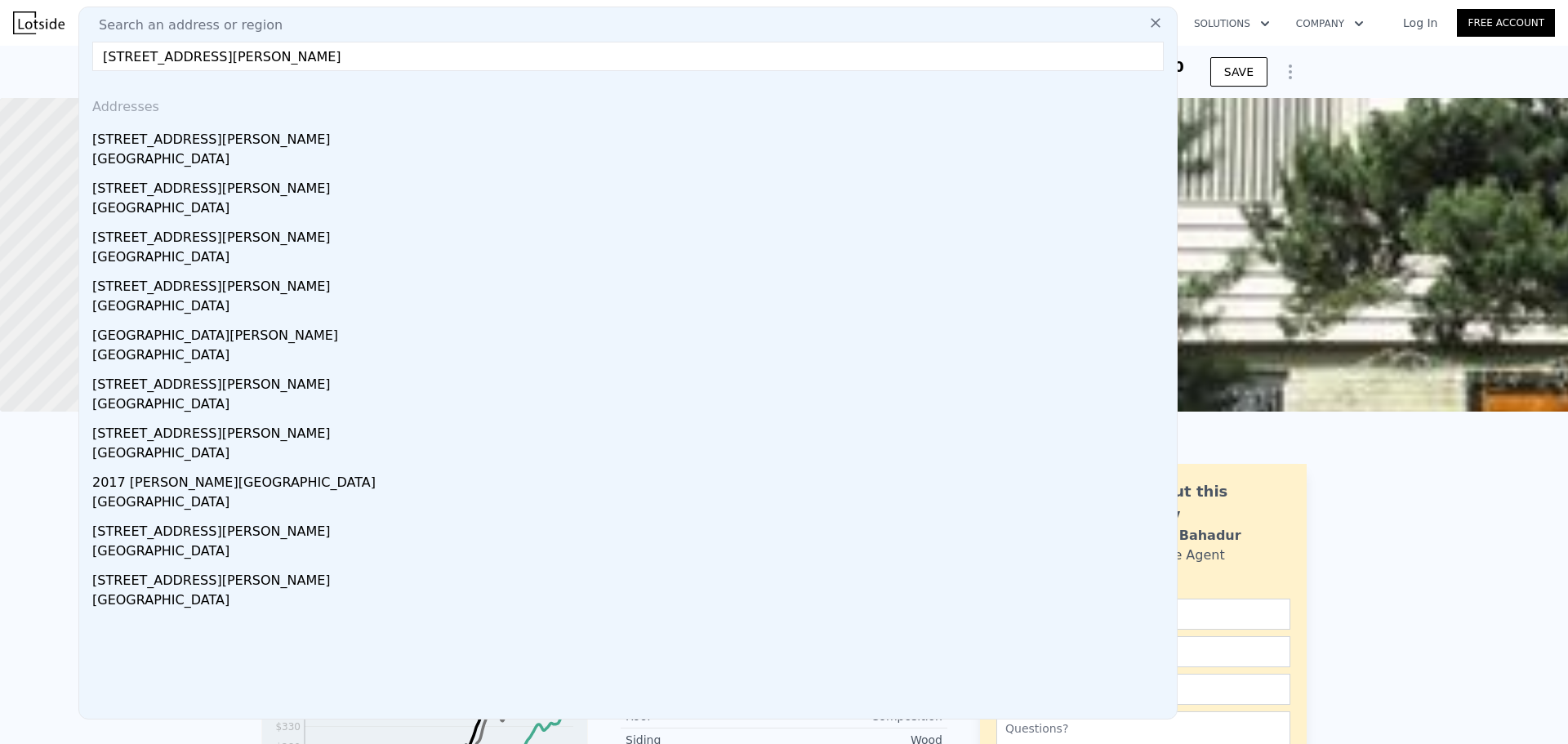
drag, startPoint x: 198, startPoint y: 56, endPoint x: 214, endPoint y: 54, distance: 16.1
click at [214, 54] on input "[STREET_ADDRESS][PERSON_NAME]" at bounding box center [628, 57] width 1071 height 30
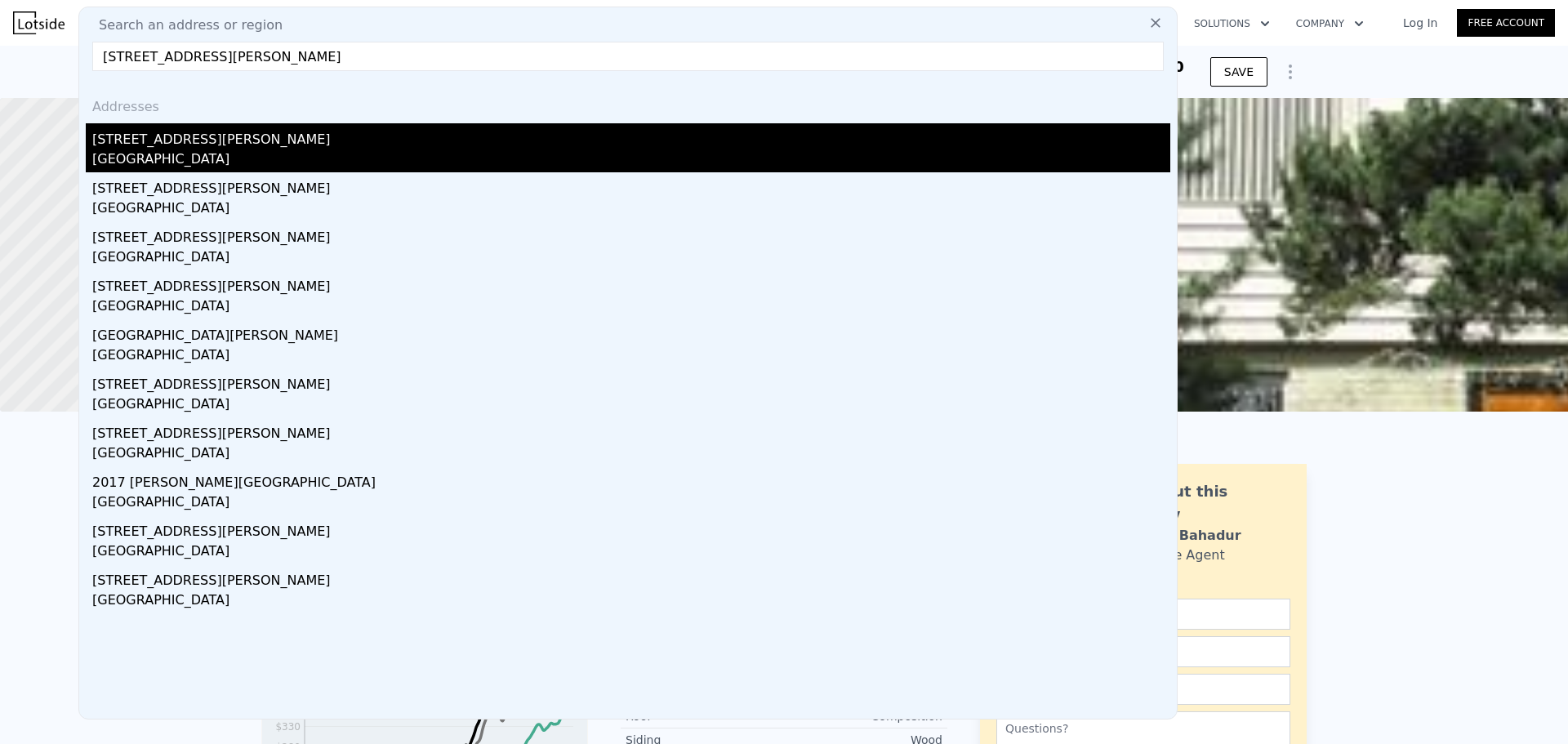
type input "[STREET_ADDRESS][PERSON_NAME]"
click at [244, 146] on div "[STREET_ADDRESS][PERSON_NAME]" at bounding box center [631, 136] width 1078 height 26
type input "6"
type input "2"
type input "1280"
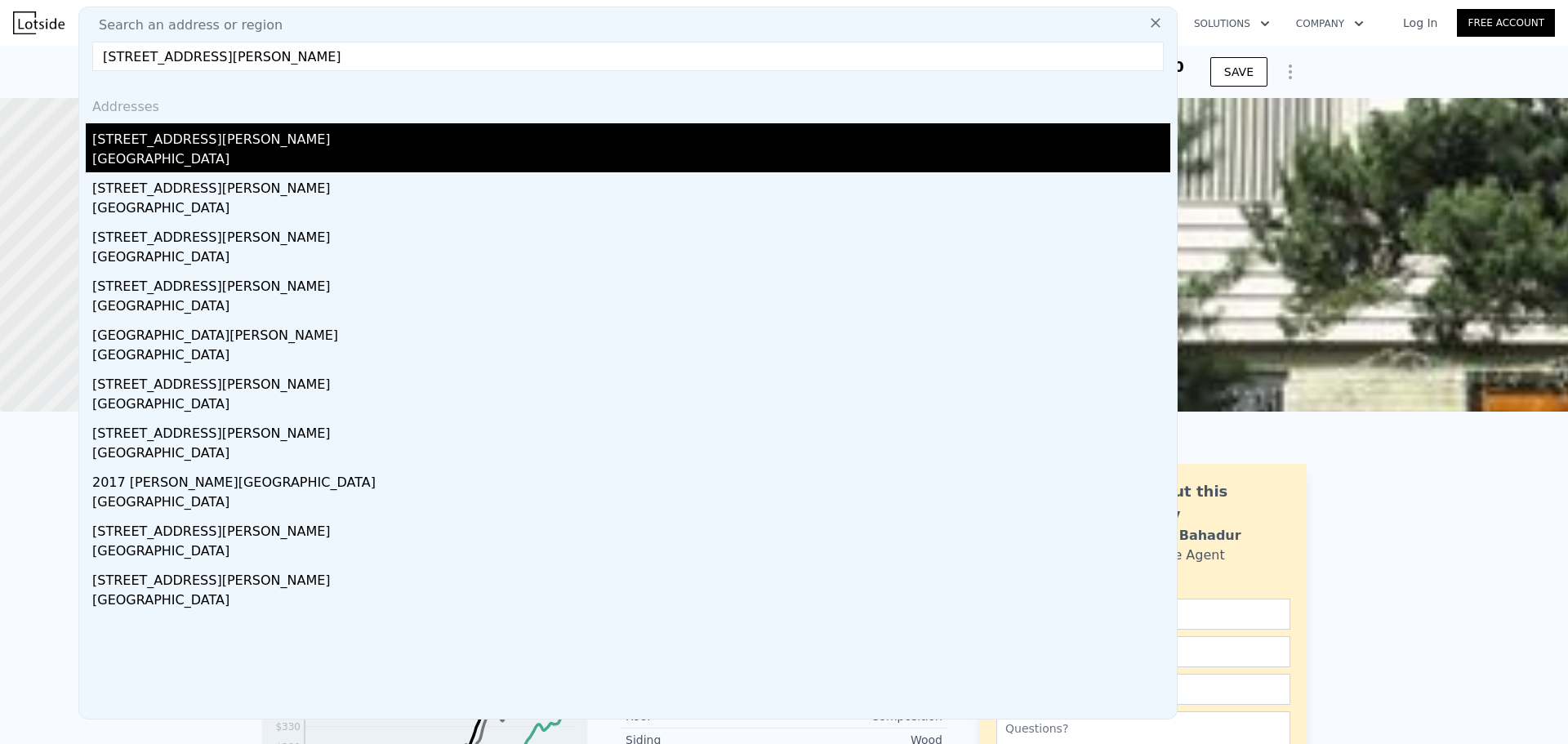
type input "1948"
type input "3049"
type input "7405"
type input "$ 570,000"
type input "6"
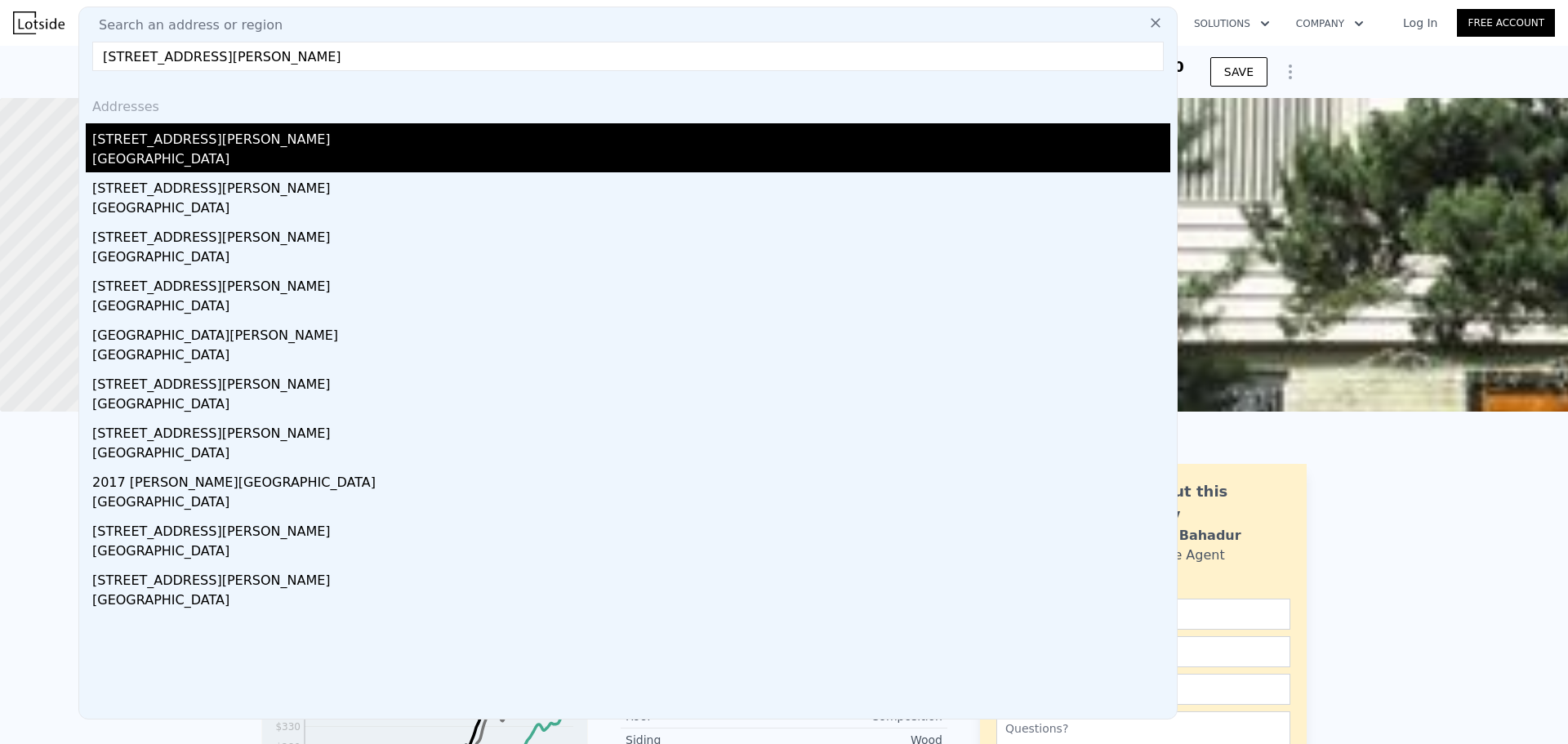
type input "$ 112,245"
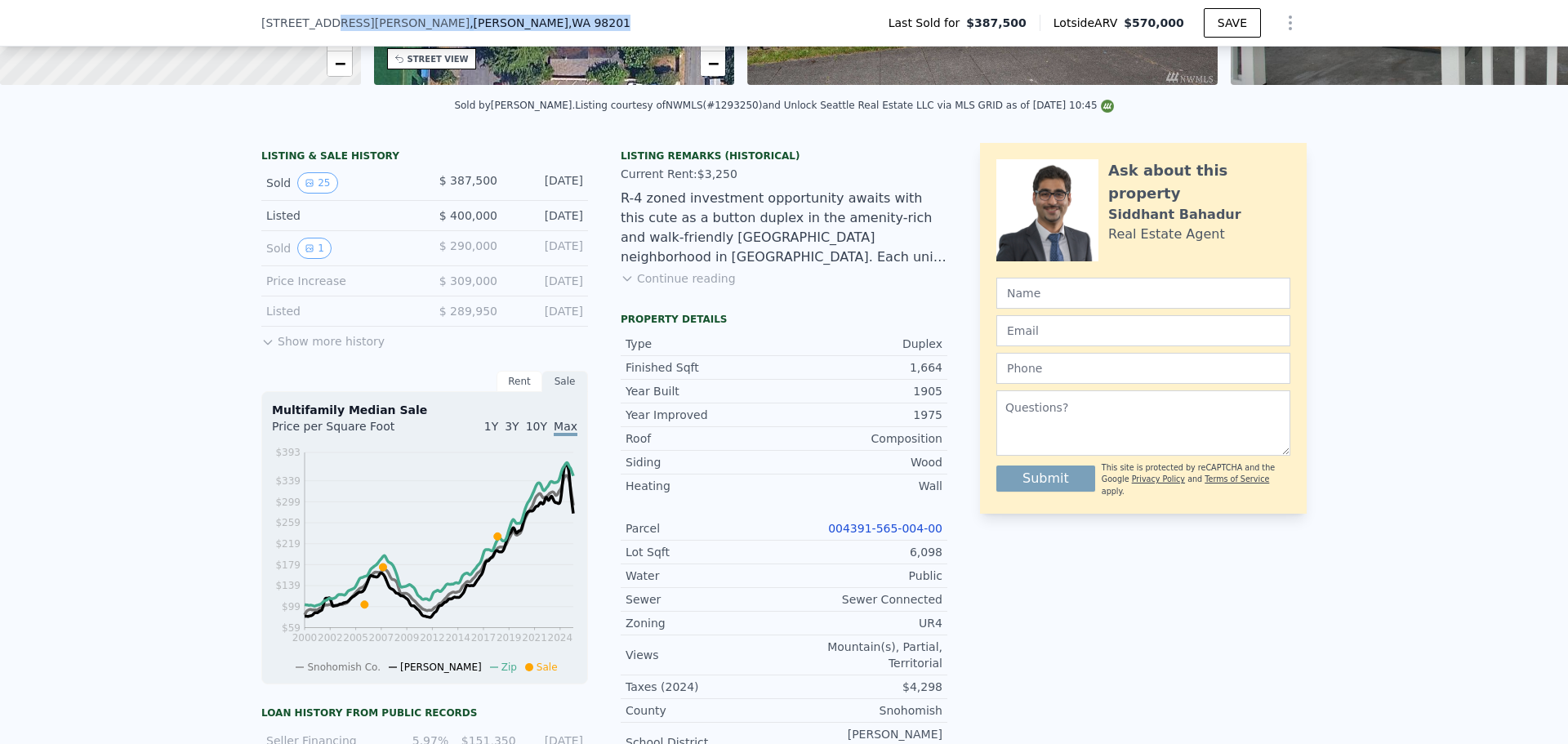
scroll to position [291, 0]
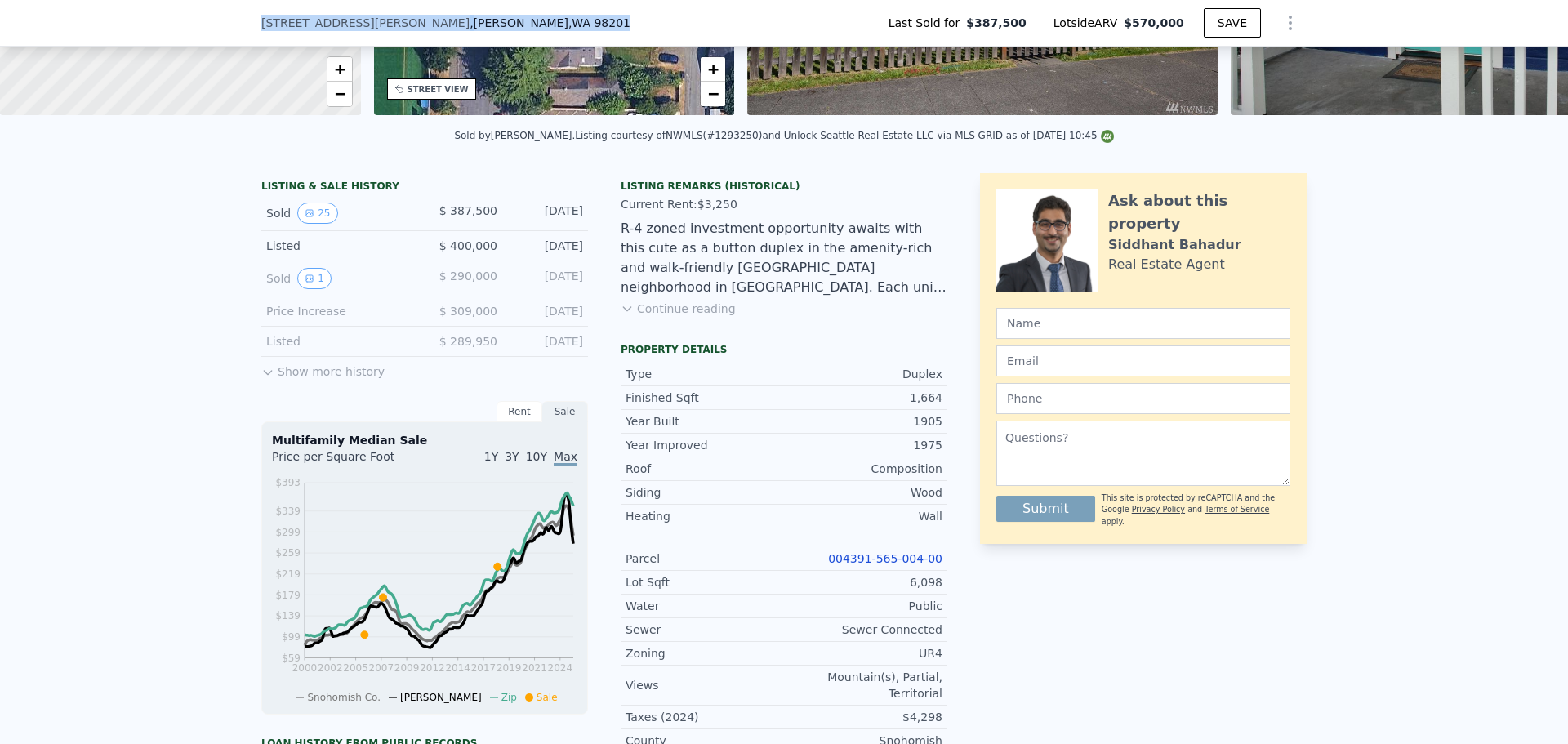
drag, startPoint x: 444, startPoint y: 22, endPoint x: 249, endPoint y: 23, distance: 195.0
click at [249, 23] on div "[STREET_ADDRESS][PERSON_NAME] Last Sold for $387,500 Lotside ARV $570,000 SAVE" at bounding box center [784, 23] width 1568 height 46
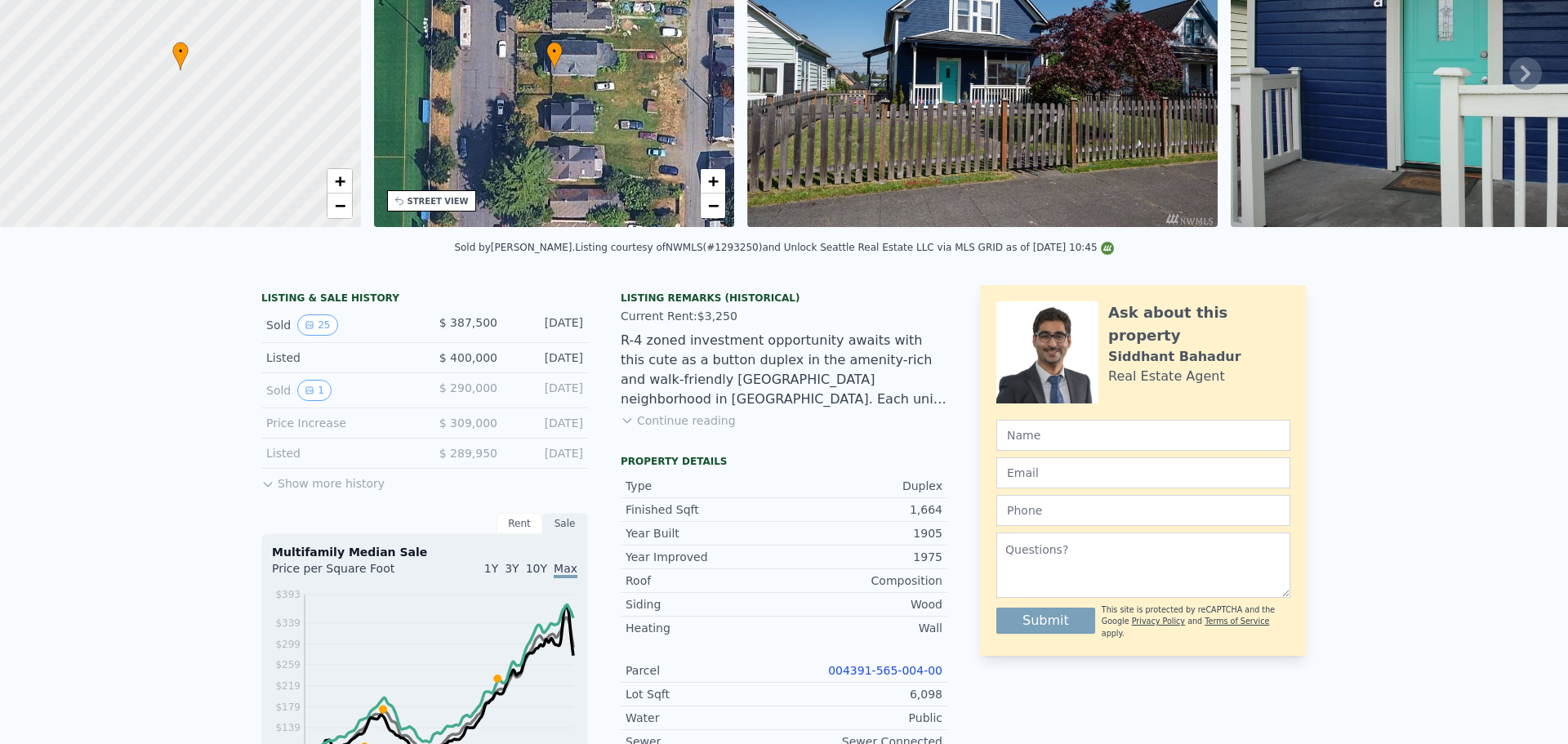
scroll to position [0, 0]
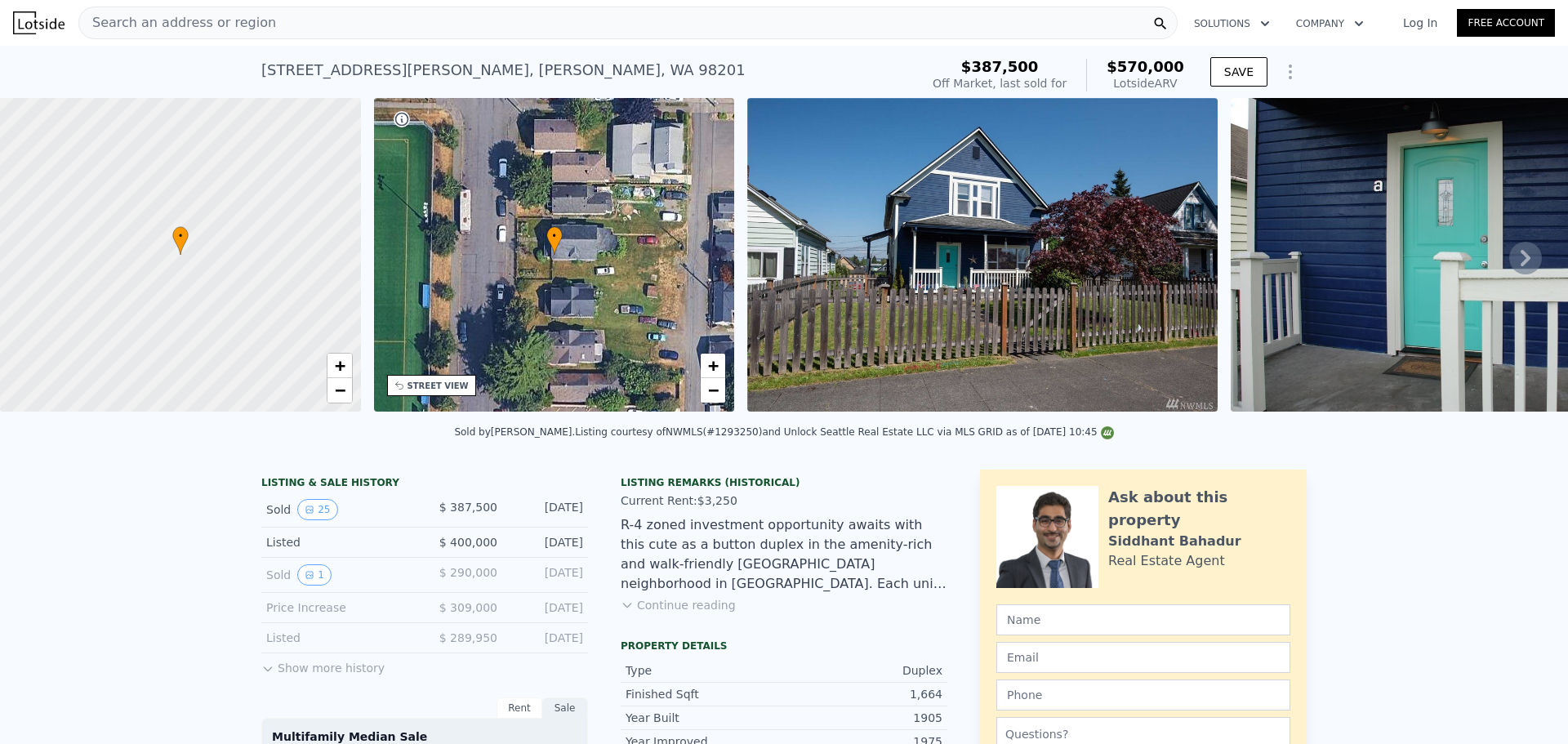
click at [187, 25] on span "Search an address or region" at bounding box center [177, 23] width 196 height 19
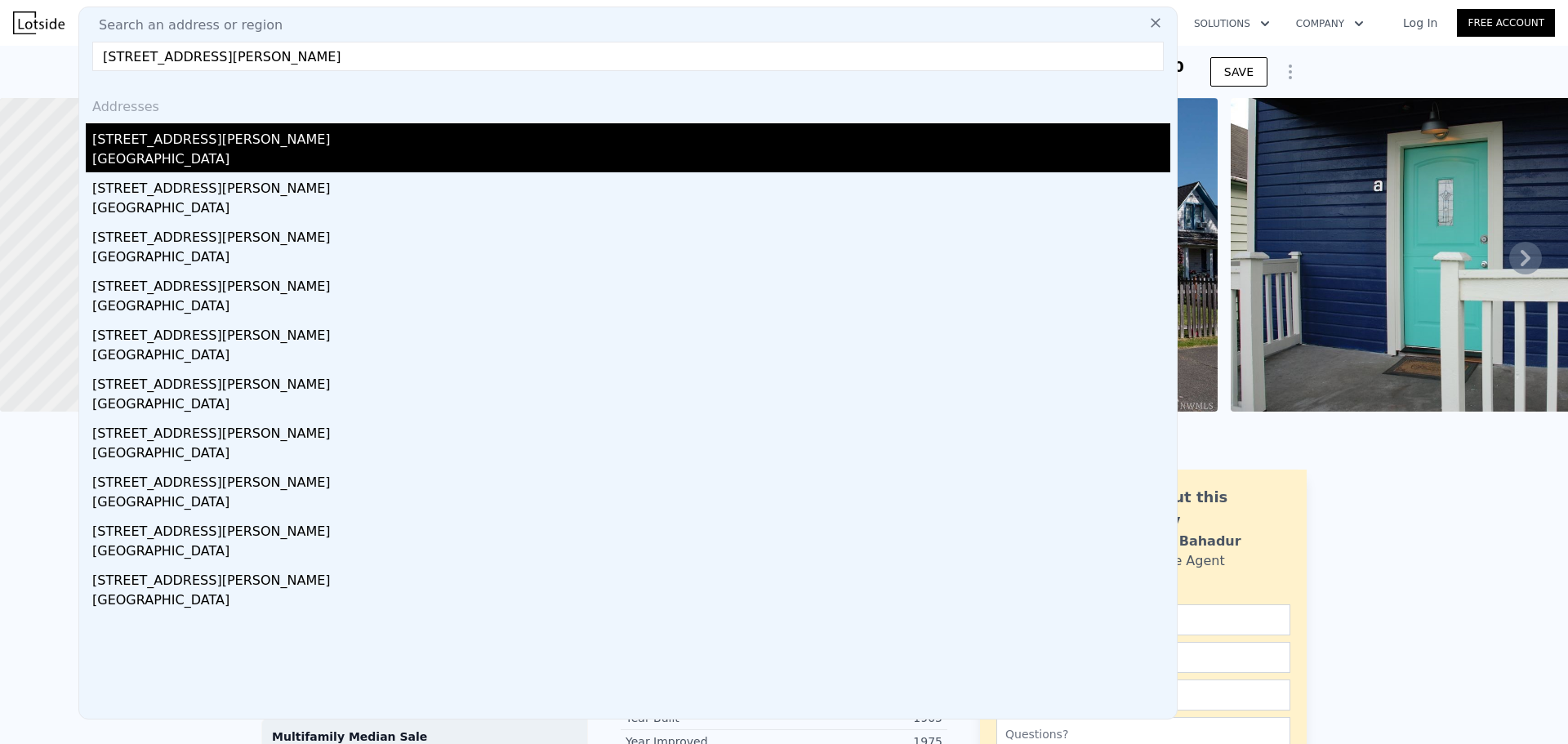
type input "[STREET_ADDRESS][PERSON_NAME]"
click at [230, 144] on div "[STREET_ADDRESS][PERSON_NAME]" at bounding box center [631, 136] width 1078 height 26
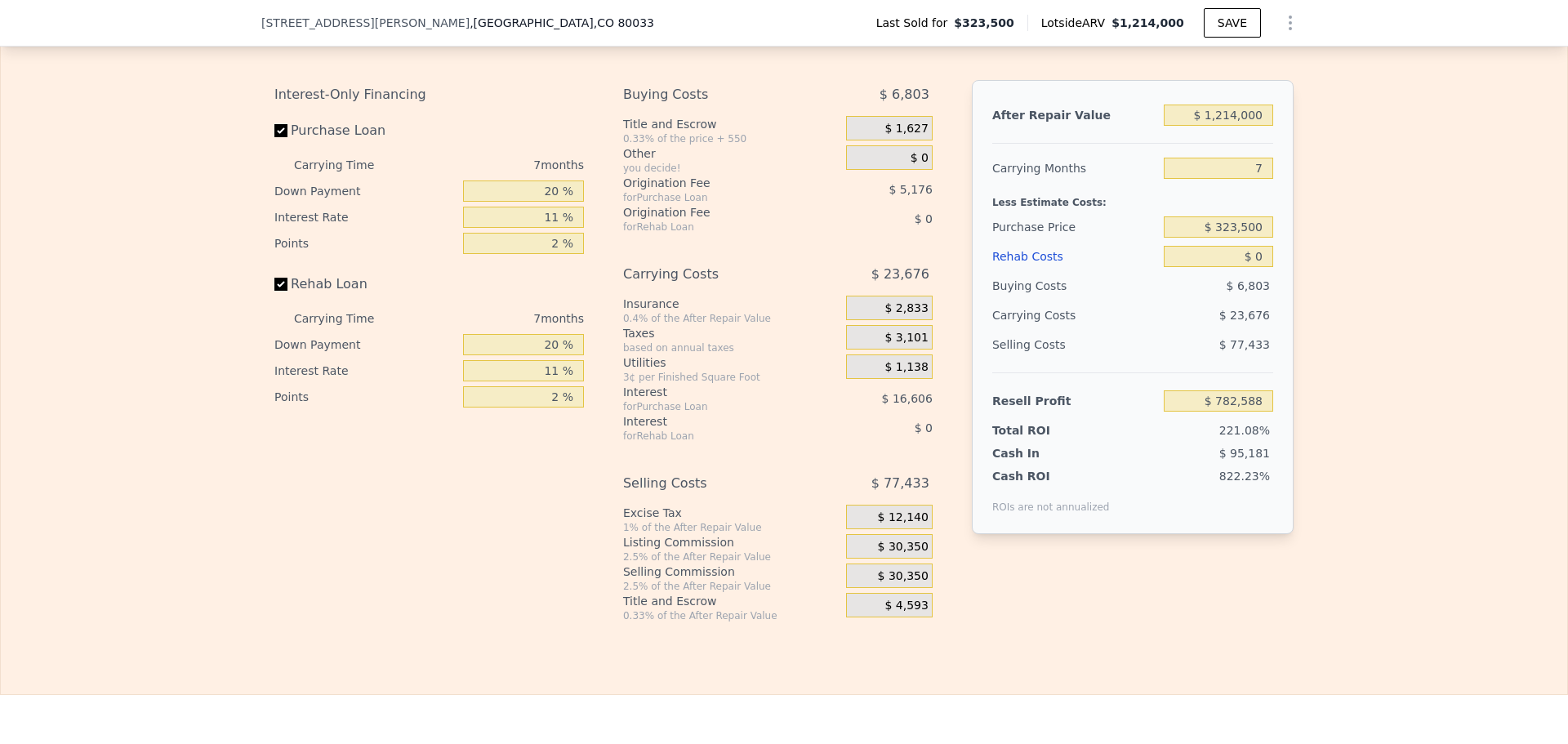
scroll to position [2444, 0]
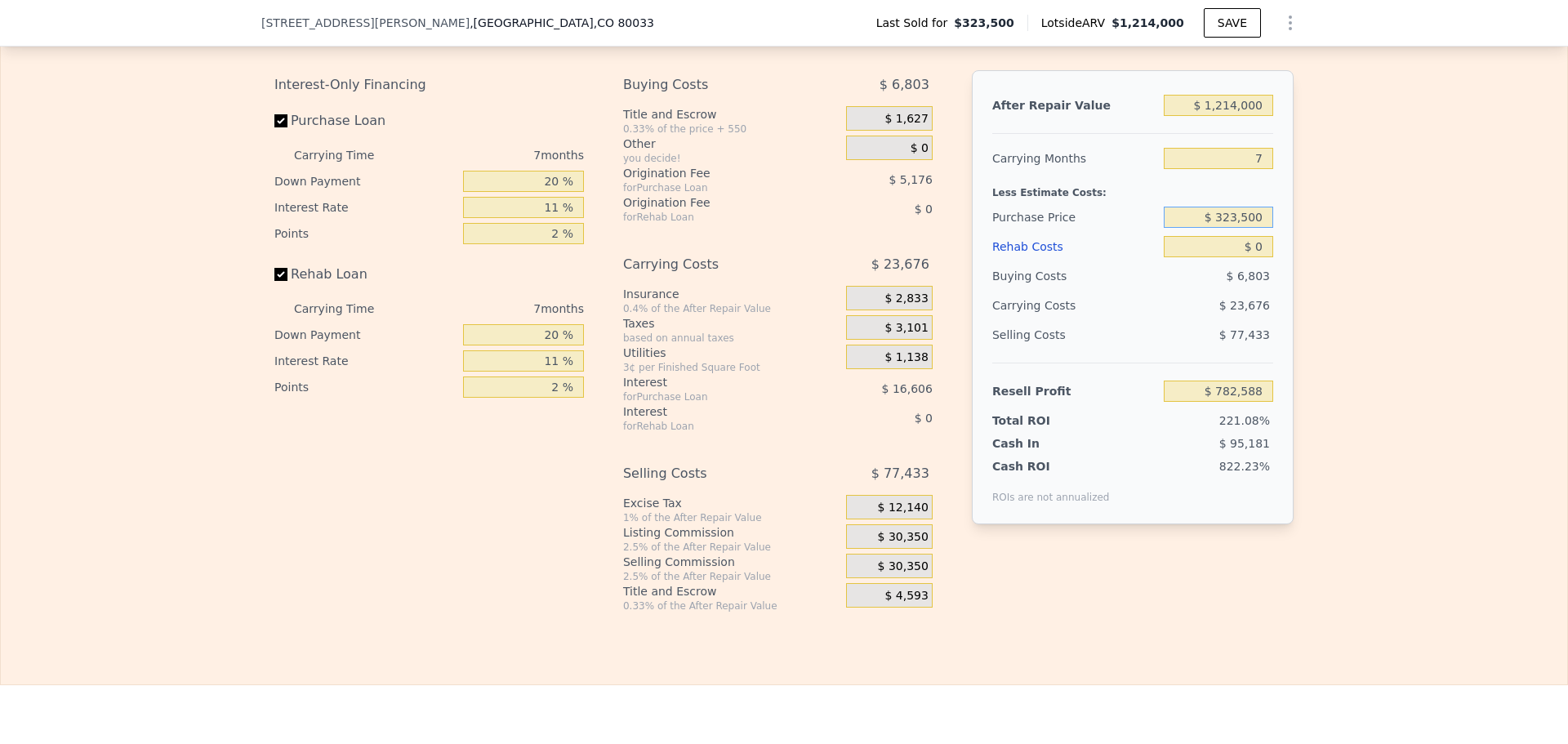
click at [1234, 228] on input "$ 323,500" at bounding box center [1218, 217] width 109 height 21
type input "$ 1,100,000"
click at [1310, 248] on div "Edit the assumptions in yellow boxes. Input profit to calculate an offer price.…" at bounding box center [784, 309] width 1566 height 608
type input "-$ 48,787"
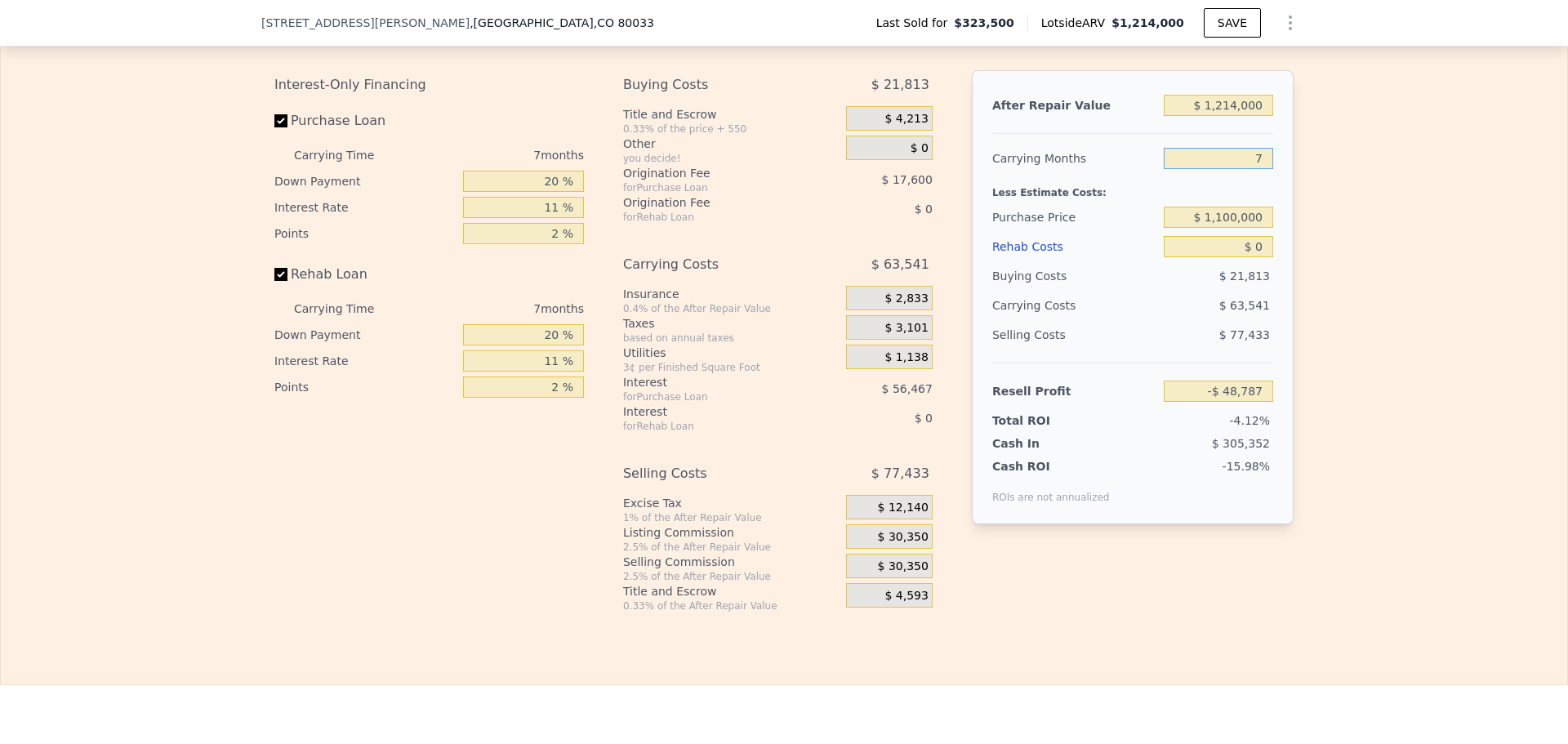
drag, startPoint x: 1264, startPoint y: 182, endPoint x: 1210, endPoint y: 184, distance: 54.0
click at [1241, 169] on input "7" at bounding box center [1218, 158] width 109 height 21
type input "3"
type input "-$ 12,478"
type input "3"
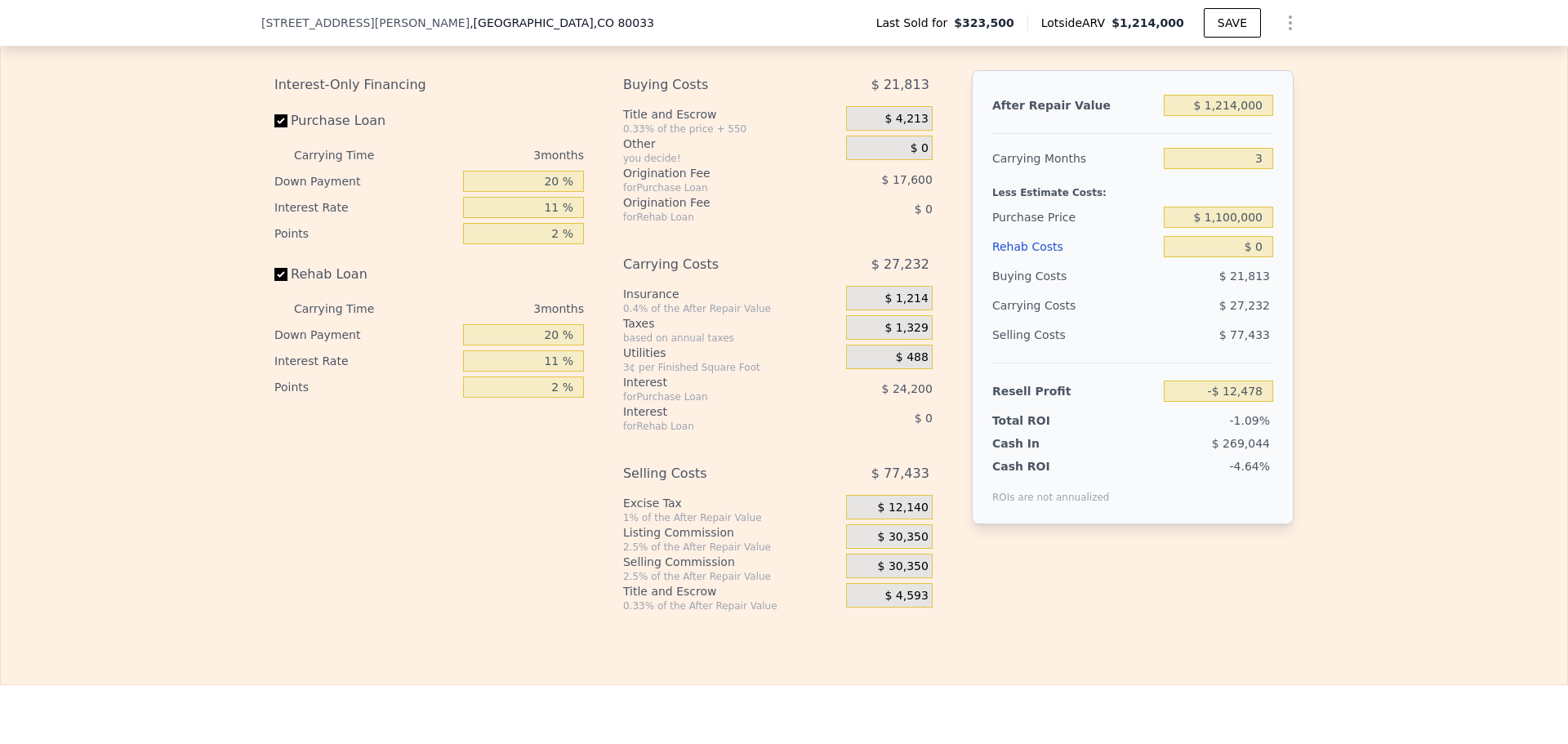
click at [1403, 219] on div "Edit the assumptions in yellow boxes. Input profit to calculate an offer price.…" at bounding box center [784, 309] width 1566 height 608
click at [548, 192] on input "20 %" at bounding box center [523, 181] width 120 height 21
type input "10 %"
type input "-$ 17,702"
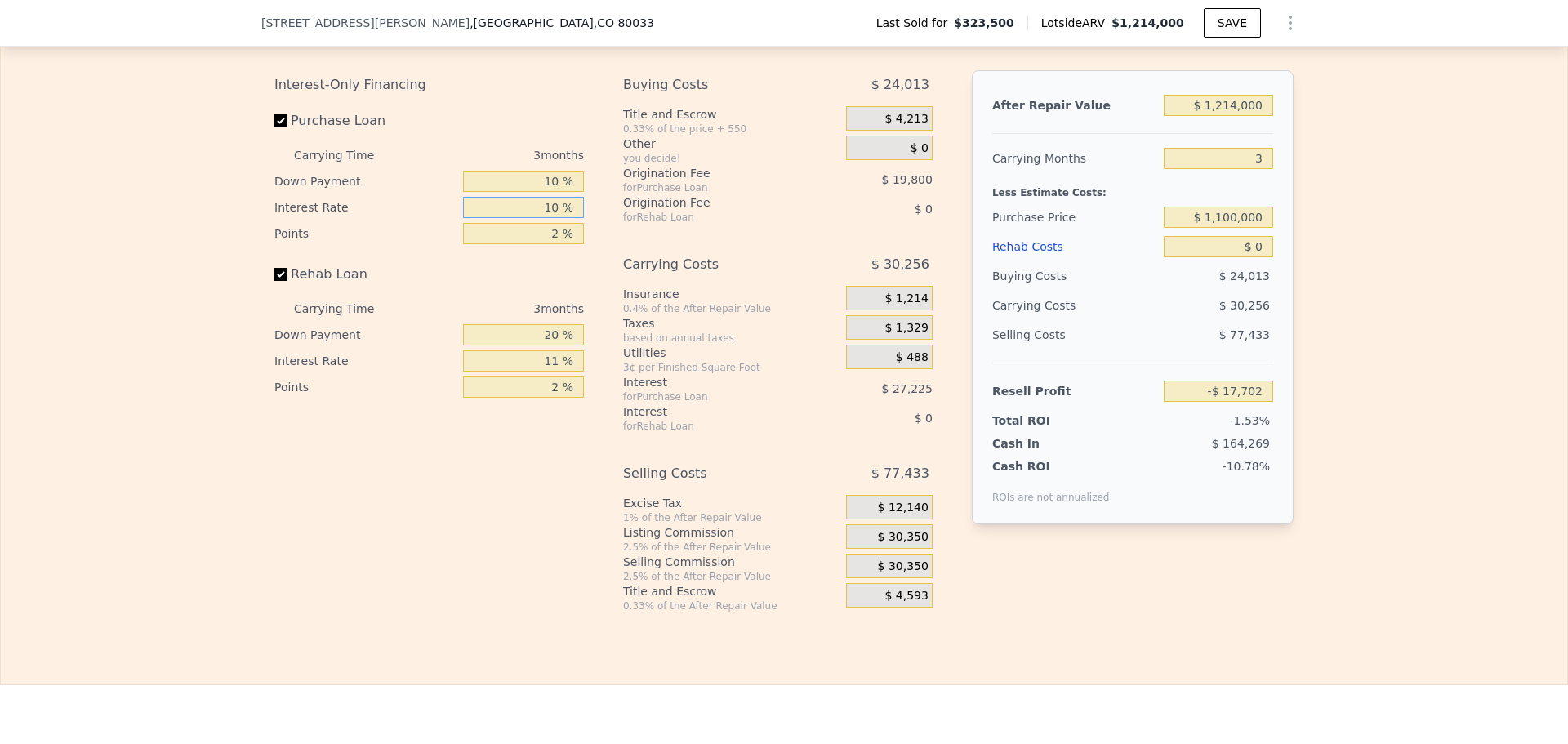
type input "10 %"
type input "-$ 15,227"
type input "1 %"
type input "-$ 5,327"
type input "1 %"
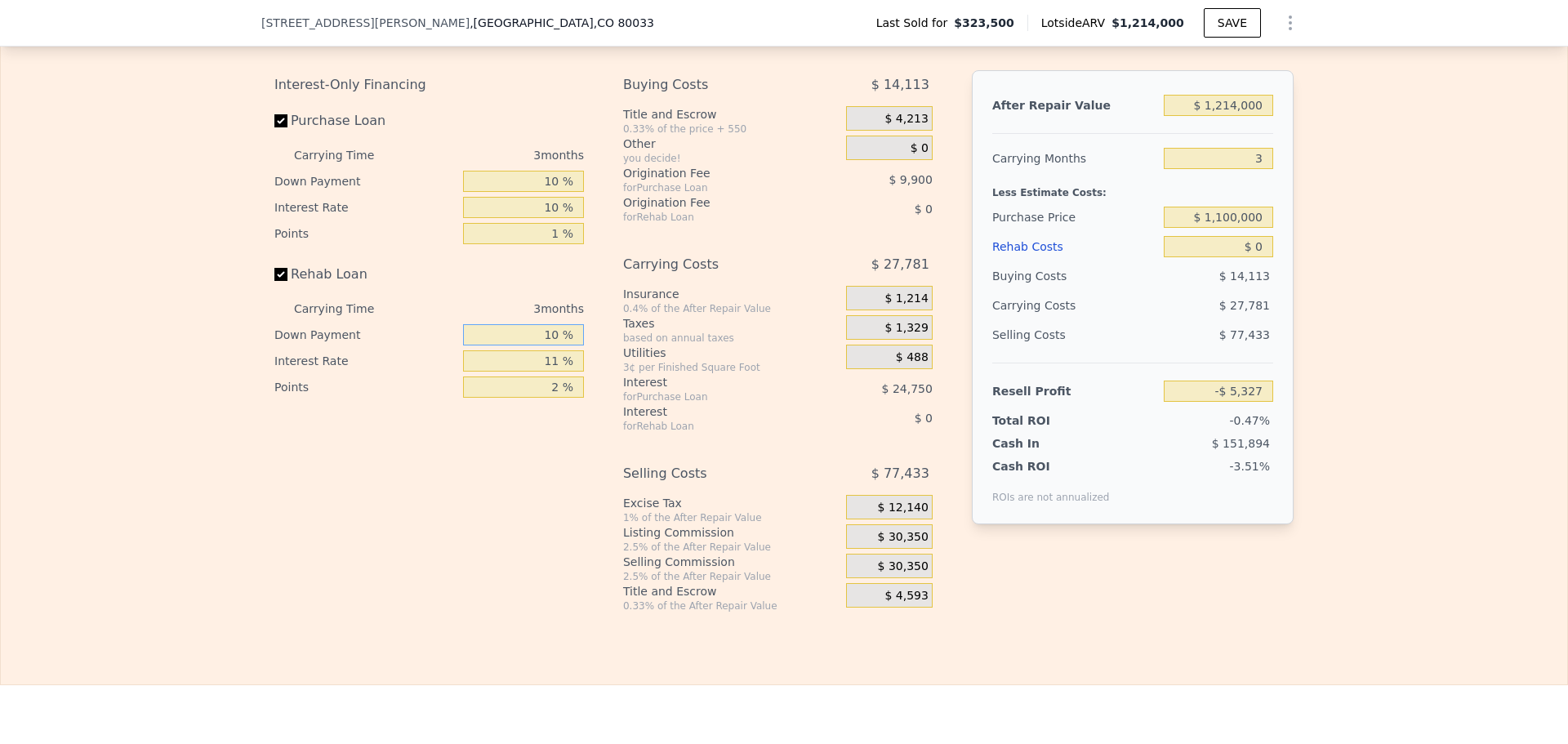
type input "10 %"
type input "1 %"
click at [912, 545] on span "$ 30,350" at bounding box center [903, 537] width 51 height 15
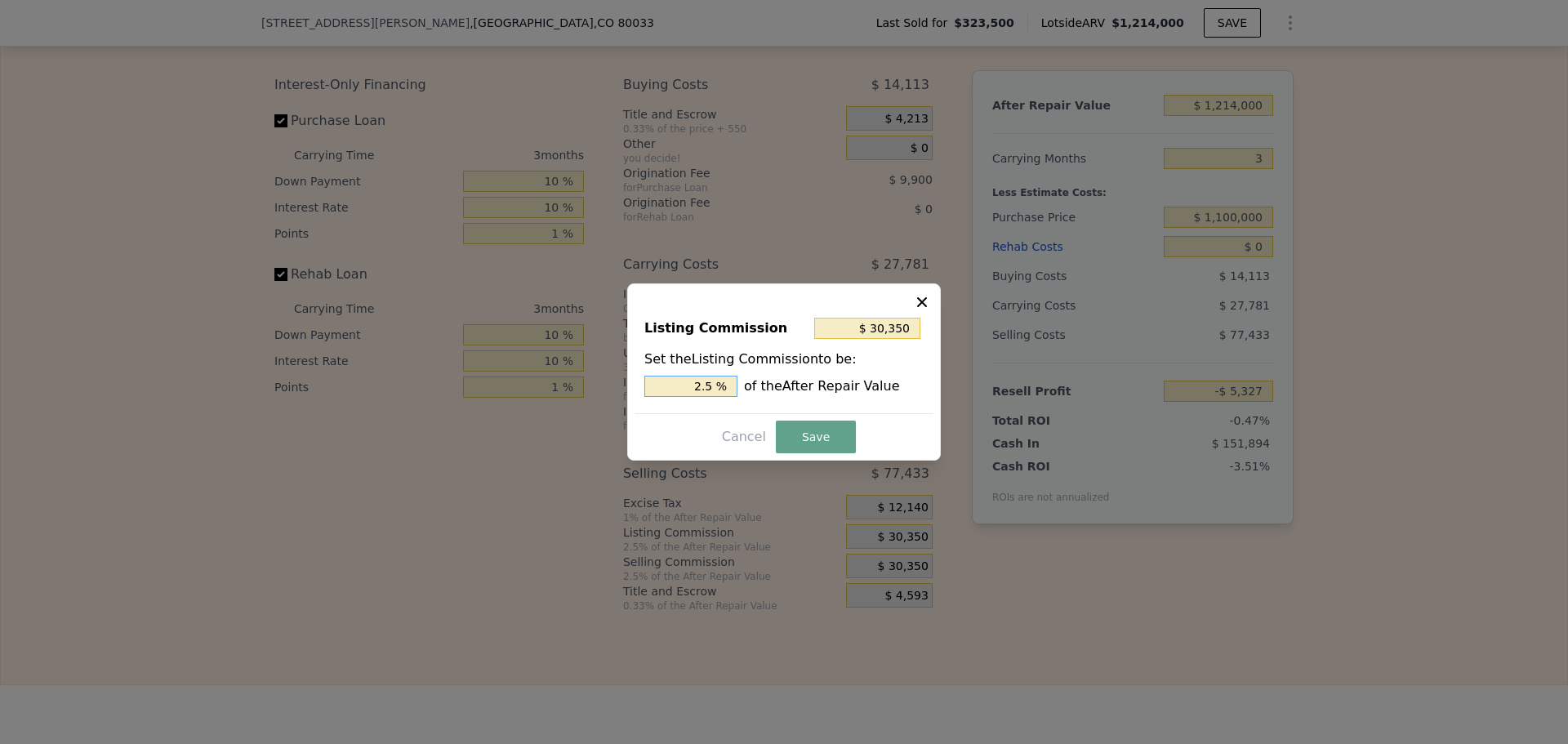
click at [725, 379] on input "2.5 %" at bounding box center [691, 386] width 93 height 21
type input "$ 24,280"
type input "2 %"
click at [814, 445] on button "Save" at bounding box center [816, 437] width 80 height 32
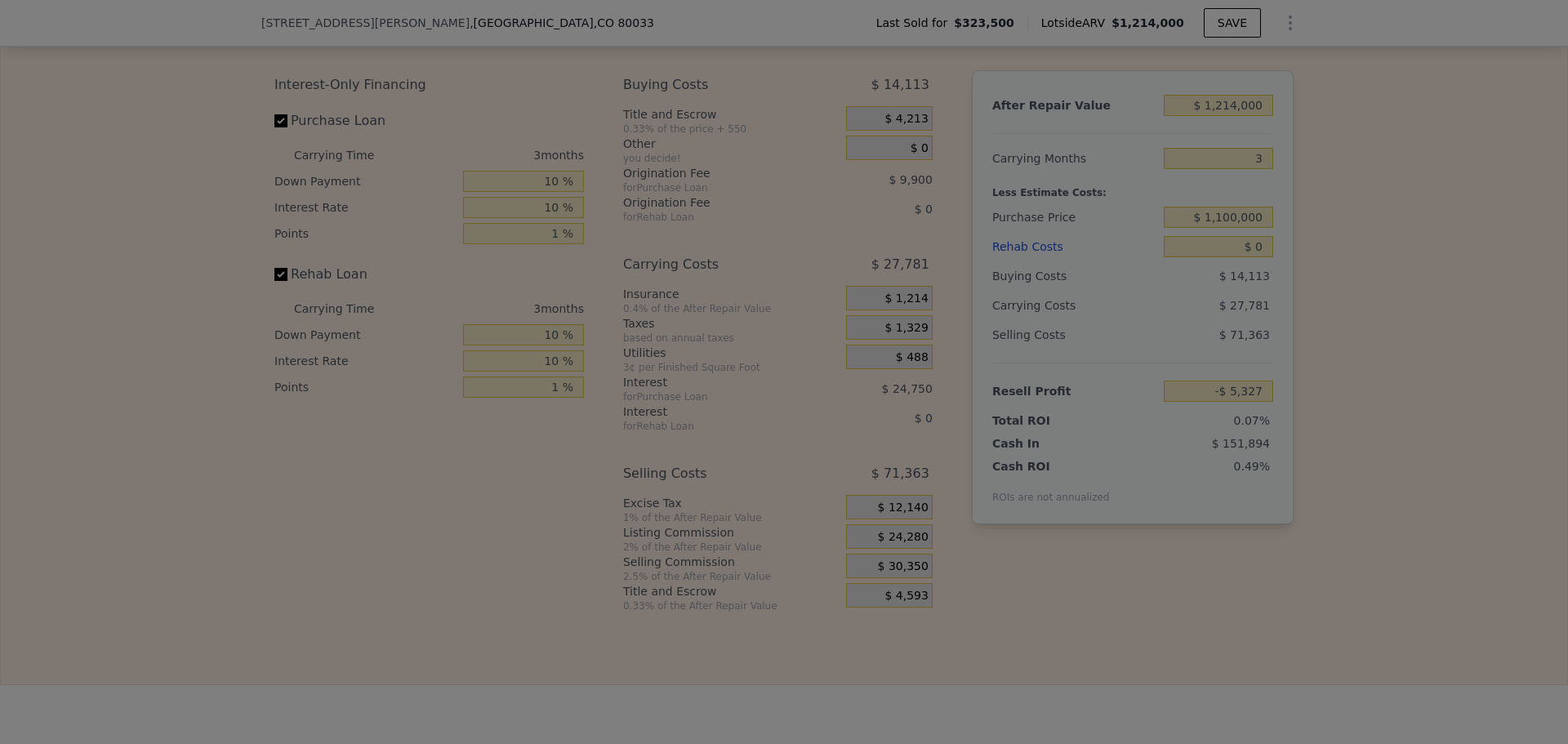
type input "$ 743"
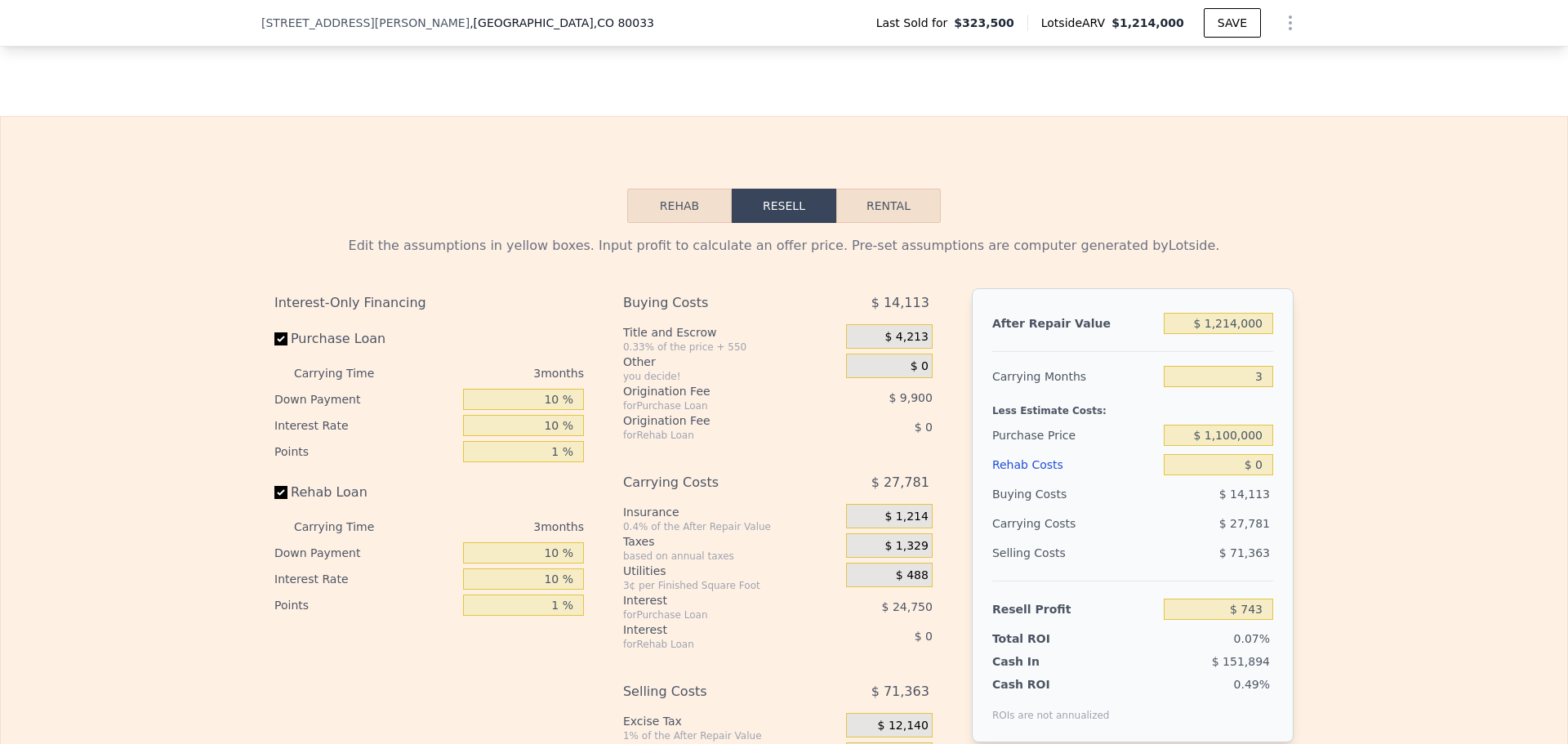
scroll to position [2281, 0]
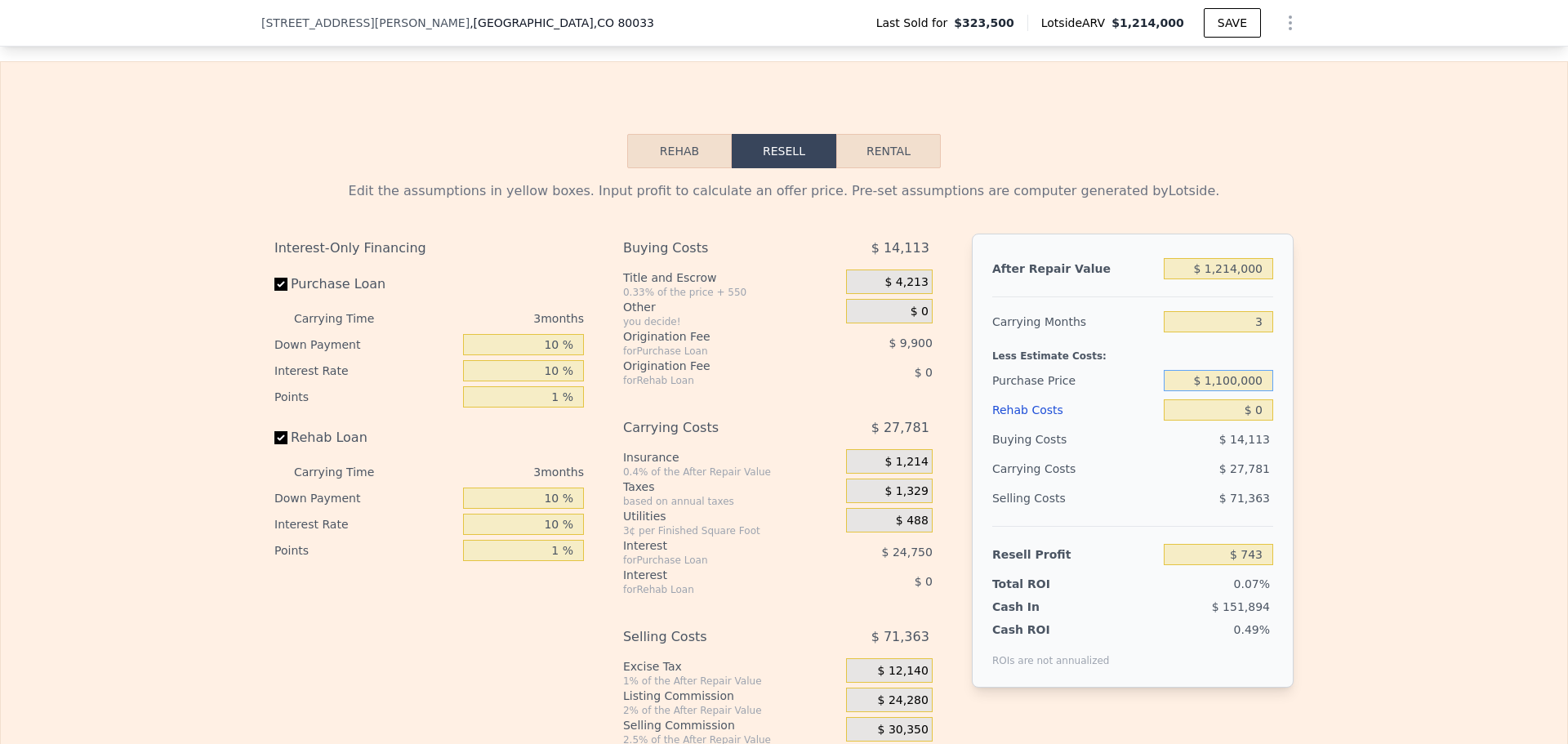
click at [1221, 391] on input "$ 1,100,000" at bounding box center [1218, 381] width 109 height 21
type input "$ 1,000,000"
click at [1297, 386] on div "Edit the assumptions in yellow boxes. Input profit to calculate an offer price.…" at bounding box center [783, 472] width 1045 height 608
type input "$ 104,226"
drag, startPoint x: 1210, startPoint y: 403, endPoint x: 1221, endPoint y: 403, distance: 11.0
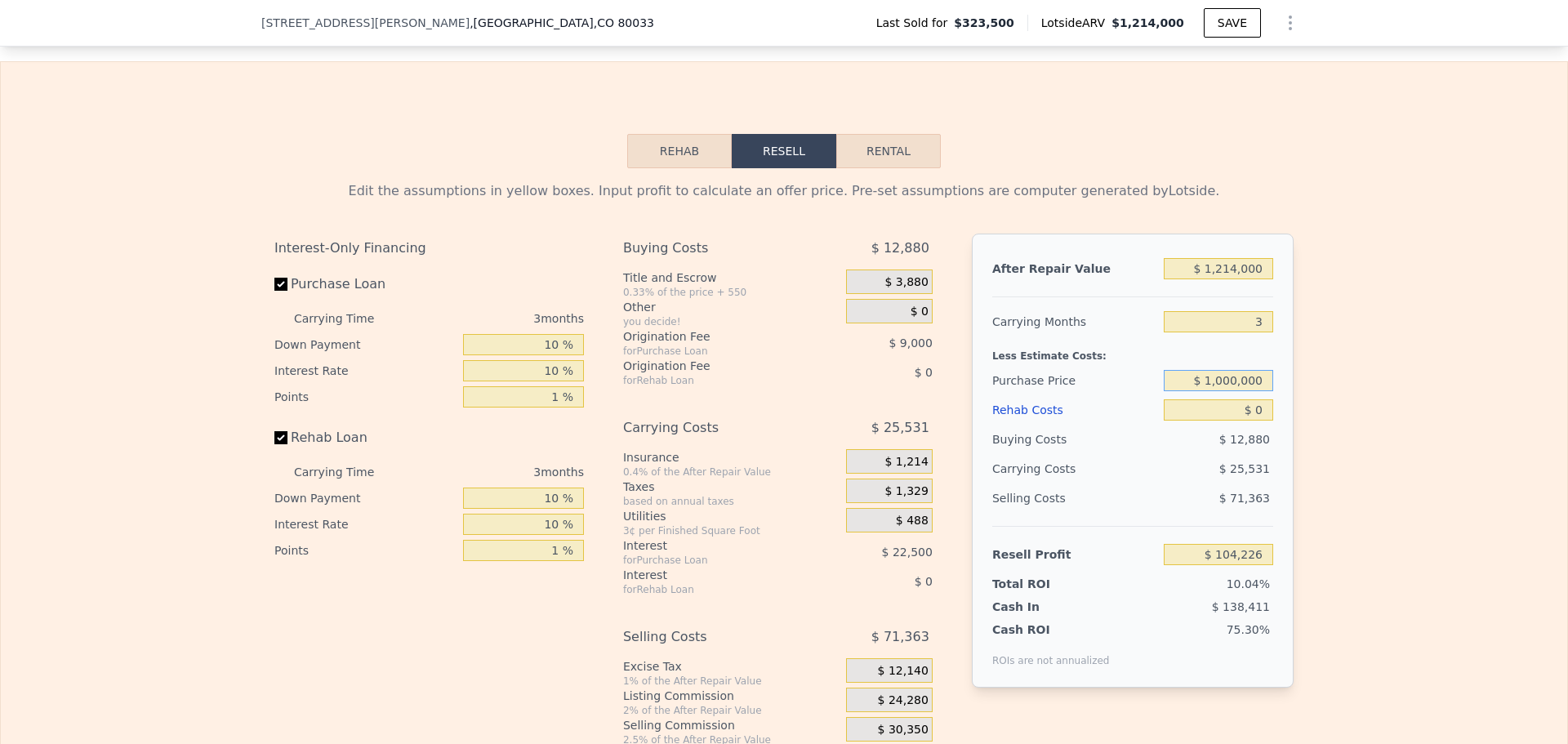
click at [1221, 391] on input "$ 1,000,000" at bounding box center [1218, 381] width 109 height 21
type input "$ 900,000"
type input "$ 207,709"
click at [1249, 421] on input "$ 0" at bounding box center [1218, 410] width 109 height 21
type input "$ 9"
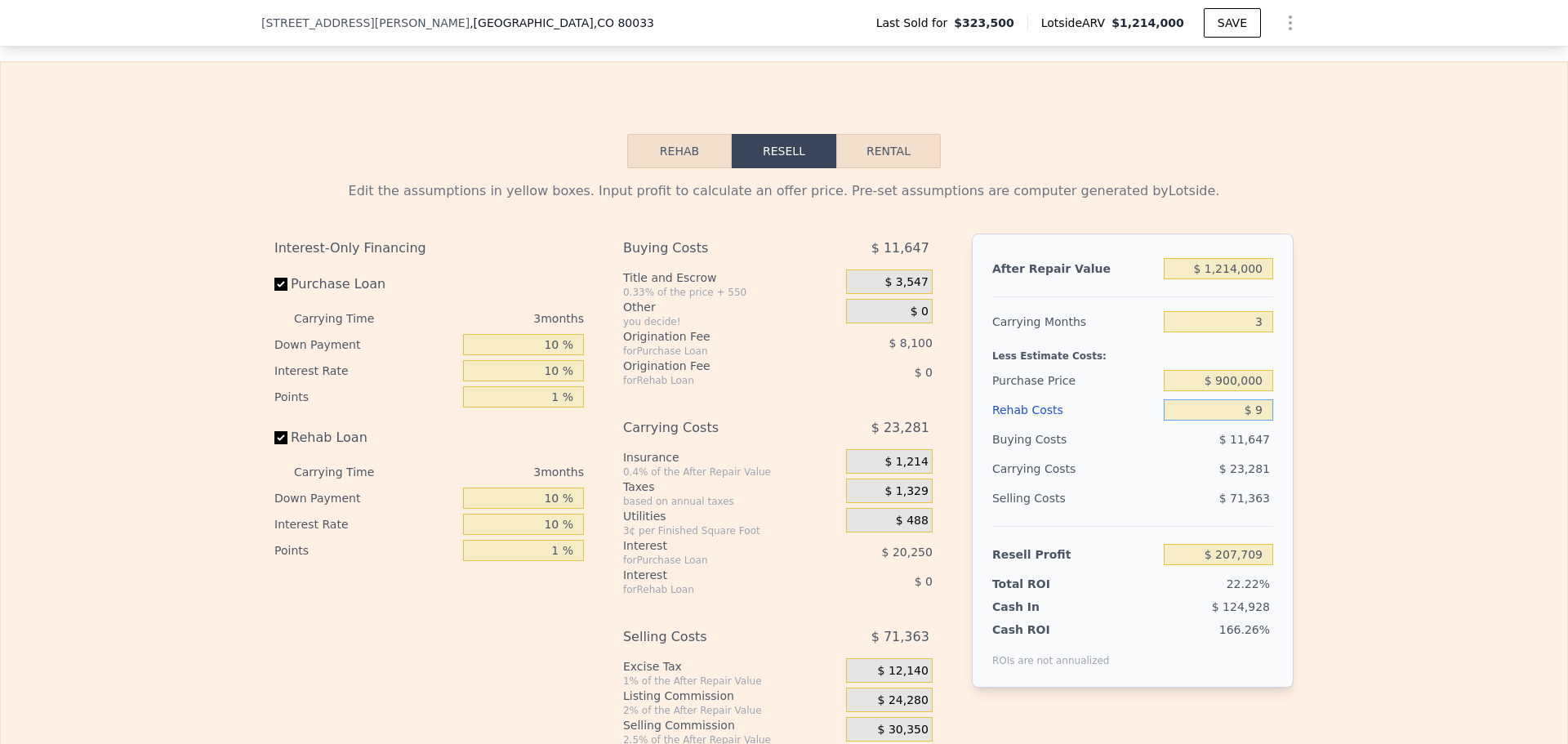
type input "$ 207,700"
type input "$ 90"
type input "$ 207,615"
type input "$ 9,000"
type input "$ 198,424"
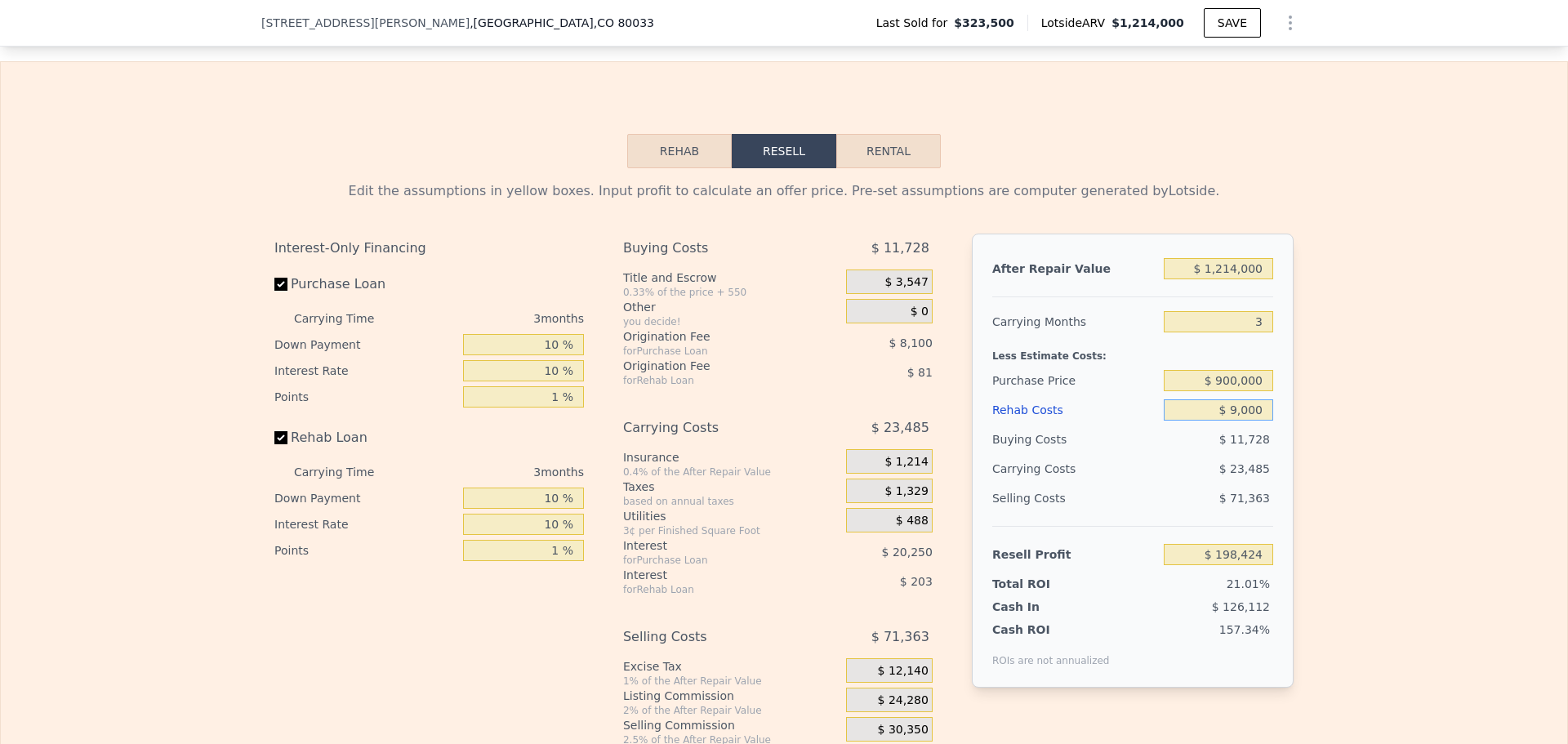
type input "$ 90,000"
type input "$ 114,874"
type input "$ 900,000"
type input "-$ 720,641"
type input "$ 90,000"
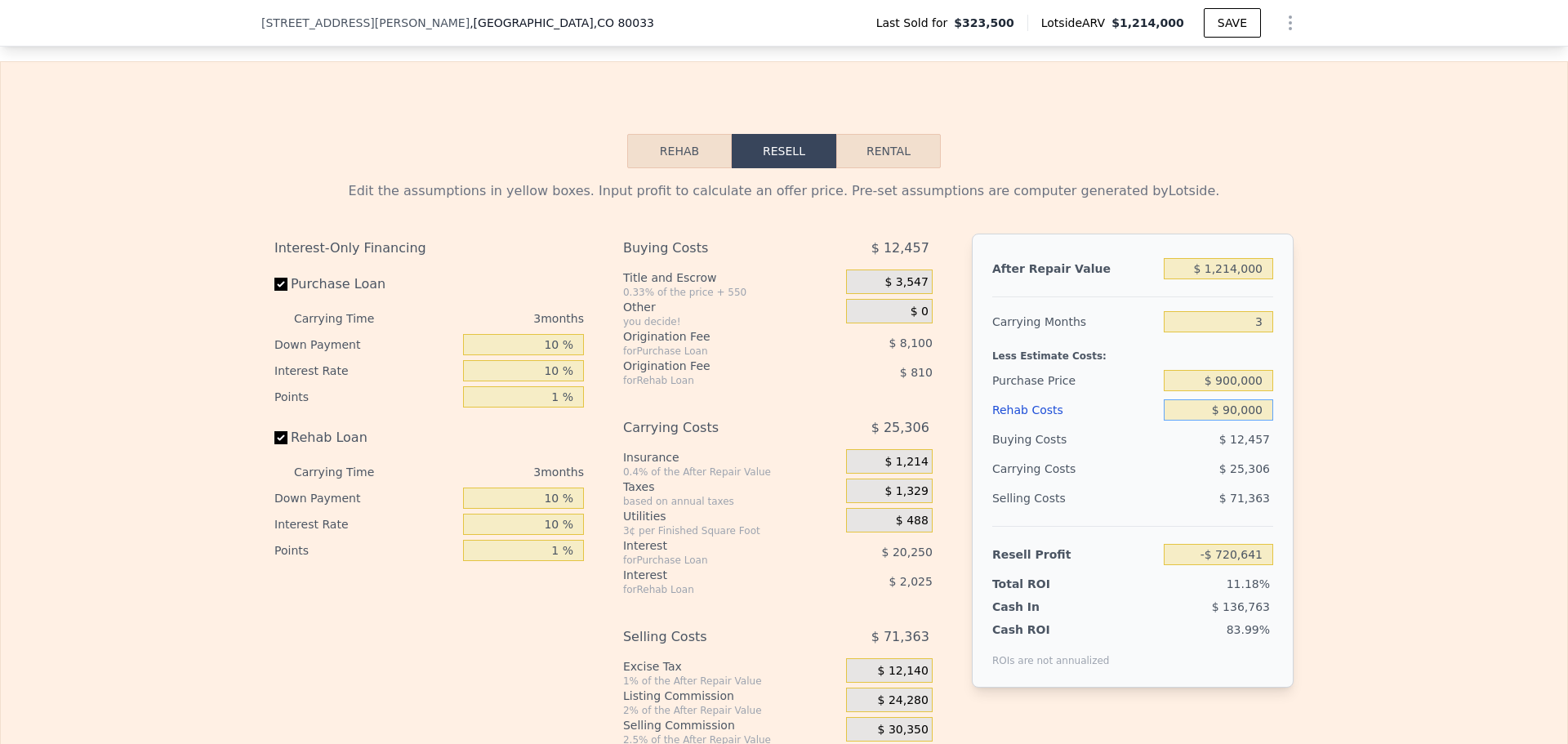
type input "$ 114,874"
click at [1305, 424] on div "Edit the assumptions in yellow boxes. Input profit to calculate an offer price.…" at bounding box center [784, 472] width 1566 height 608
click at [1235, 421] on input "$ 90,000" at bounding box center [1218, 410] width 109 height 21
type input "$ 8"
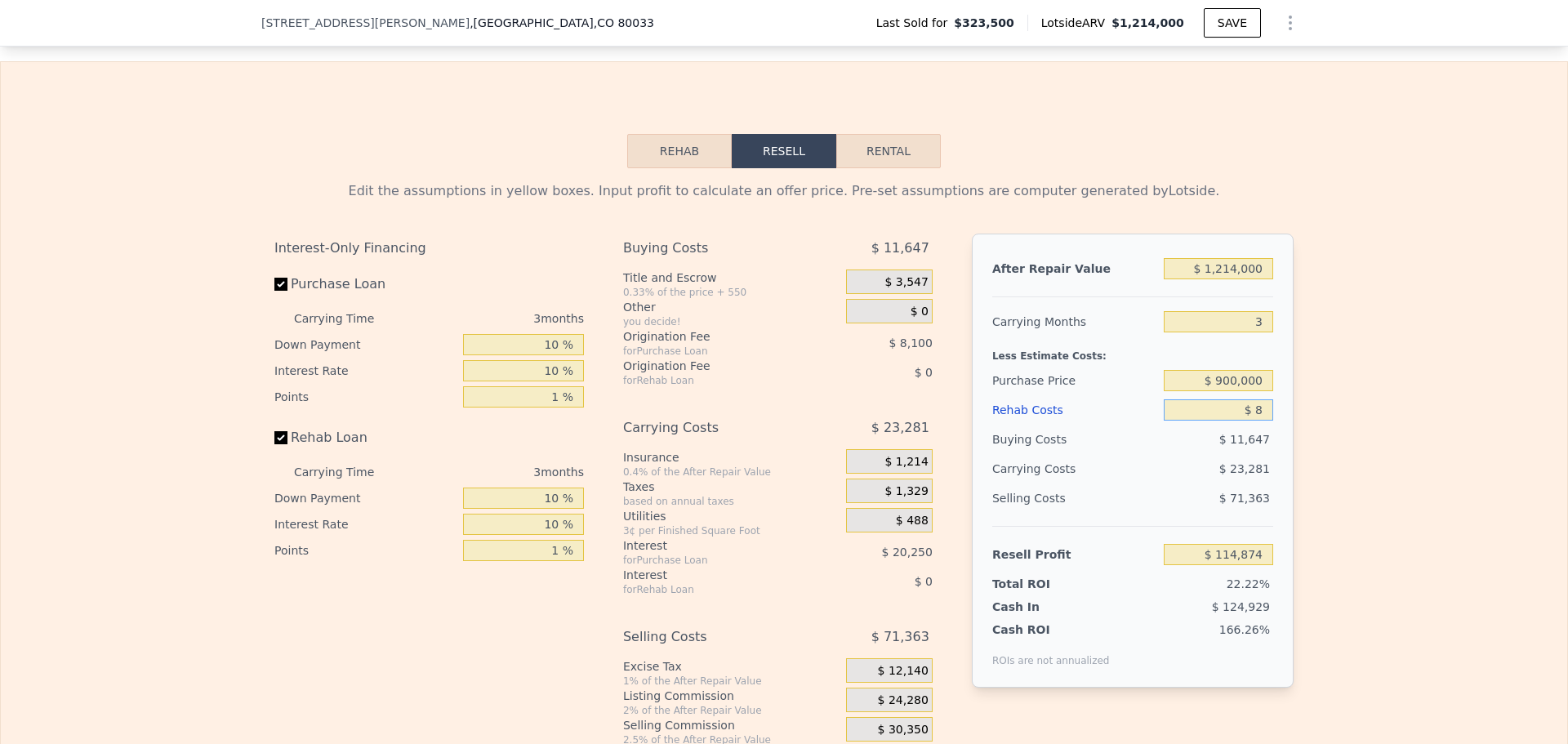
type input "$ 207,701"
type input "$ 85"
type input "$ 207,620"
type input "$ 8"
type input "$ 207,701"
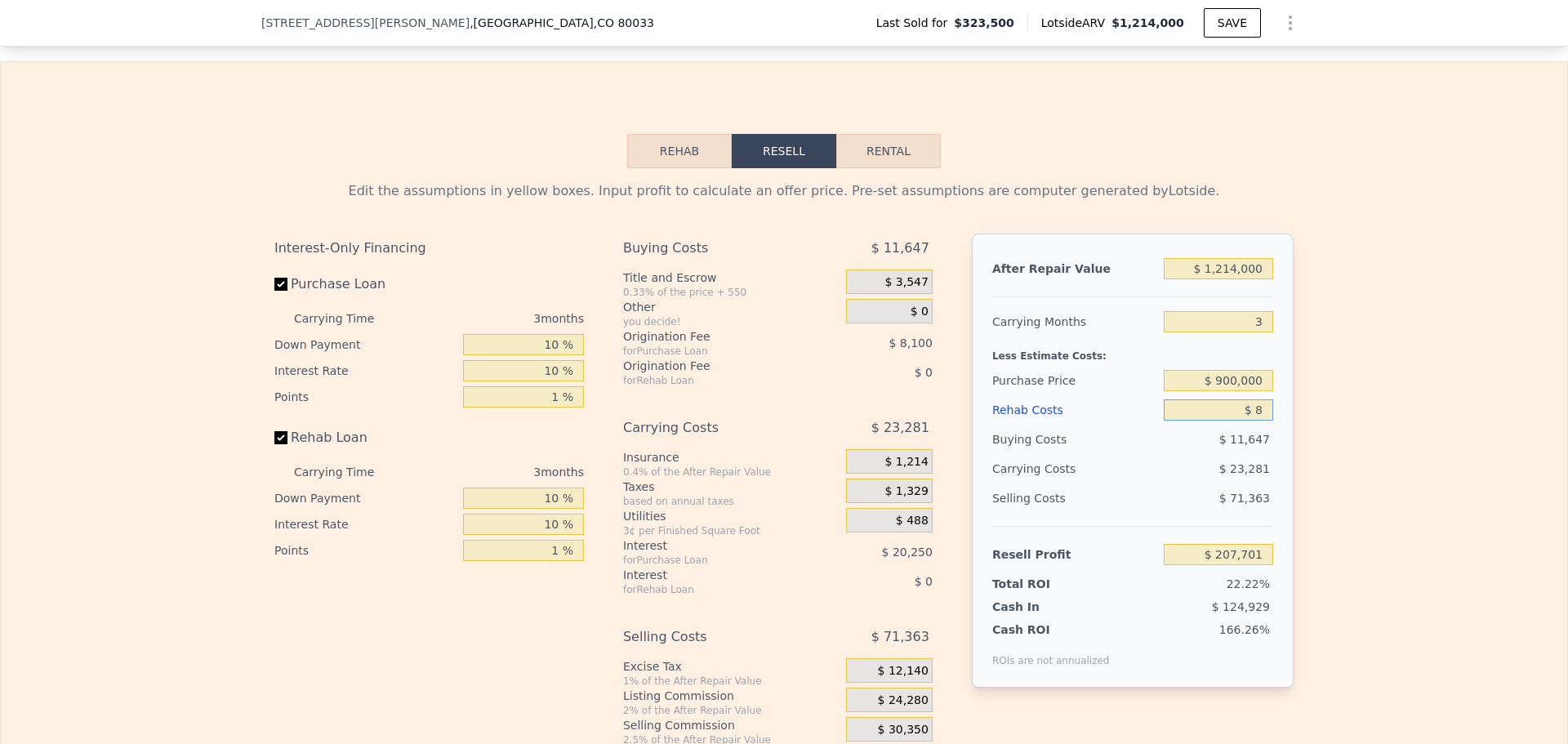
type input "$ 82"
type input "$ 207,623"
type input "$ 826"
type input "$ 206,858"
type input "$ 8,262"
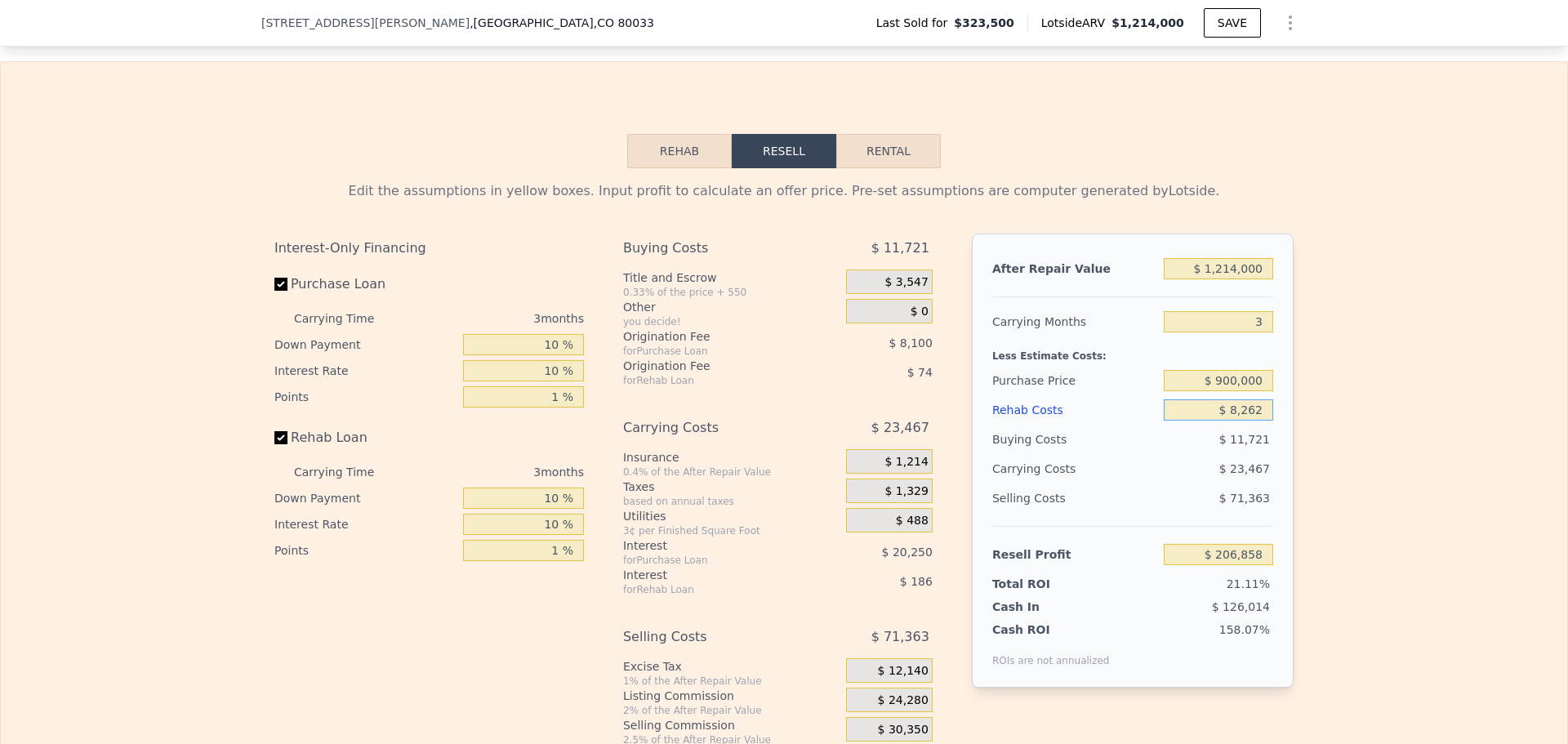
type input "$ 199,187"
type input "$ 82,620"
type input "$ 122,485"
type input "$ 82,620"
click at [1363, 396] on div "Edit the assumptions in yellow boxes. Input profit to calculate an offer price.…" at bounding box center [784, 472] width 1566 height 608
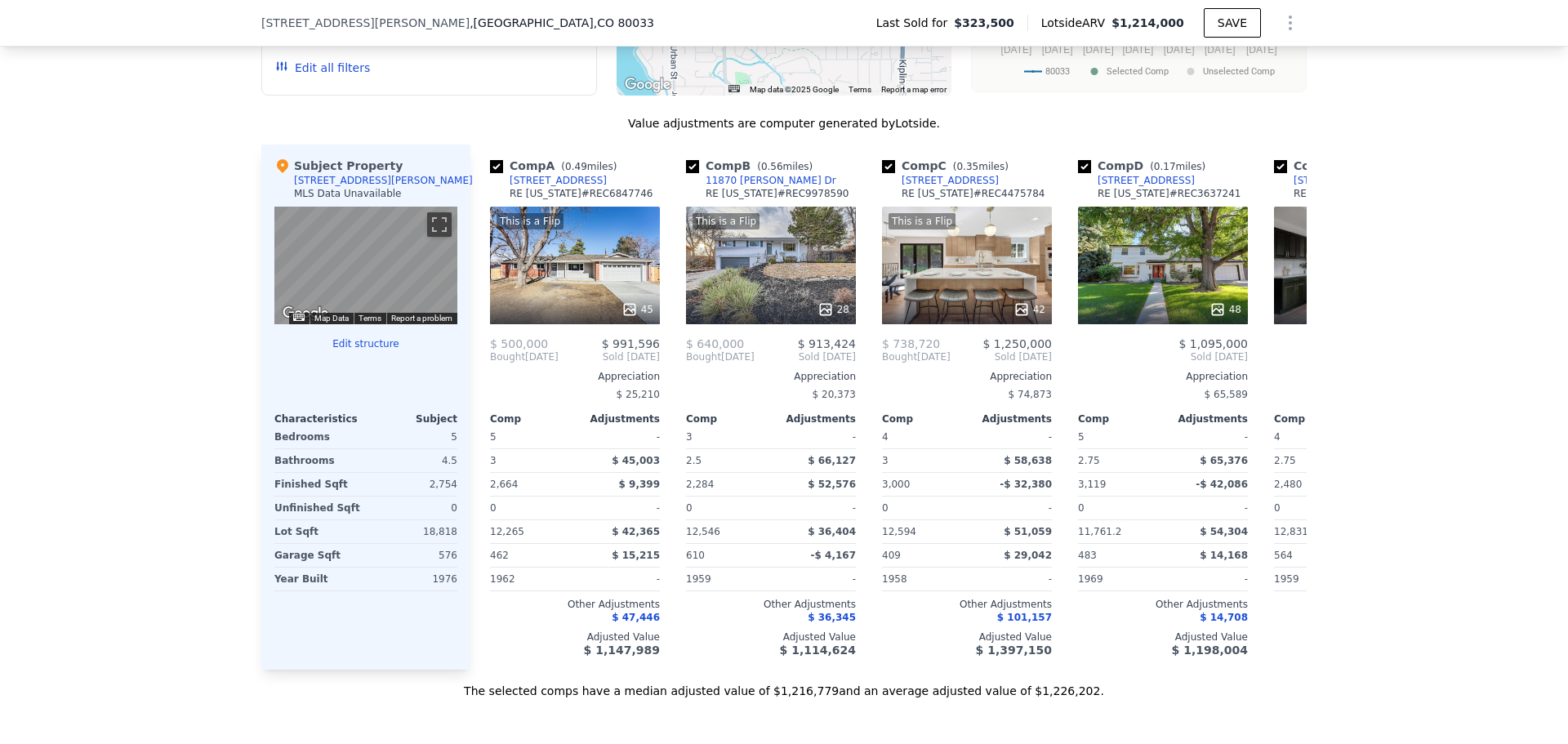
scroll to position [1547, 0]
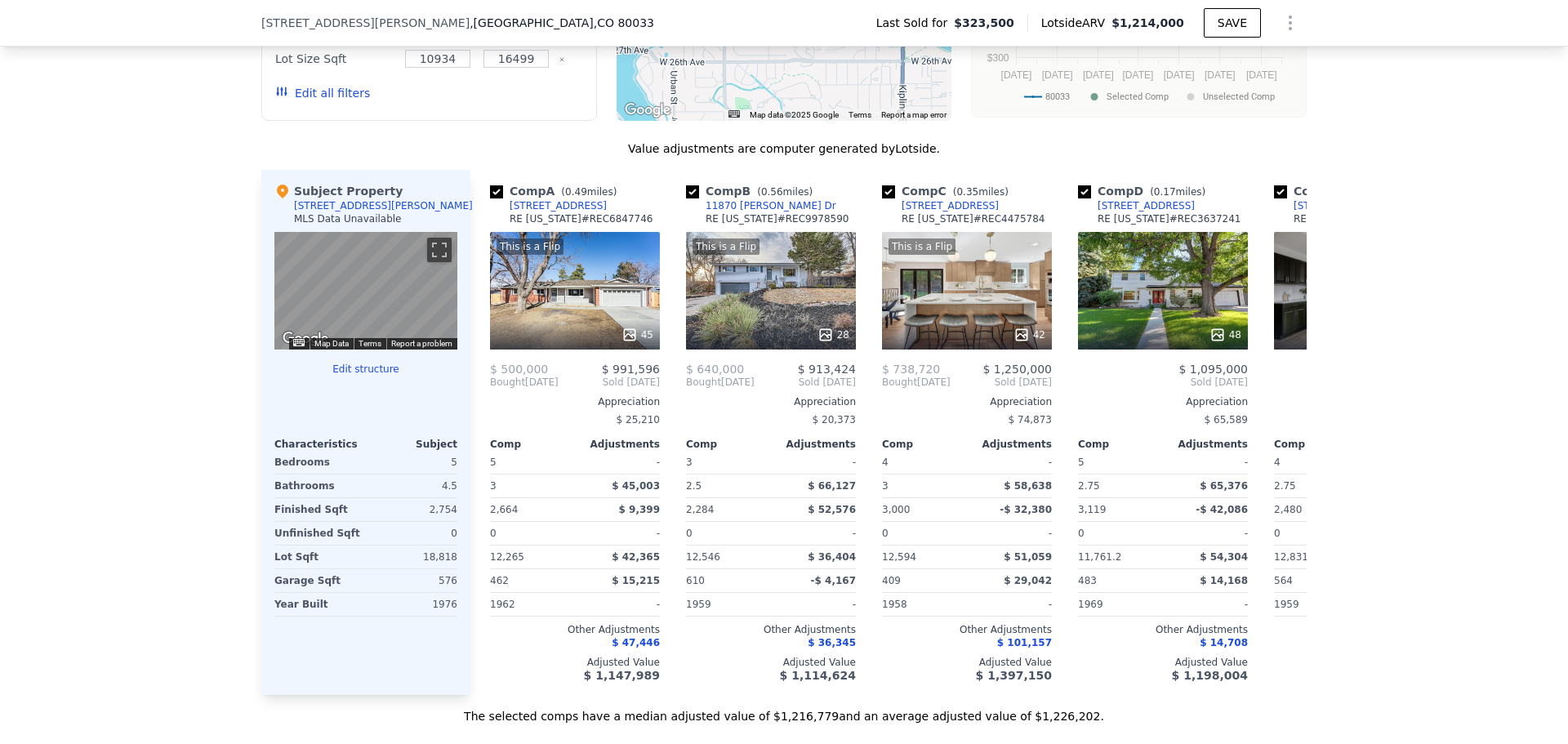
type input "7"
type input "$ 0"
type input "$ 782,588"
